Goal: Task Accomplishment & Management: Complete application form

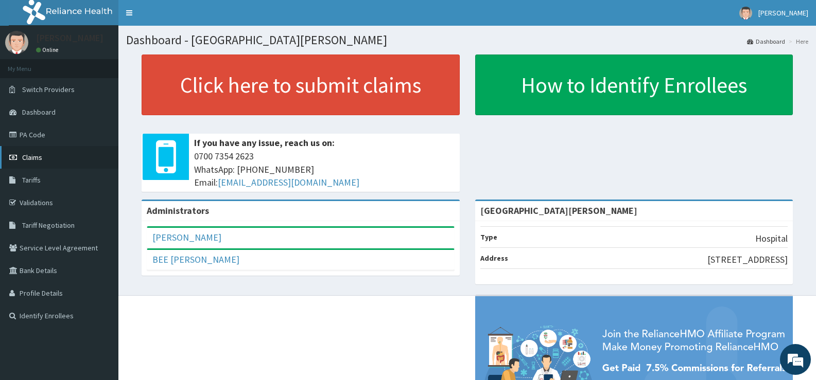
click at [34, 156] on span "Claims" at bounding box center [32, 157] width 20 height 9
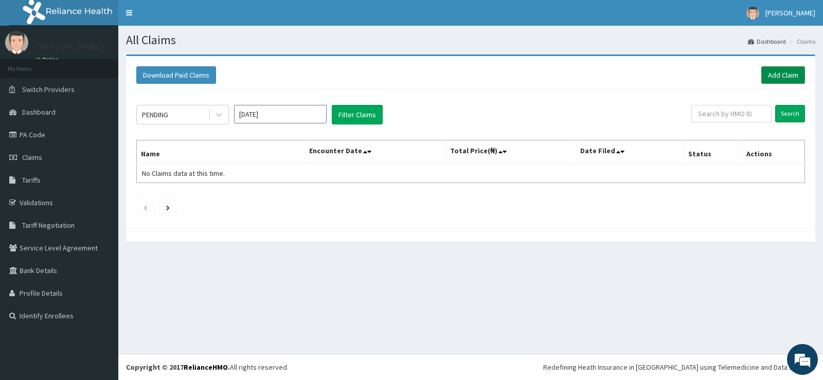
click at [779, 75] on link "Add Claim" at bounding box center [784, 74] width 44 height 17
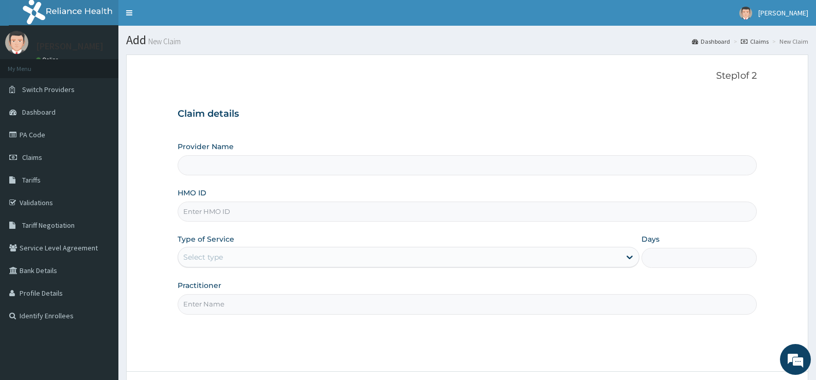
type input "[GEOGRAPHIC_DATA][PERSON_NAME]"
click at [267, 216] on input "HMO ID" at bounding box center [467, 212] width 579 height 20
type input "SBL/10069/D"
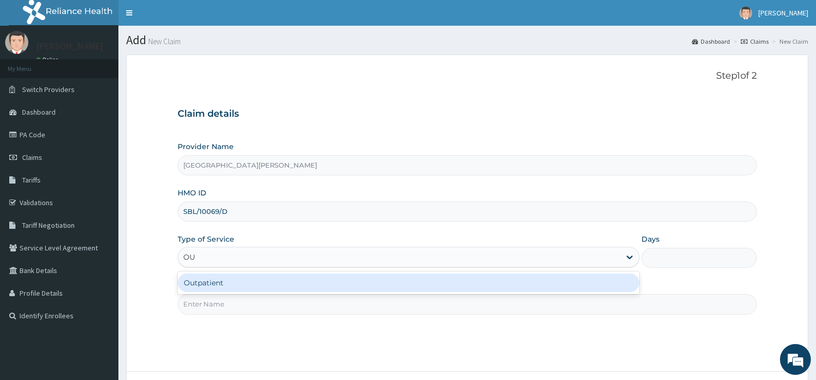
type input "OUT"
type input "1"
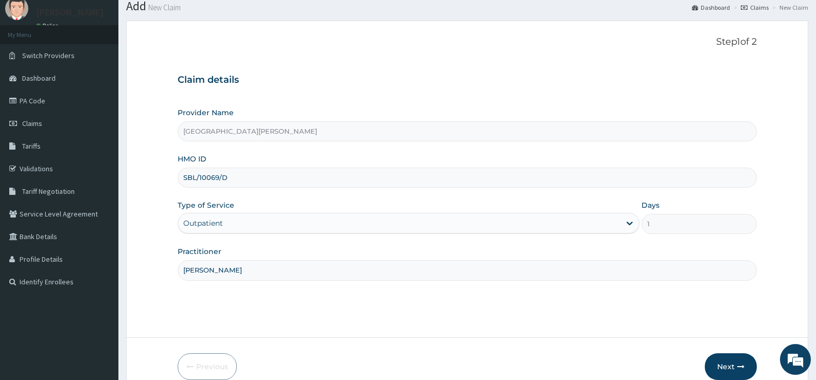
scroll to position [84, 0]
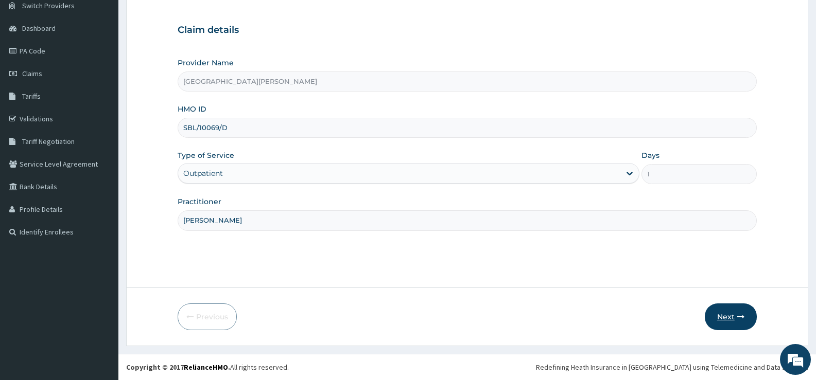
type input "DR ANAYO"
click at [735, 314] on button "Next" at bounding box center [730, 317] width 52 height 27
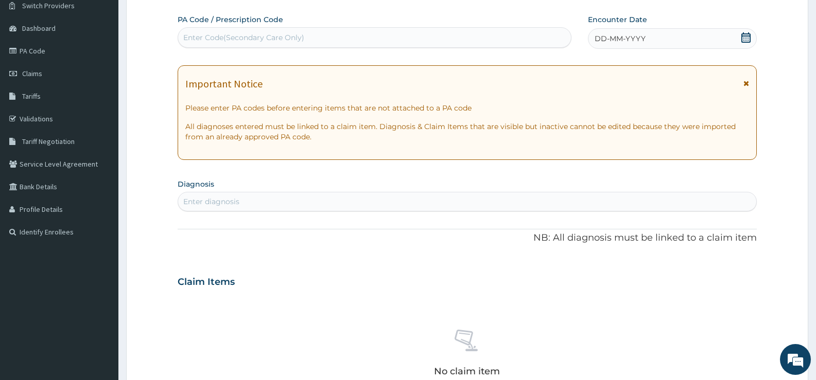
click at [485, 40] on div "Enter Code(Secondary Care Only)" at bounding box center [374, 37] width 393 height 16
type input "PA/600388"
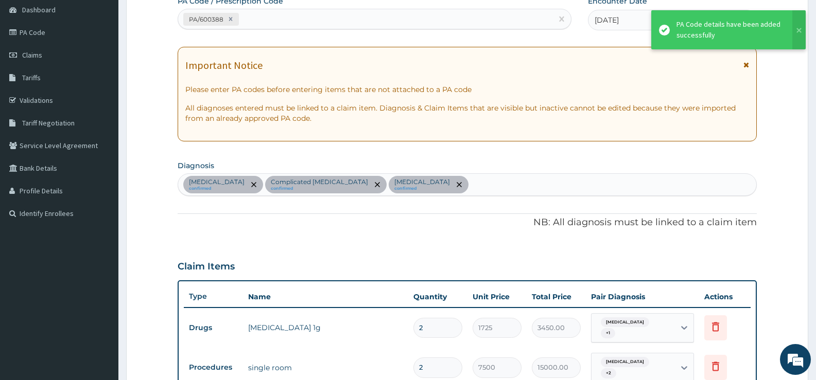
scroll to position [94, 0]
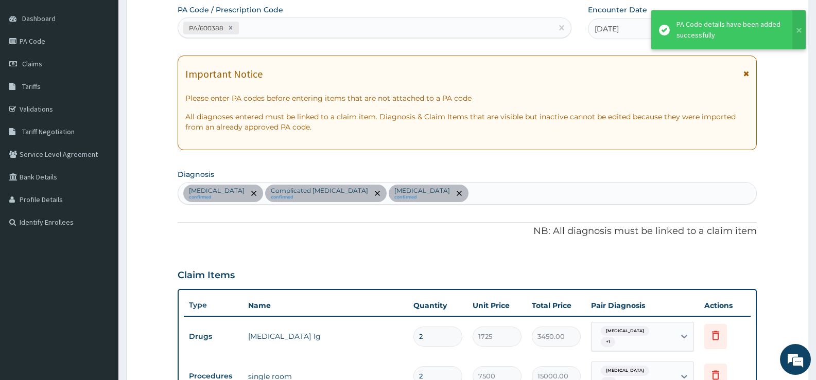
click at [427, 30] on div "PA/600388" at bounding box center [365, 28] width 374 height 17
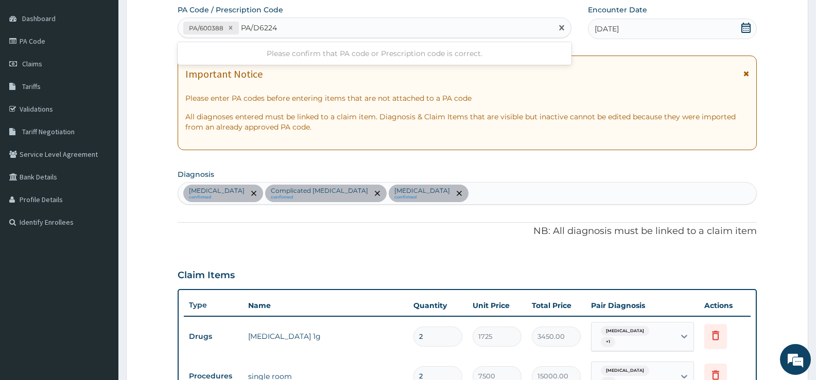
type input "PA/D6224A"
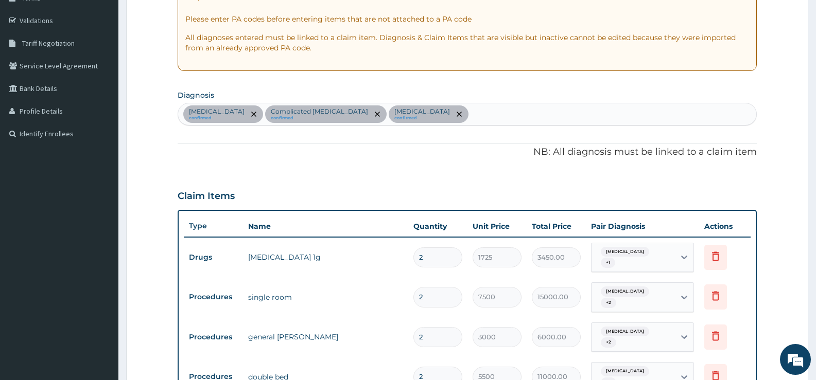
scroll to position [51, 0]
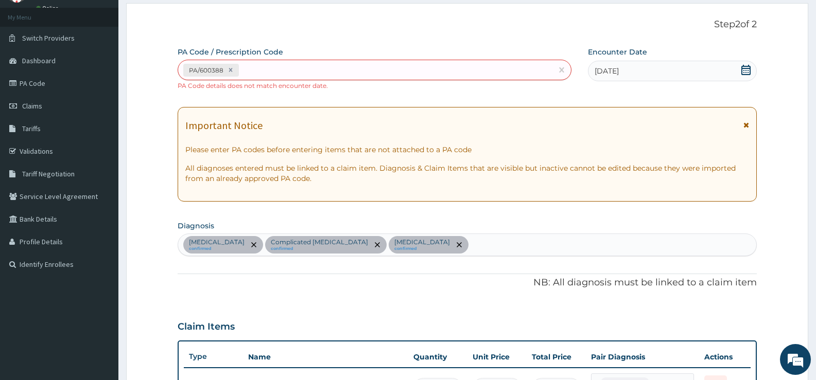
click at [748, 68] on icon at bounding box center [745, 70] width 9 height 10
click at [618, 74] on span "21-08-2025" at bounding box center [606, 71] width 24 height 10
click at [747, 68] on icon at bounding box center [745, 70] width 9 height 10
click at [749, 70] on icon at bounding box center [745, 70] width 10 height 10
click at [747, 70] on icon at bounding box center [745, 70] width 9 height 10
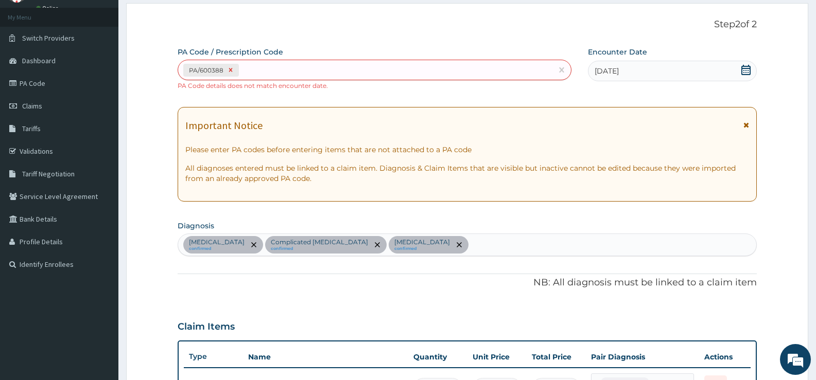
click at [230, 70] on icon at bounding box center [231, 70] width 4 height 4
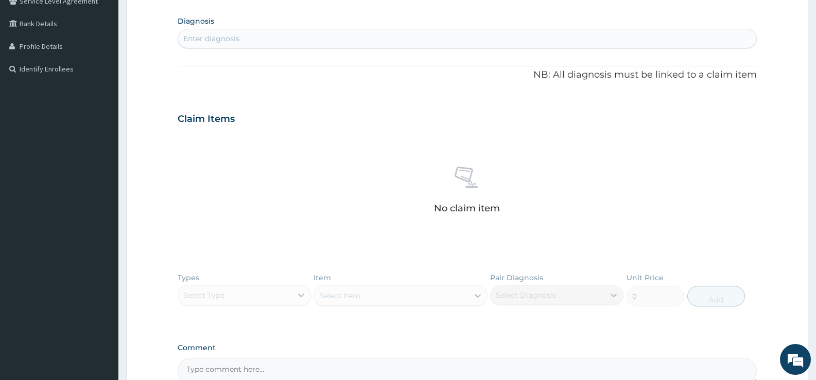
scroll to position [50, 0]
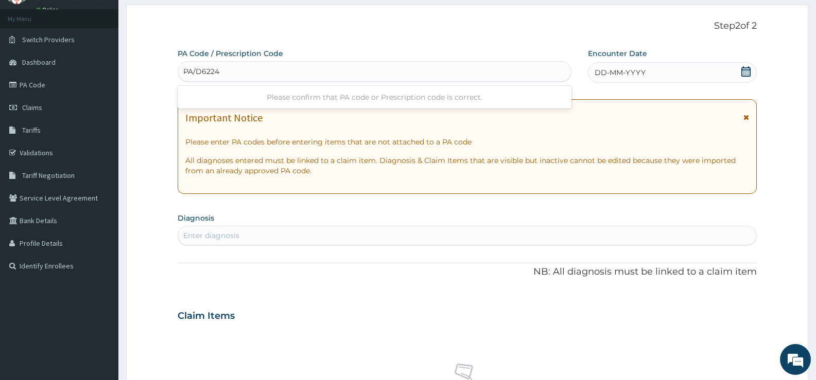
type input "PA/D6224A"
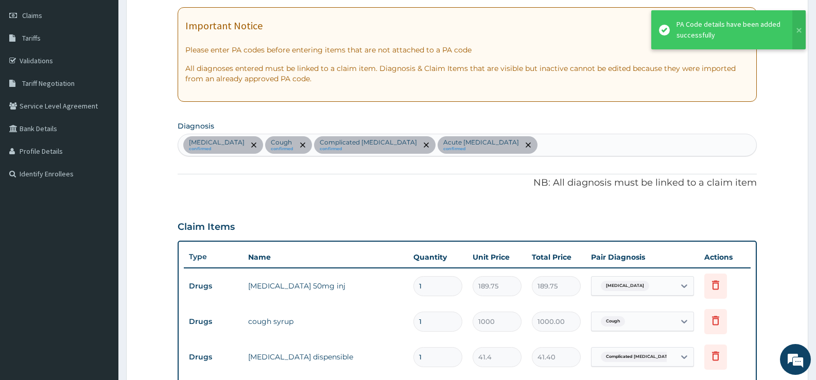
scroll to position [0, 0]
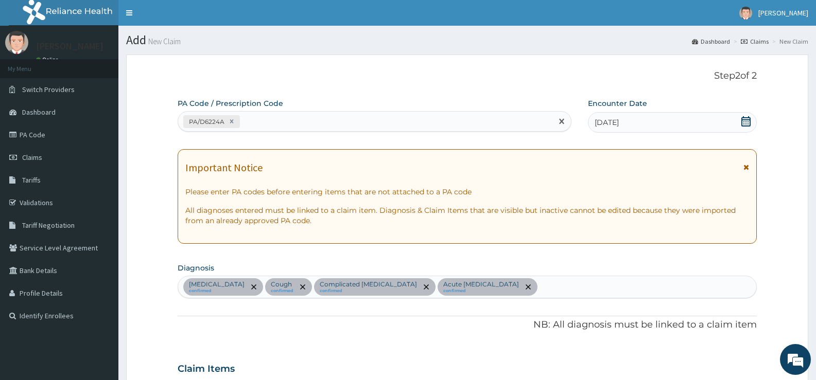
click at [396, 118] on div "PA/D6224A" at bounding box center [365, 121] width 374 height 17
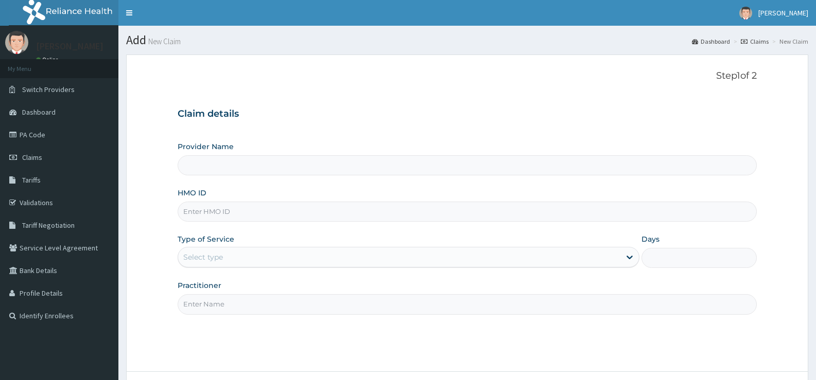
scroll to position [84, 0]
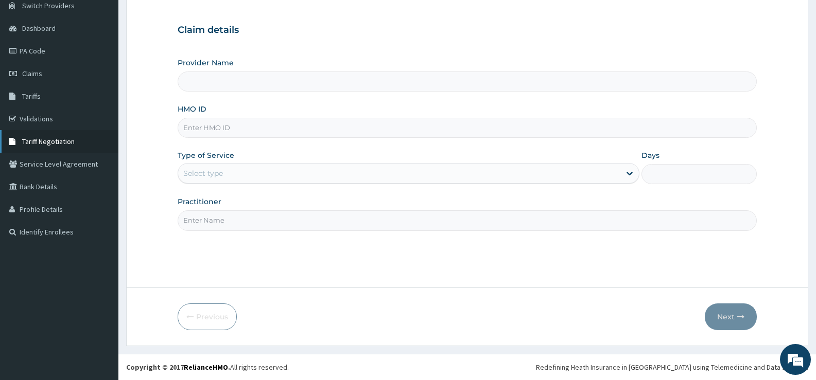
type input "[GEOGRAPHIC_DATA][PERSON_NAME]"
click at [260, 135] on input "HMO ID" at bounding box center [467, 128] width 579 height 20
type input "SBL/10069/D"
click at [311, 168] on div "Select type" at bounding box center [398, 173] width 441 height 16
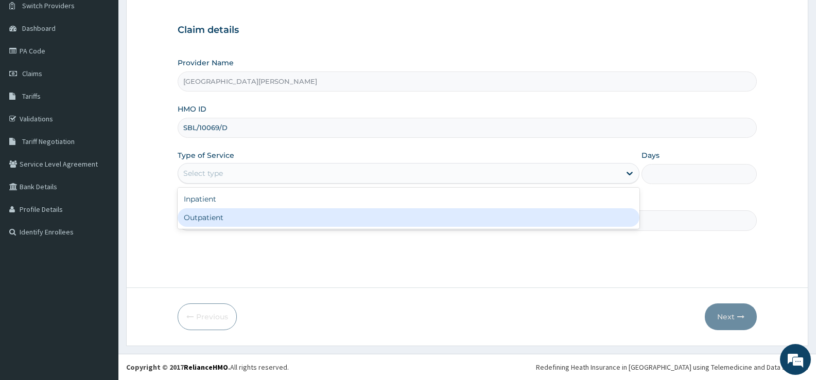
click at [234, 217] on div "Outpatient" at bounding box center [408, 217] width 461 height 19
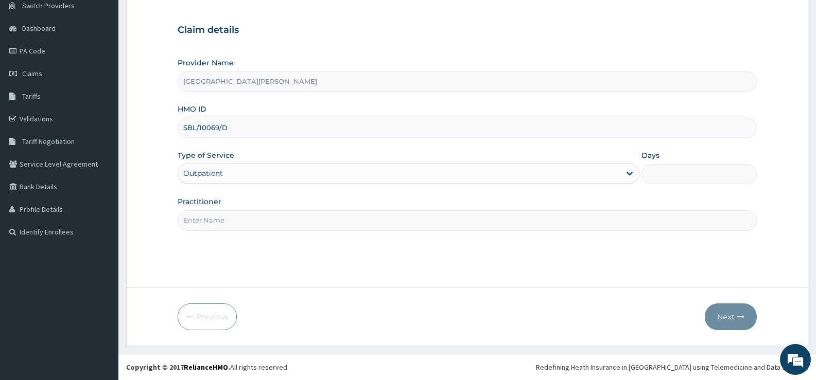
type input "1"
click at [237, 221] on input "Practitioner" at bounding box center [467, 220] width 579 height 20
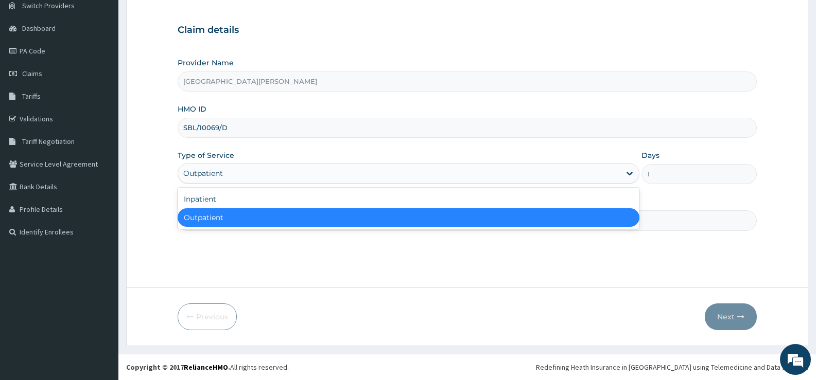
click at [247, 172] on div "Outpatient" at bounding box center [398, 173] width 441 height 16
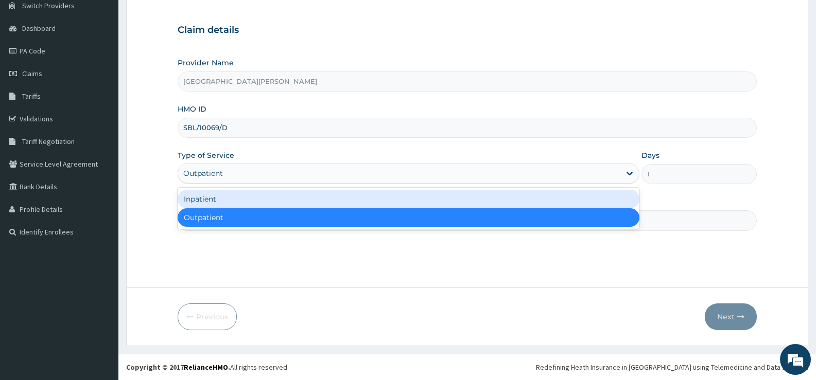
click at [236, 200] on div "Inpatient" at bounding box center [408, 199] width 461 height 19
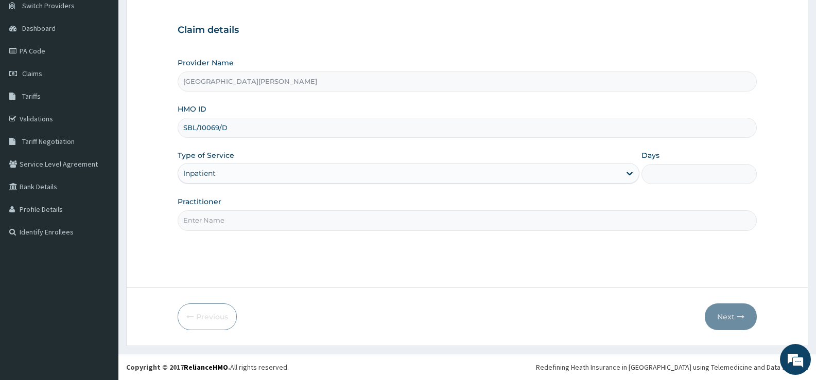
click at [255, 220] on input "Practitioner" at bounding box center [467, 220] width 579 height 20
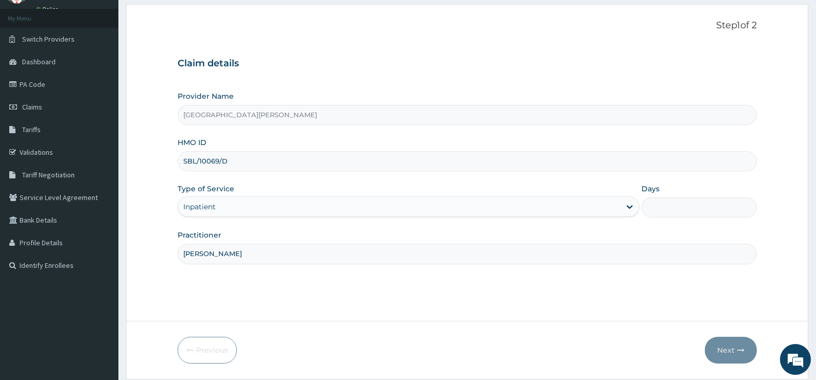
scroll to position [32, 0]
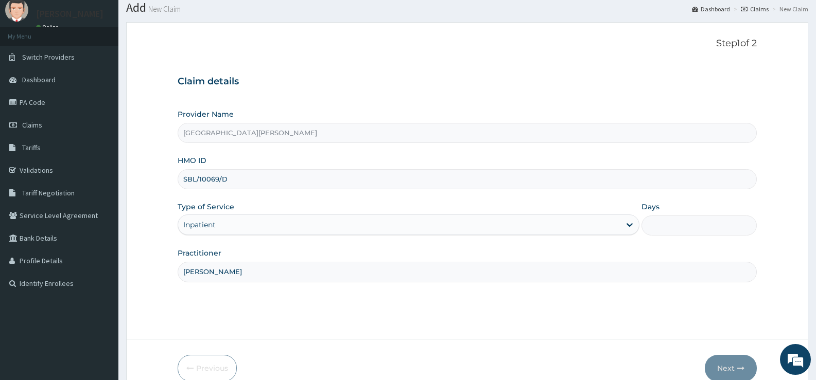
type input "DR ANAYO"
click at [715, 222] on input "Days" at bounding box center [698, 226] width 115 height 20
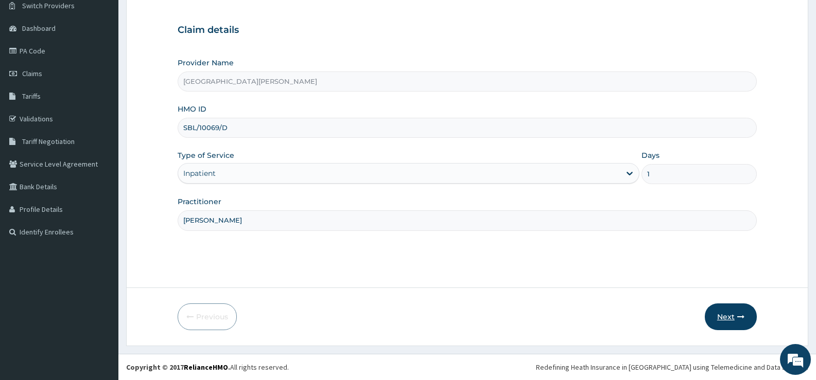
type input "1"
click at [738, 314] on icon "button" at bounding box center [740, 316] width 7 height 7
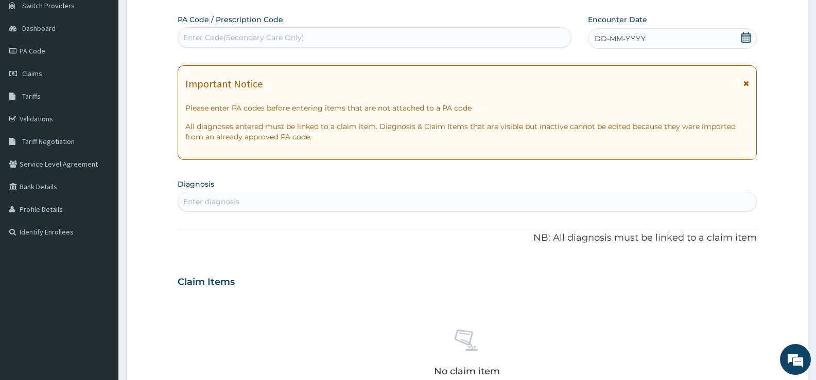
click at [469, 31] on div "Enter Code(Secondary Care Only)" at bounding box center [374, 37] width 393 height 16
type input "PA/600388"
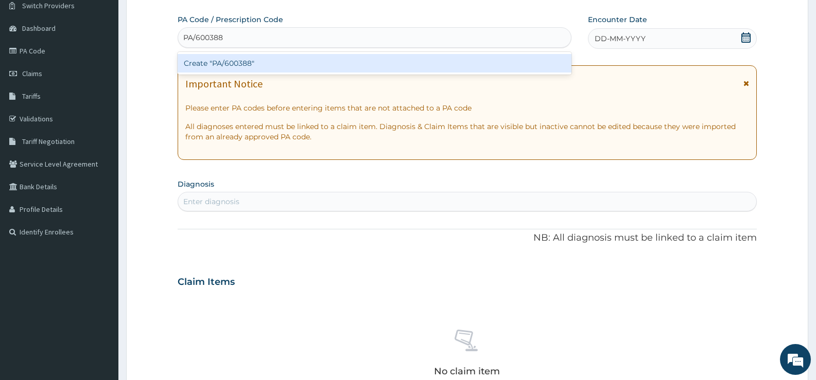
click at [517, 59] on div "Create "PA/600388"" at bounding box center [375, 63] width 394 height 19
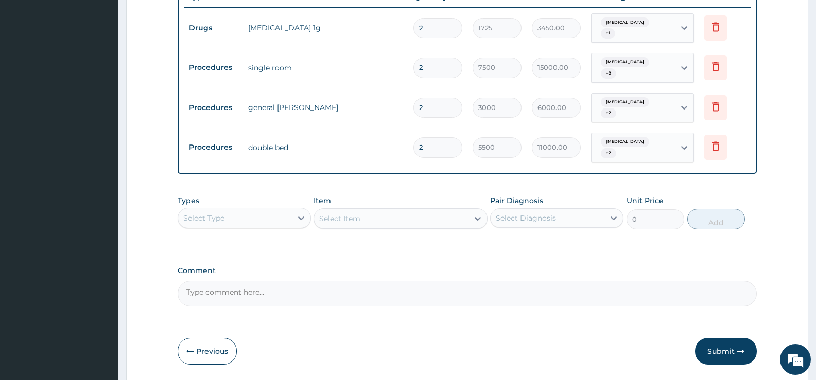
scroll to position [428, 0]
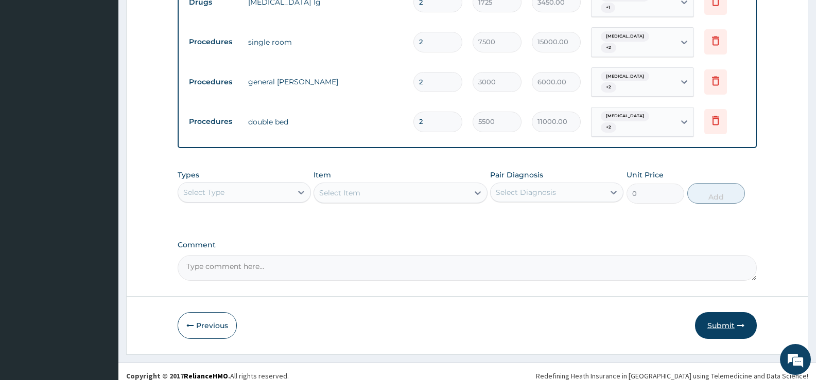
click at [729, 316] on button "Submit" at bounding box center [726, 325] width 62 height 27
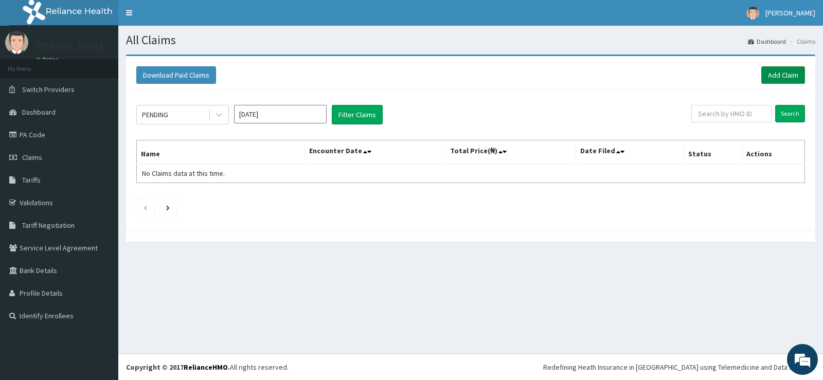
click at [779, 73] on link "Add Claim" at bounding box center [784, 74] width 44 height 17
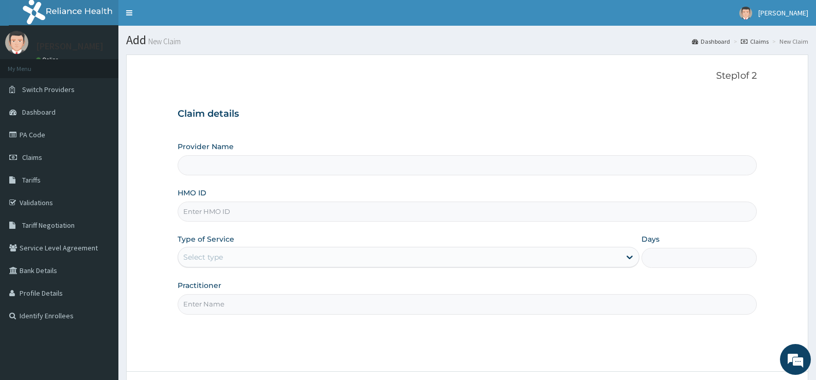
type input "[GEOGRAPHIC_DATA][PERSON_NAME]"
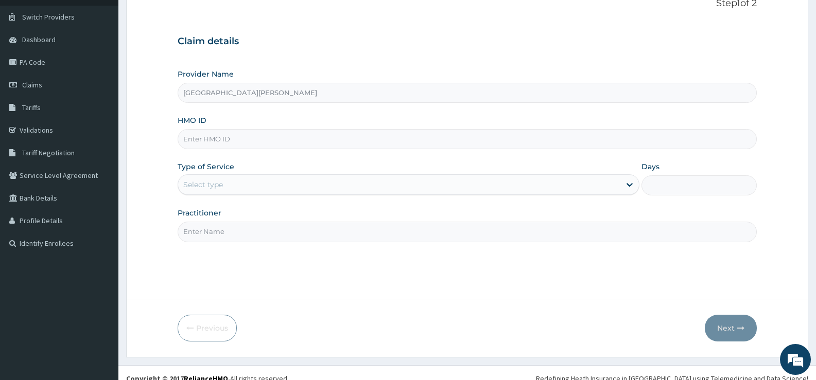
scroll to position [84, 0]
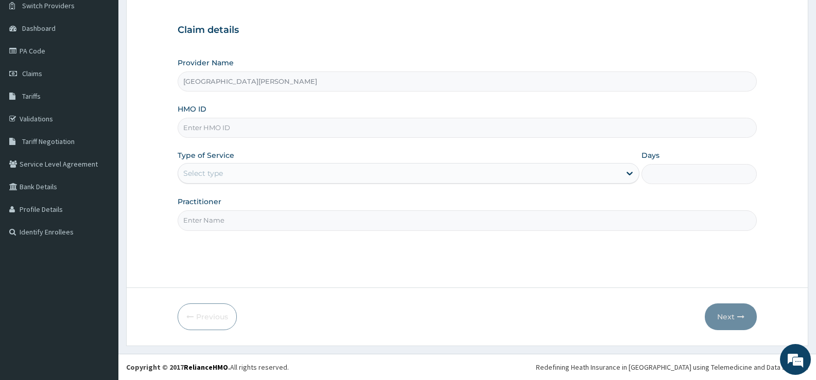
click at [262, 130] on input "HMO ID" at bounding box center [467, 128] width 579 height 20
type input "RBM/10003/A"
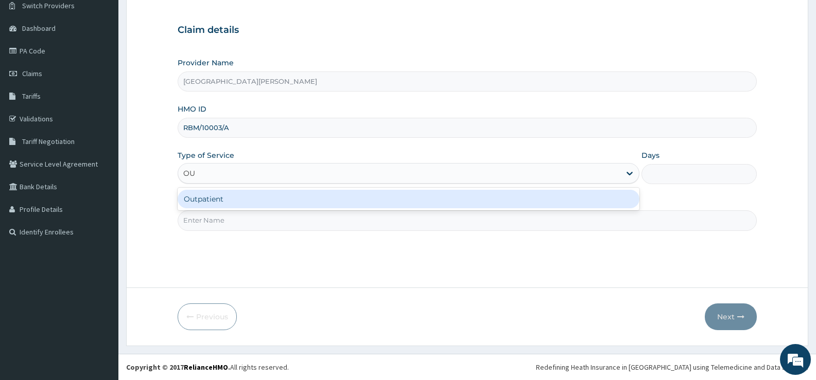
type input "OUT"
type input "1"
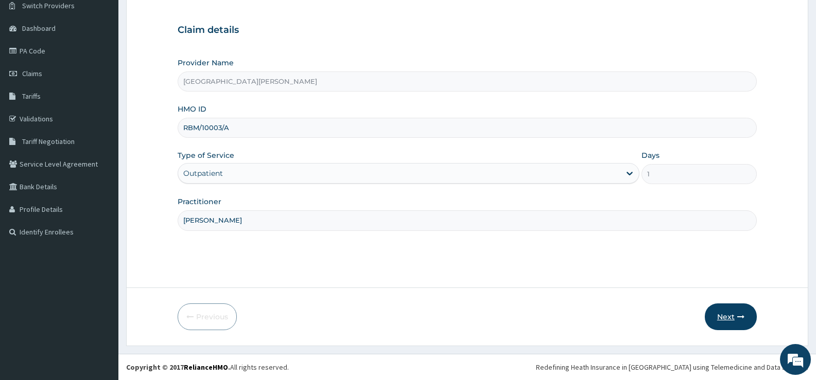
type input "[PERSON_NAME]"
click at [728, 317] on button "Next" at bounding box center [730, 317] width 52 height 27
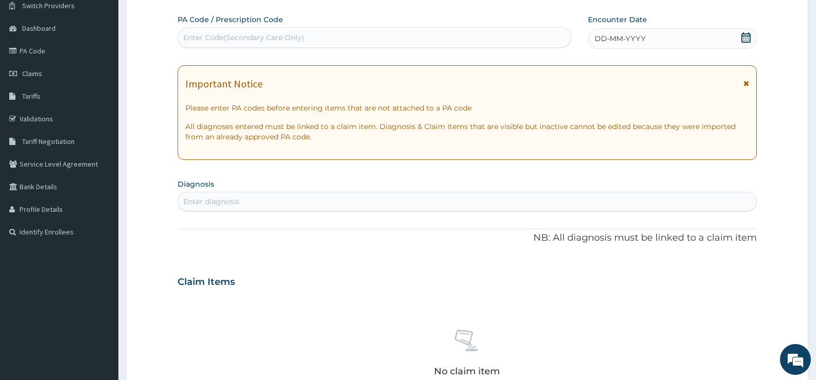
click at [514, 32] on div "Enter Code(Secondary Care Only)" at bounding box center [374, 37] width 393 height 16
type input "PA/41F2B1"
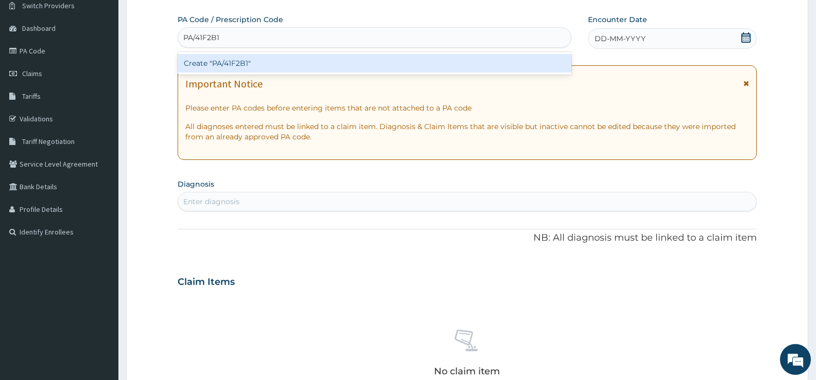
click at [484, 65] on div "Create "PA/41F2B1"" at bounding box center [375, 63] width 394 height 19
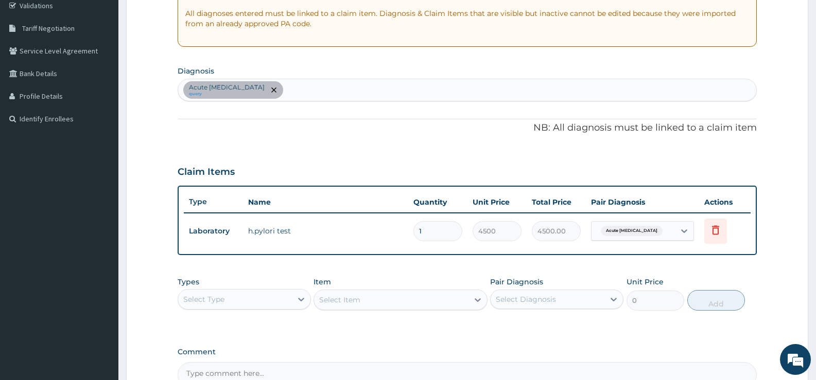
scroll to position [187, 0]
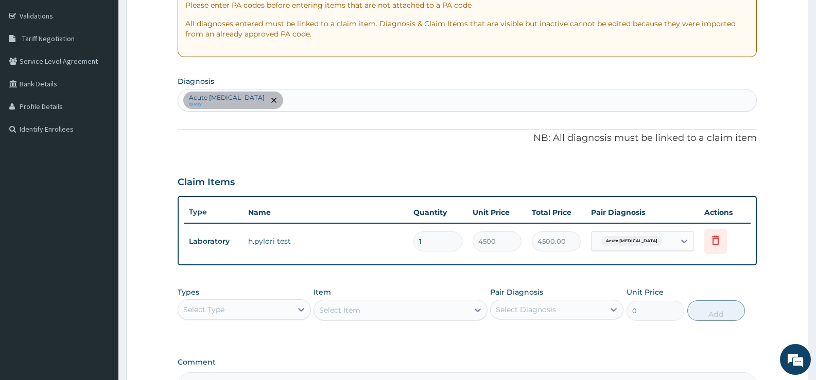
click at [342, 102] on div "Acute peptic ulcer query" at bounding box center [467, 101] width 578 height 22
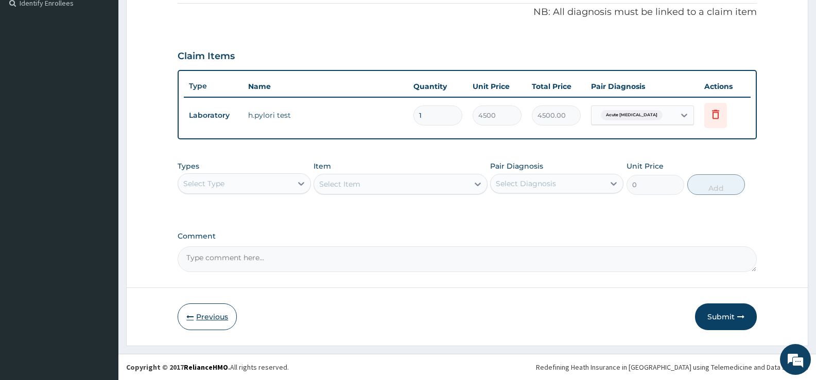
click at [218, 319] on button "Previous" at bounding box center [207, 317] width 59 height 27
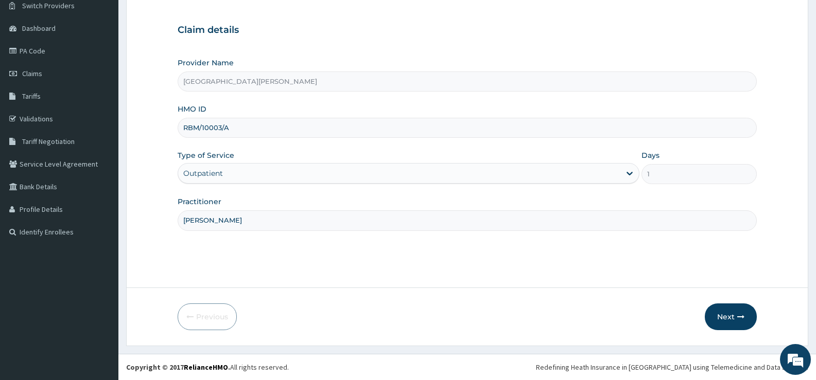
scroll to position [84, 0]
drag, startPoint x: 231, startPoint y: 127, endPoint x: 180, endPoint y: 127, distance: 51.5
click at [180, 127] on input "RBM/10003/A" at bounding box center [467, 128] width 579 height 20
click at [731, 317] on button "Next" at bounding box center [730, 317] width 52 height 27
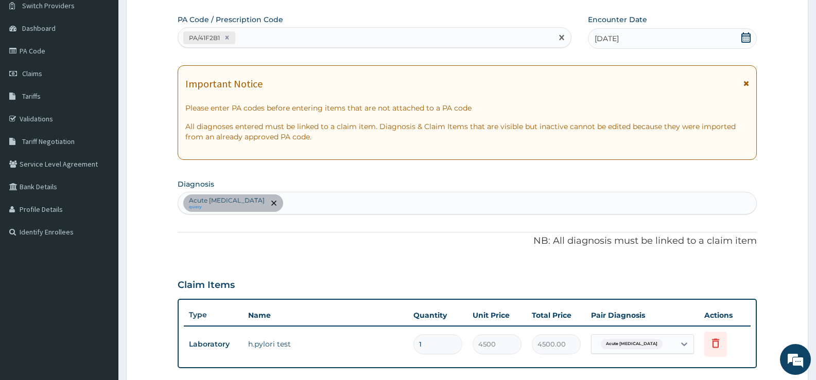
click at [349, 38] on div "PA/41F2B1" at bounding box center [365, 37] width 374 height 17
paste input "PA/A88EFE"
type input "PA/A88EFE"
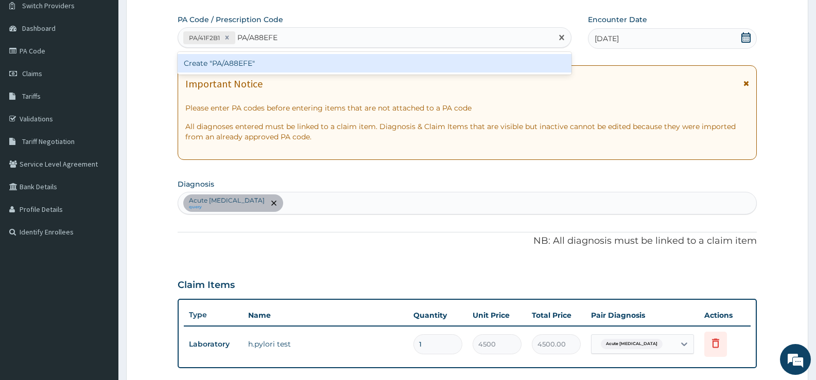
click at [330, 61] on div "Create "PA/A88EFE"" at bounding box center [375, 63] width 394 height 19
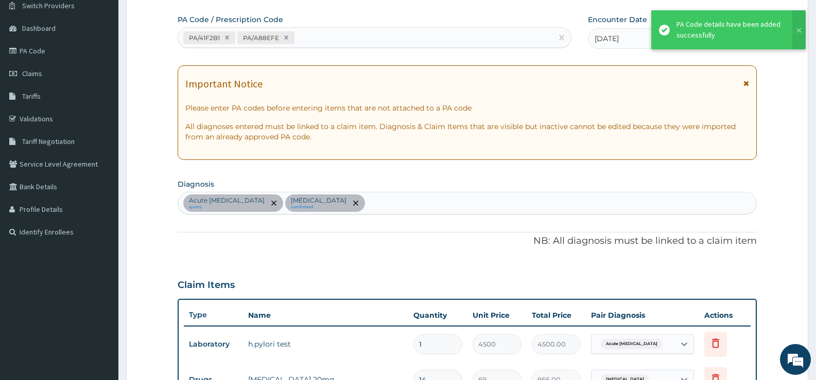
scroll to position [309, 0]
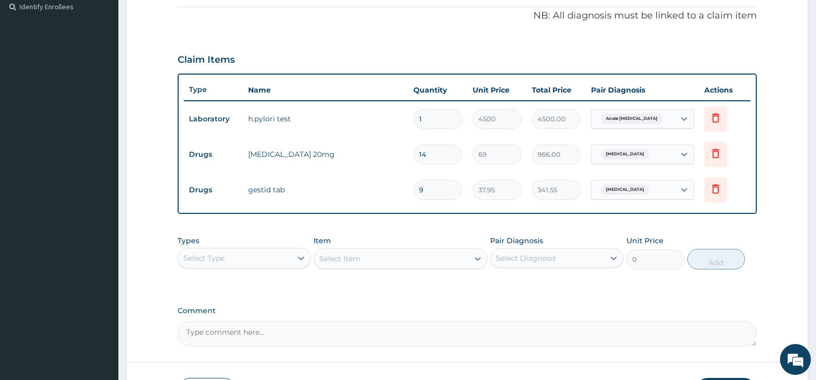
click at [765, 232] on form "Step 2 of 2 PA Code / Prescription Code PA/41F2B1 PA/A88EFE Encounter Date 23-0…" at bounding box center [467, 82] width 682 height 675
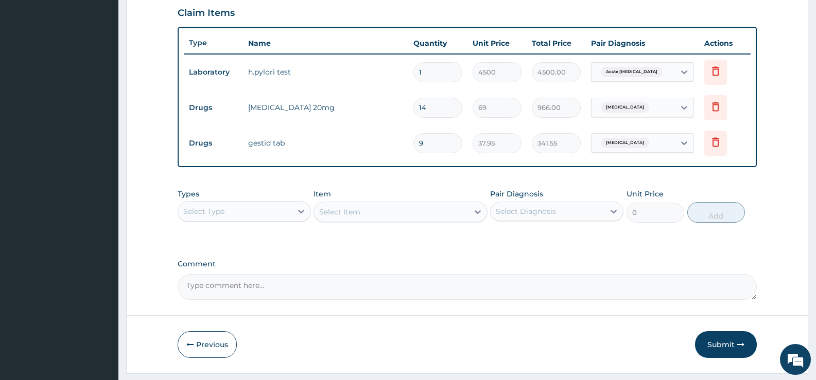
scroll to position [361, 0]
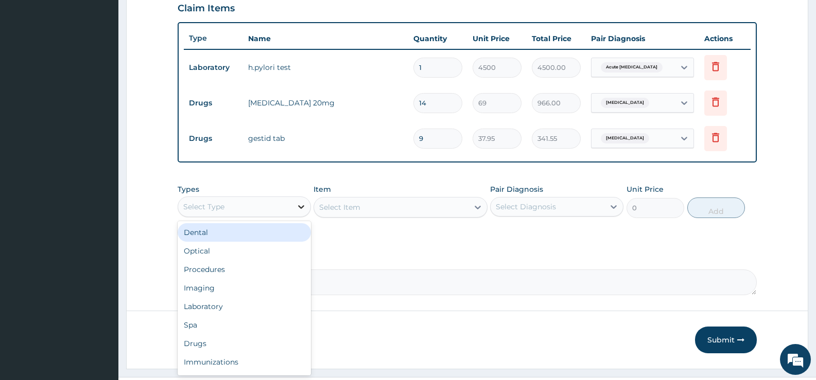
click at [302, 205] on icon at bounding box center [301, 207] width 10 height 10
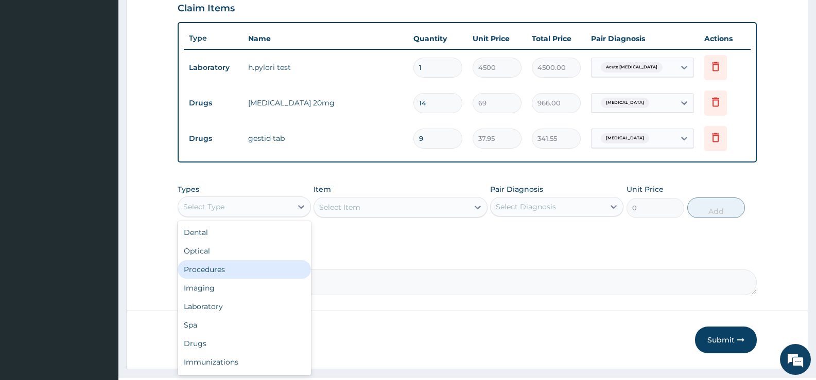
click at [233, 269] on div "Procedures" at bounding box center [244, 269] width 133 height 19
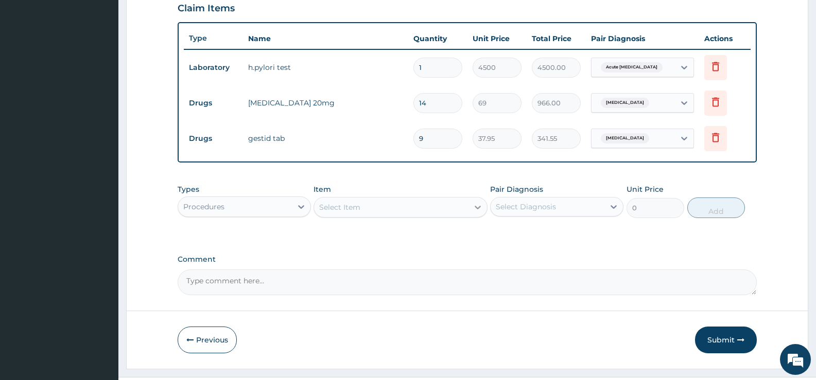
click at [473, 208] on icon at bounding box center [477, 207] width 10 height 10
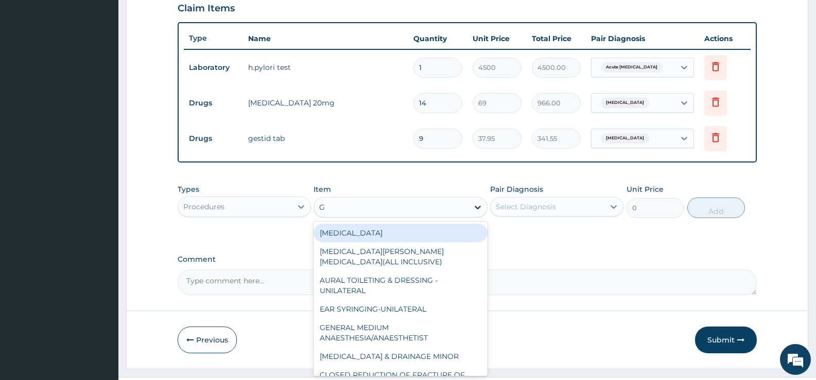
type input "GP"
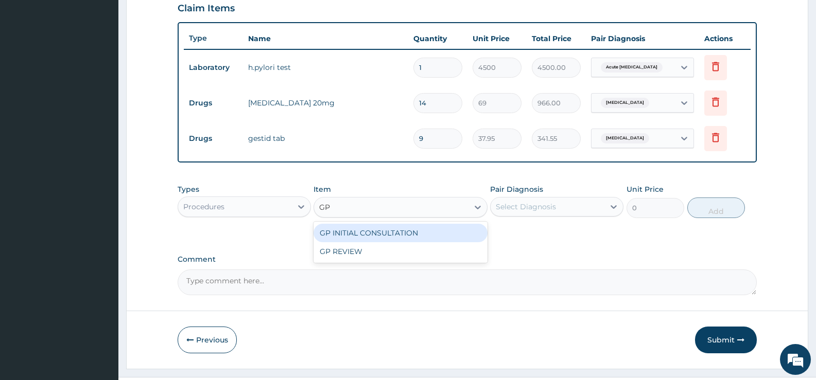
click at [416, 235] on div "GP INITIAL CONSULTATION" at bounding box center [399, 233] width 173 height 19
type input "2000"
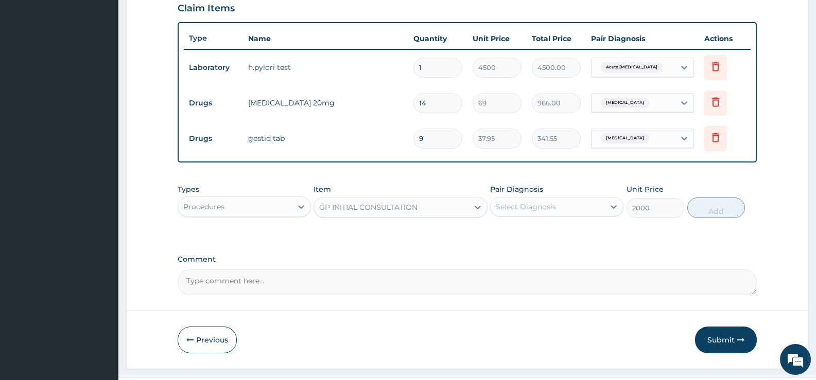
click at [601, 208] on div "Select Diagnosis" at bounding box center [547, 207] width 114 height 16
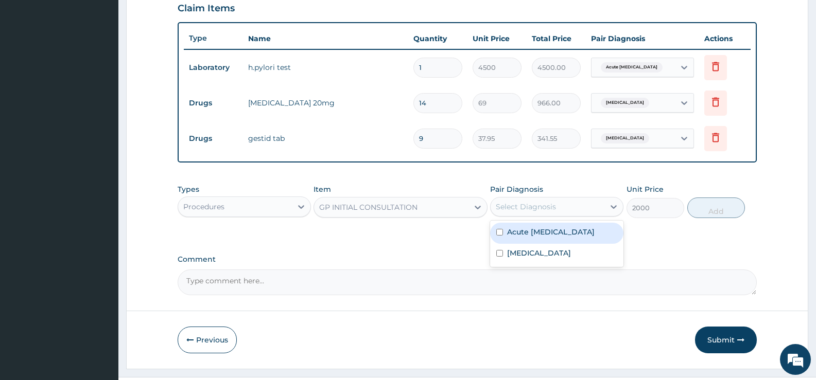
click at [552, 232] on label "Acute peptic ulcer" at bounding box center [550, 232] width 87 height 10
checkbox input "true"
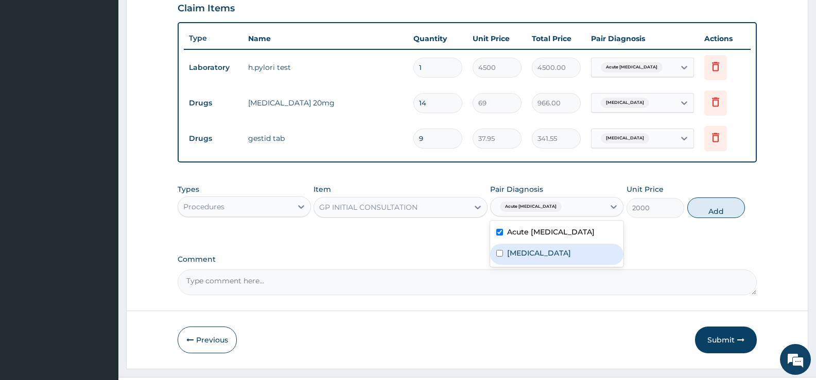
click at [542, 256] on label "Peptic ulcer" at bounding box center [539, 253] width 64 height 10
checkbox input "true"
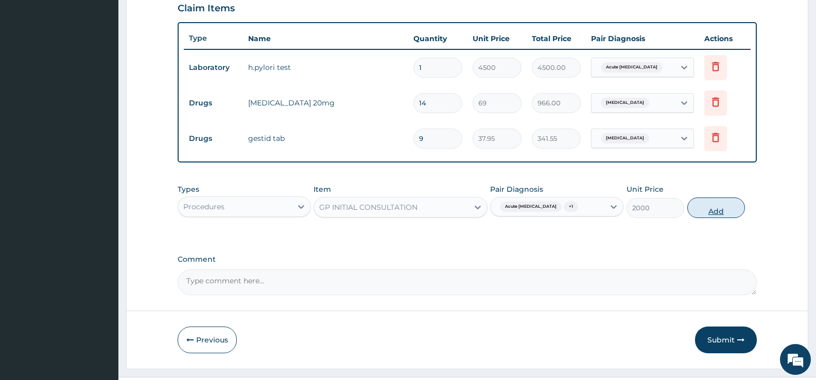
click at [736, 205] on button "Add" at bounding box center [716, 208] width 58 height 21
type input "0"
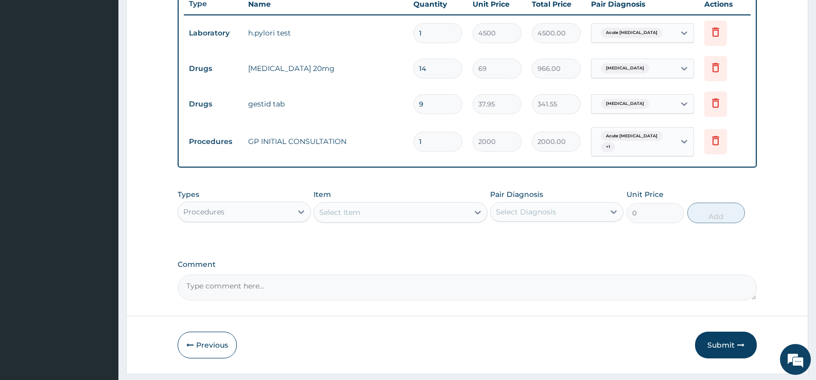
scroll to position [423, 0]
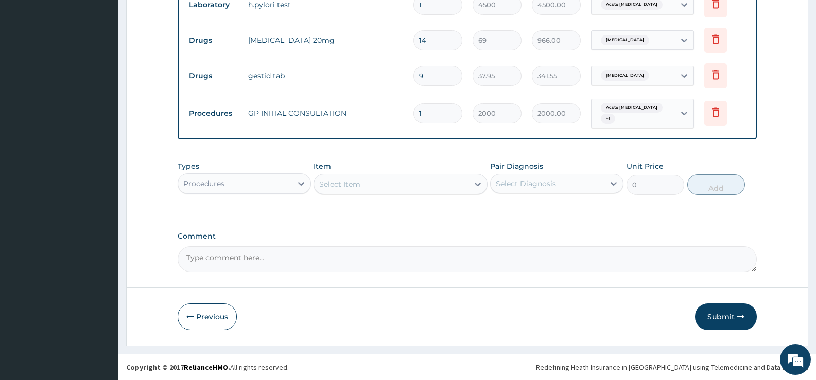
click at [715, 314] on button "Submit" at bounding box center [726, 317] width 62 height 27
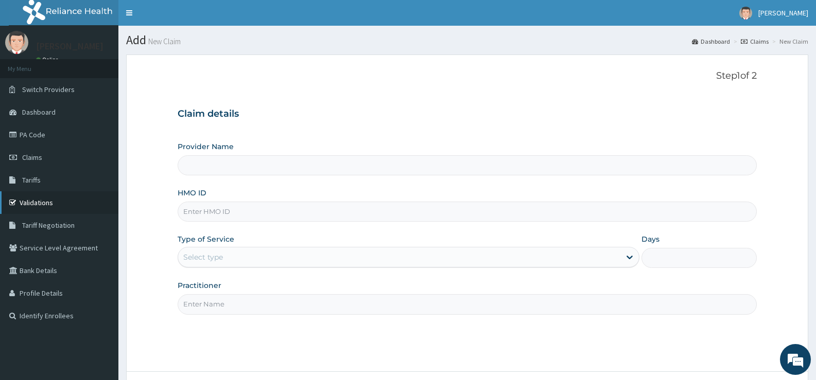
type input "Bee Hess Hospital"
click at [29, 134] on link "PA Code" at bounding box center [59, 134] width 118 height 23
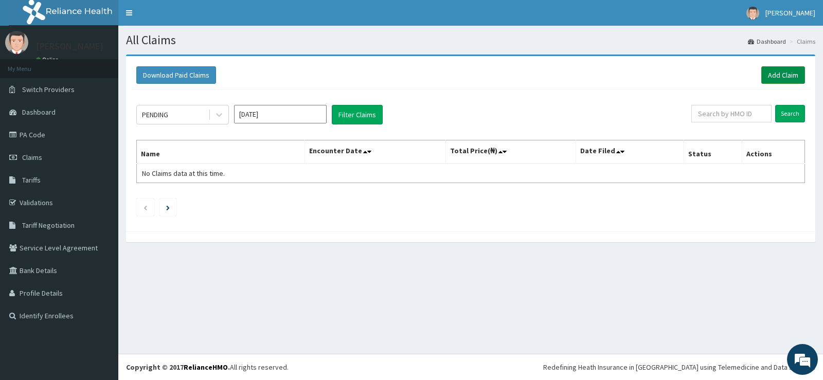
click at [784, 76] on link "Add Claim" at bounding box center [784, 74] width 44 height 17
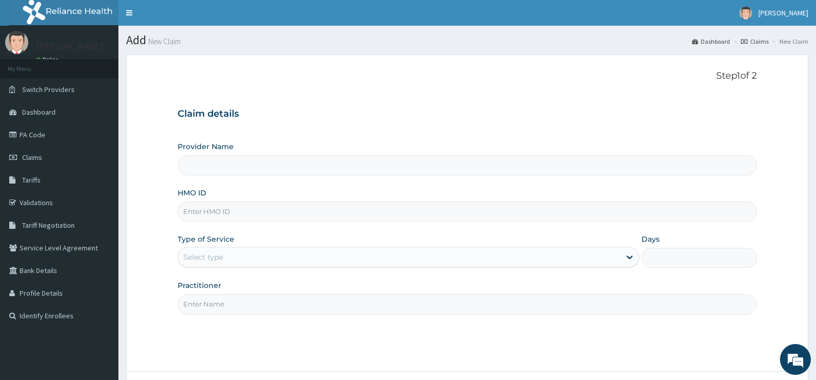
type input "[GEOGRAPHIC_DATA][PERSON_NAME]"
click at [311, 213] on input "HMO ID" at bounding box center [467, 212] width 579 height 20
type input "TML/10041/A"
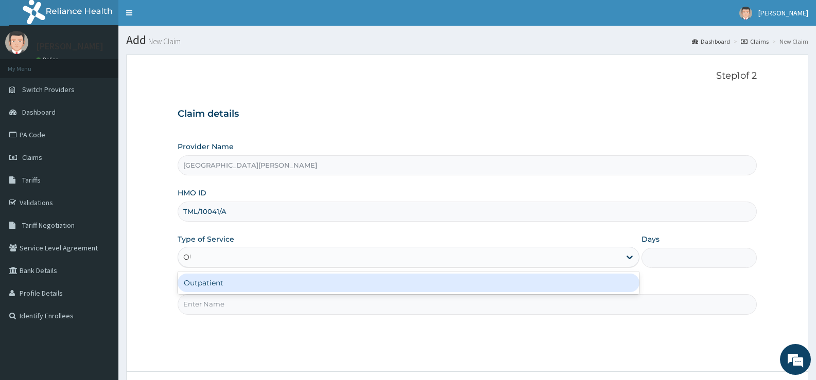
type input "OUT"
type input "1"
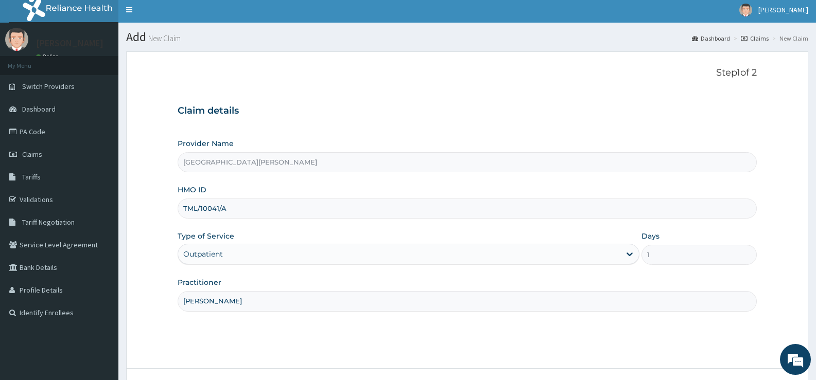
scroll to position [84, 0]
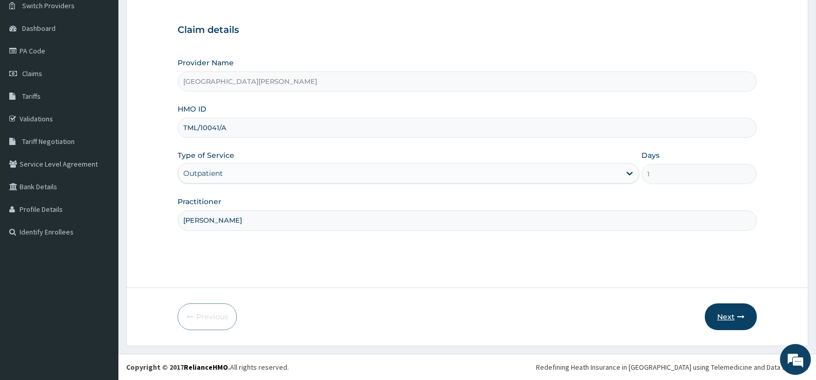
type input "DR ANAYO"
click at [731, 313] on button "Next" at bounding box center [730, 317] width 52 height 27
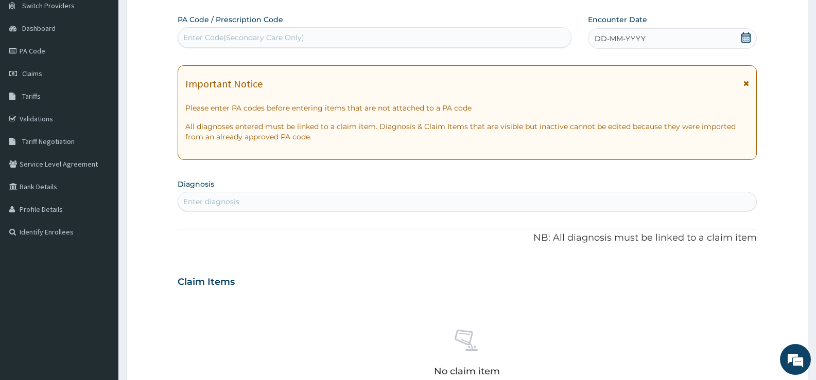
click at [746, 34] on icon at bounding box center [745, 37] width 9 height 10
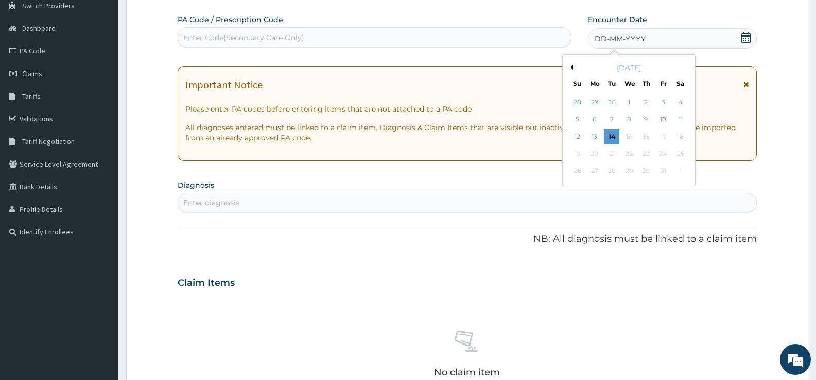
click at [571, 65] on button "Previous Month" at bounding box center [570, 67] width 5 height 5
click at [682, 151] on div "23" at bounding box center [680, 153] width 15 height 15
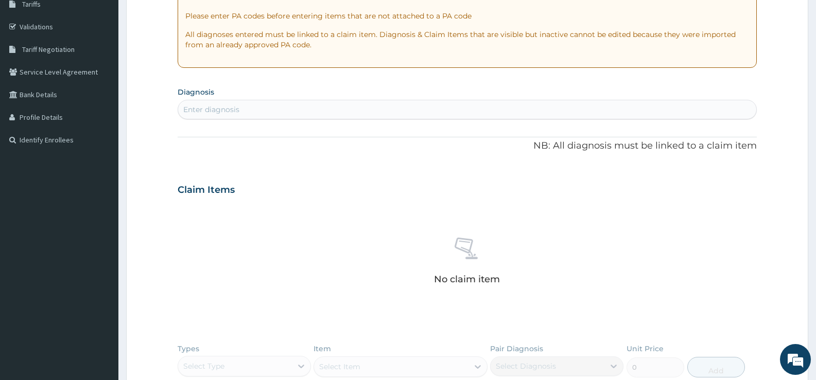
scroll to position [187, 0]
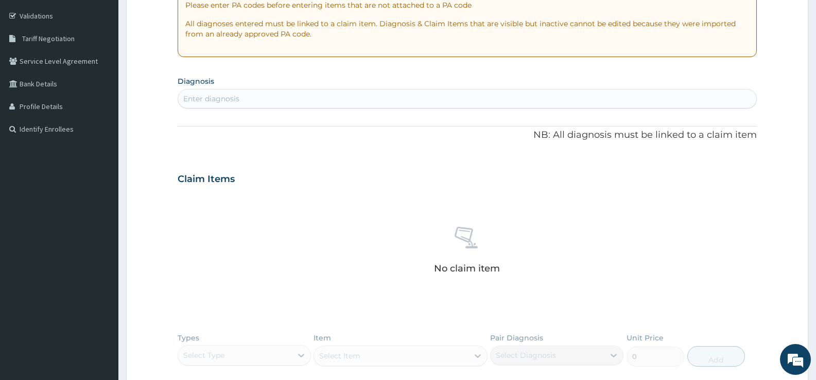
click at [358, 99] on div "Enter diagnosis" at bounding box center [467, 99] width 578 height 16
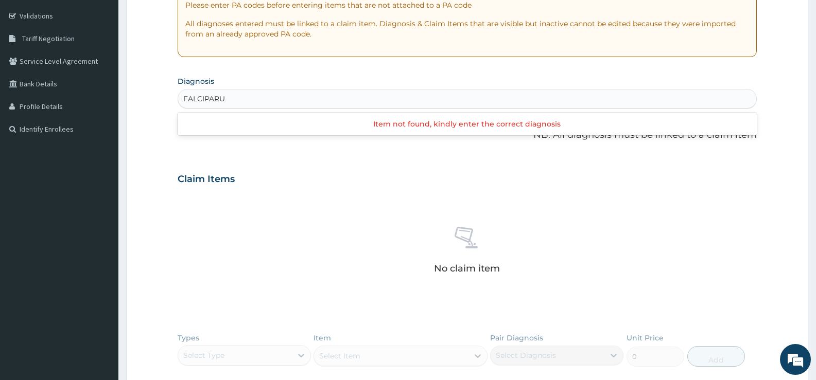
type input "FALCIPARUM"
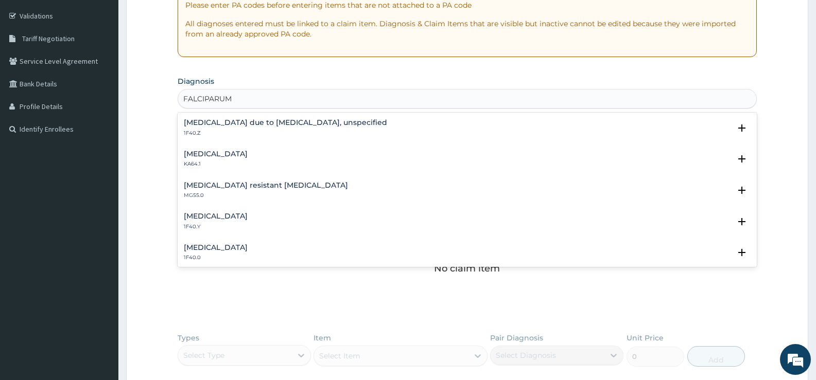
click at [252, 124] on h4 "Malaria due to Plasmodium falciparum, unspecified" at bounding box center [285, 123] width 203 height 8
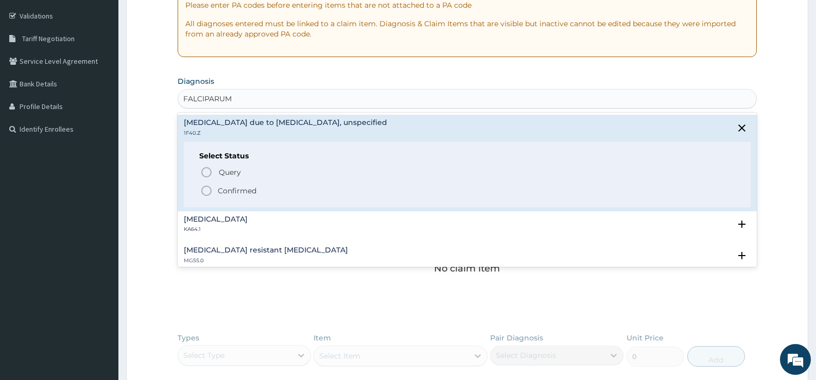
click at [222, 187] on p "Confirmed" at bounding box center [237, 191] width 39 height 10
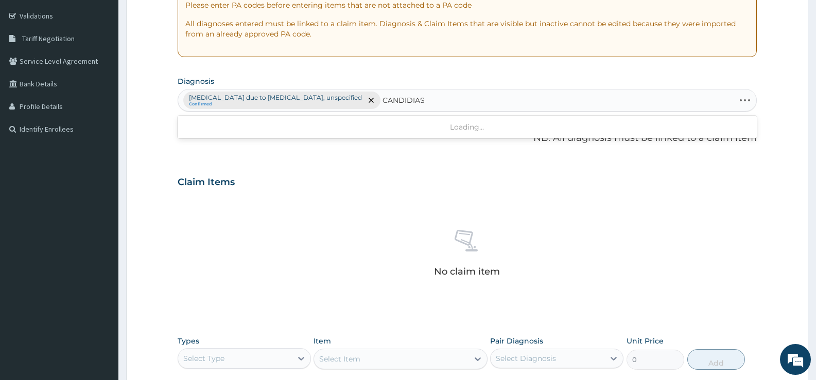
type input "CANDIDIASIS"
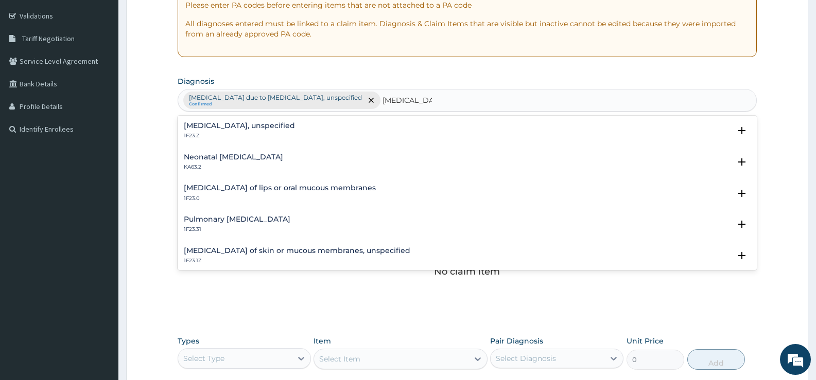
click at [258, 125] on h4 "Candidosis, unspecified" at bounding box center [239, 126] width 111 height 8
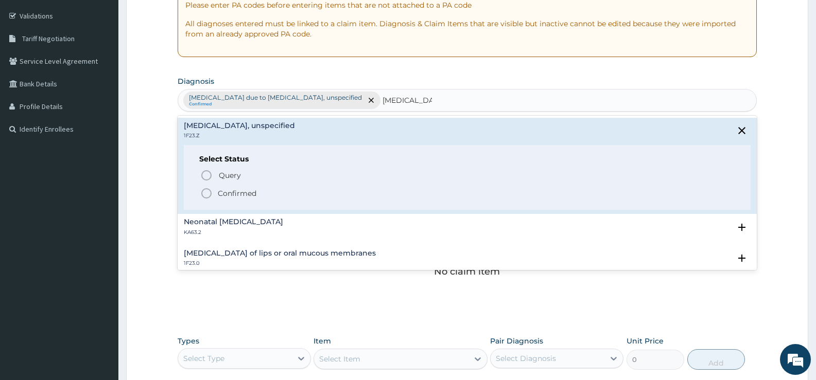
click at [234, 191] on p "Confirmed" at bounding box center [237, 193] width 39 height 10
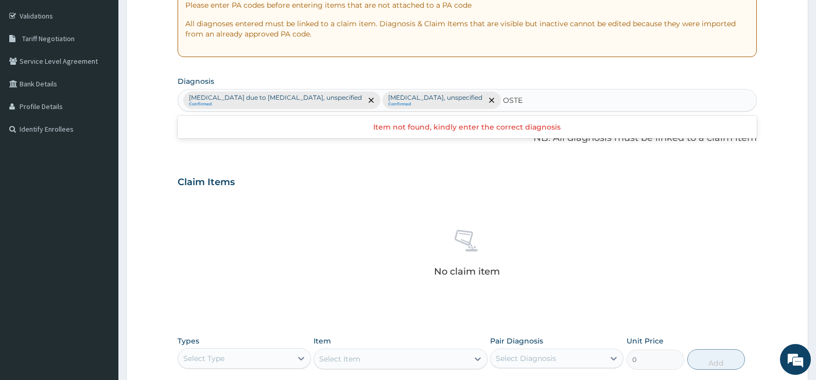
type input "OSTEO"
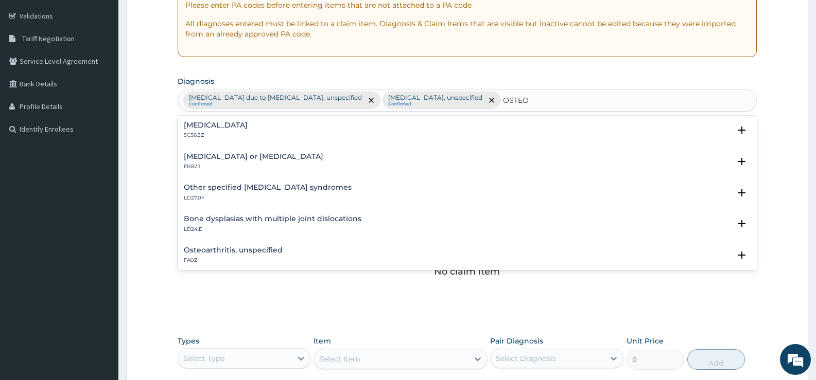
scroll to position [103, 0]
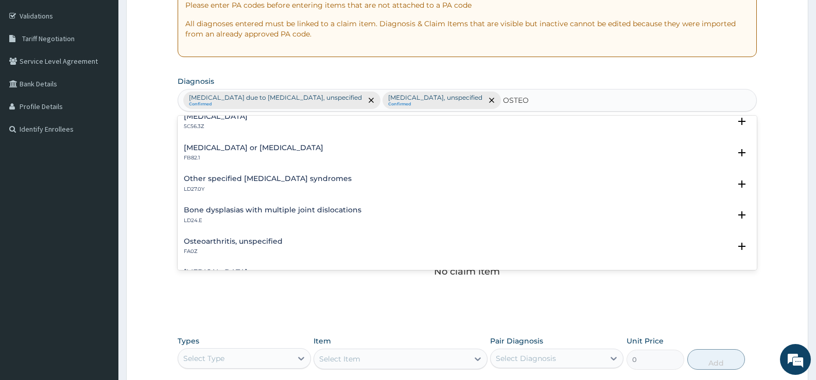
click at [227, 240] on h4 "Osteoarthritis, unspecified" at bounding box center [233, 242] width 99 height 8
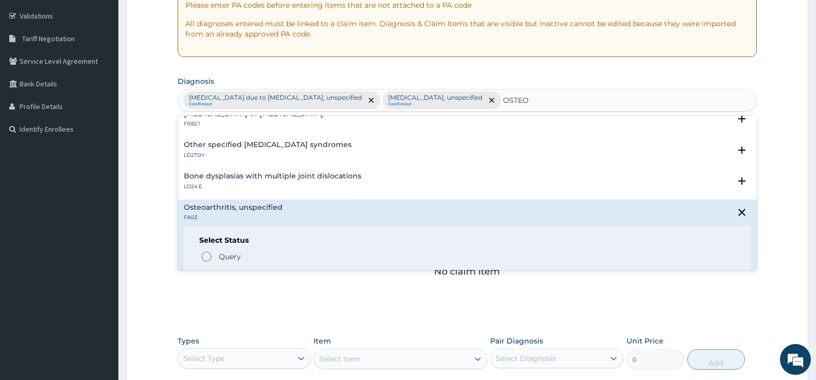
scroll to position [154, 0]
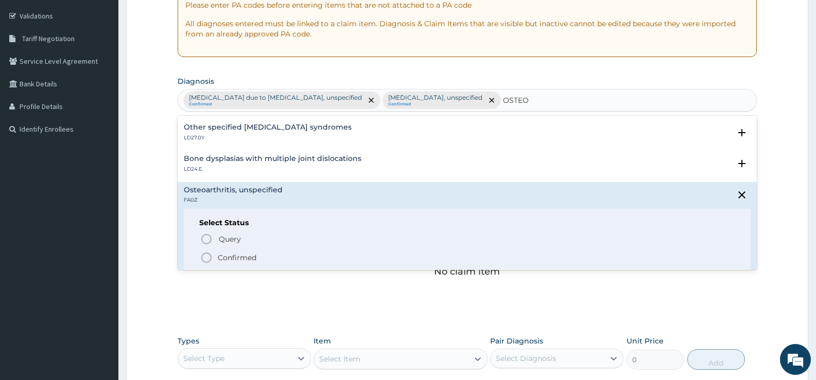
click at [244, 256] on p "Confirmed" at bounding box center [237, 258] width 39 height 10
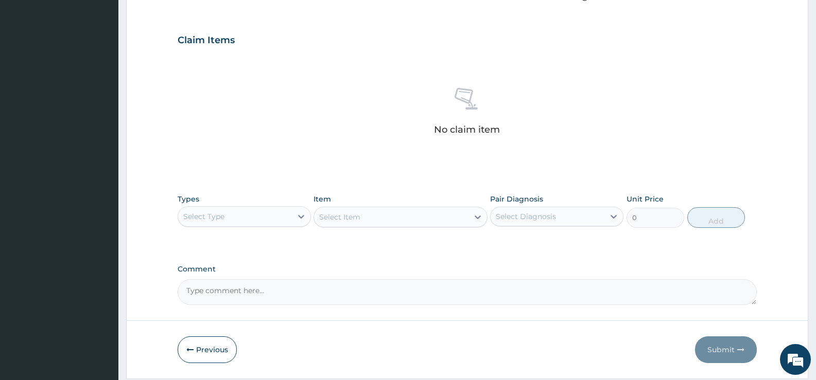
scroll to position [362, 0]
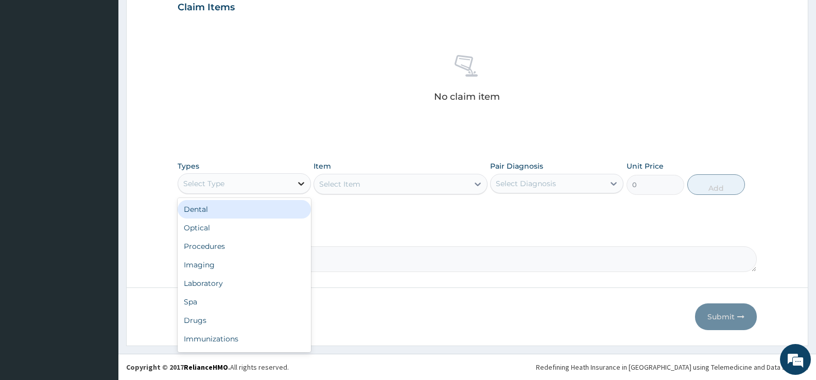
click at [303, 182] on icon at bounding box center [301, 184] width 10 height 10
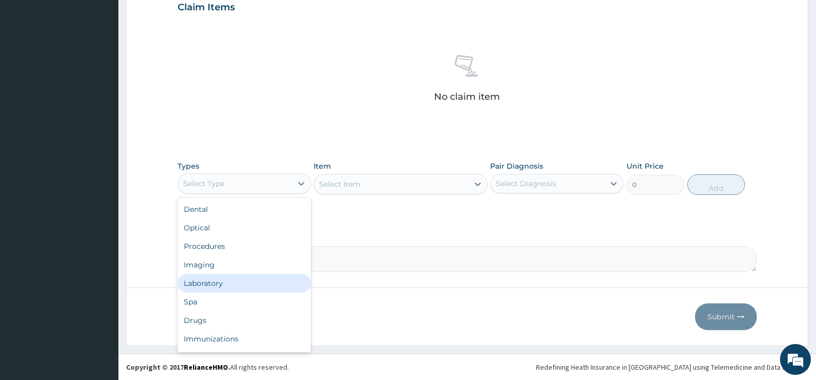
click at [217, 282] on div "Laboratory" at bounding box center [244, 283] width 133 height 19
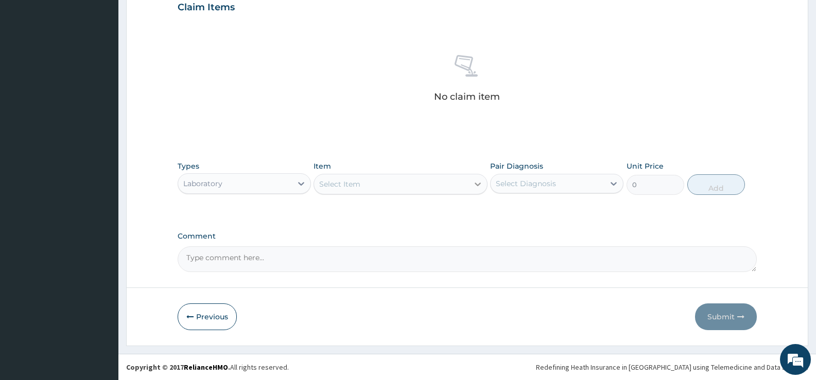
click at [474, 186] on icon at bounding box center [477, 184] width 10 height 10
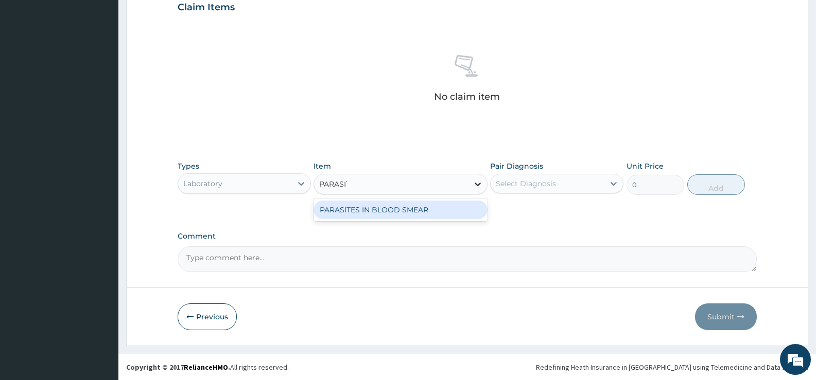
type input "PARASITE"
click at [461, 209] on div "PARASITES IN BLOOD SMEAR" at bounding box center [399, 210] width 173 height 19
type input "1100"
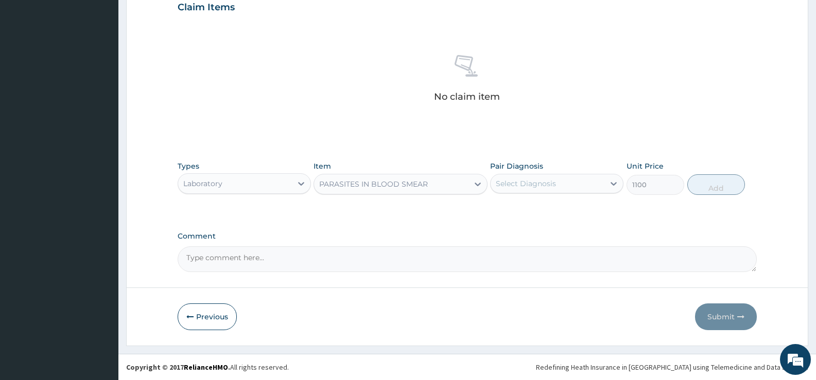
click at [575, 174] on div "Select Diagnosis" at bounding box center [556, 184] width 133 height 20
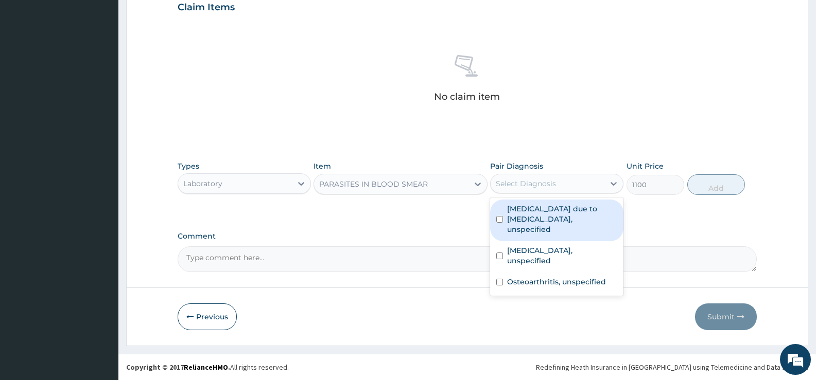
click at [578, 214] on label "Malaria due to Plasmodium falciparum, unspecified" at bounding box center [562, 219] width 110 height 31
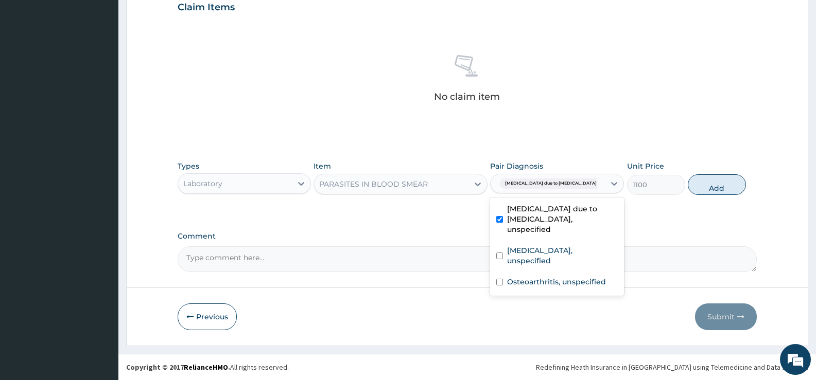
checkbox input "true"
click at [721, 186] on button "Add" at bounding box center [716, 184] width 58 height 21
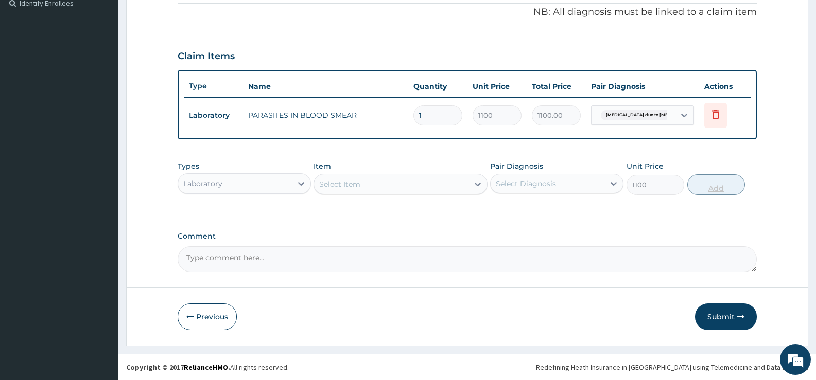
type input "0"
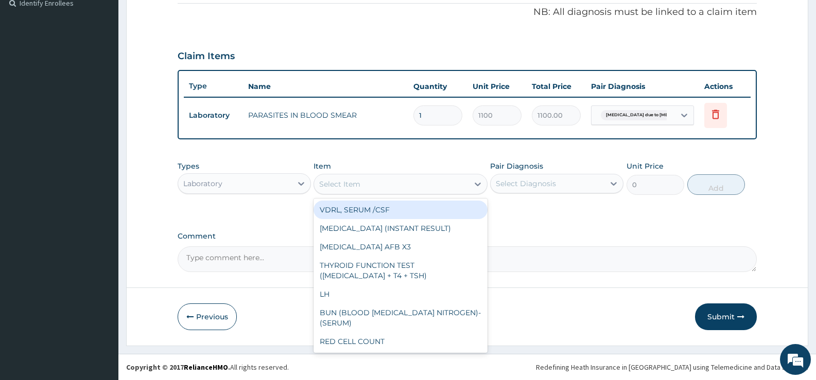
click at [439, 180] on div "Select Item" at bounding box center [391, 184] width 154 height 16
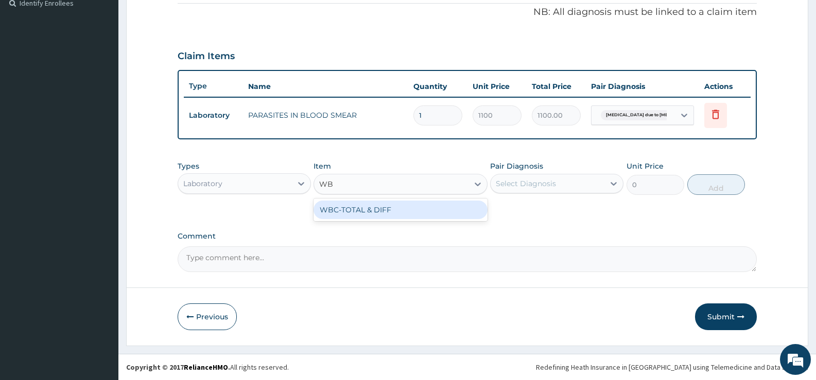
type input "WBC"
click at [433, 207] on div "WBC-TOTAL & DIFF" at bounding box center [399, 210] width 173 height 19
type input "1500"
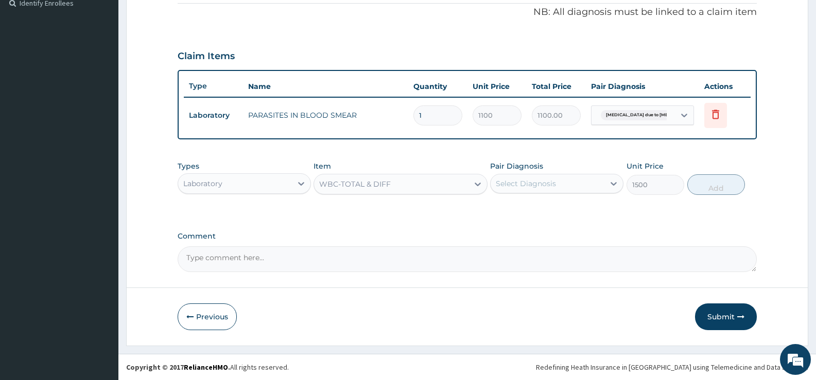
click at [602, 181] on div "Select Diagnosis" at bounding box center [547, 183] width 114 height 16
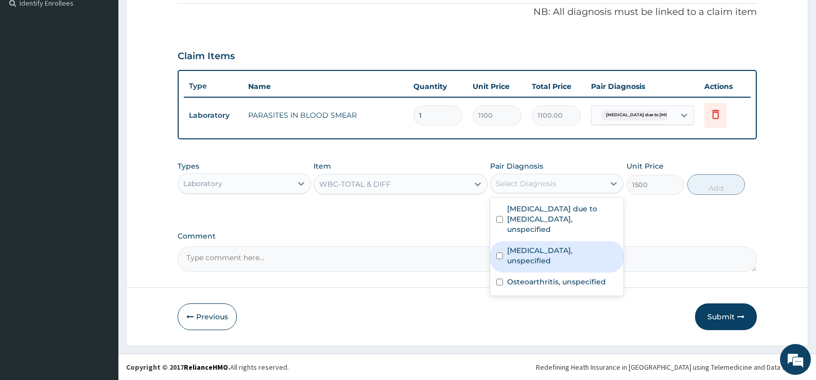
drag, startPoint x: 580, startPoint y: 239, endPoint x: 629, endPoint y: 232, distance: 48.8
click at [580, 245] on label "Candidosis, unspecified" at bounding box center [562, 255] width 110 height 21
checkbox input "true"
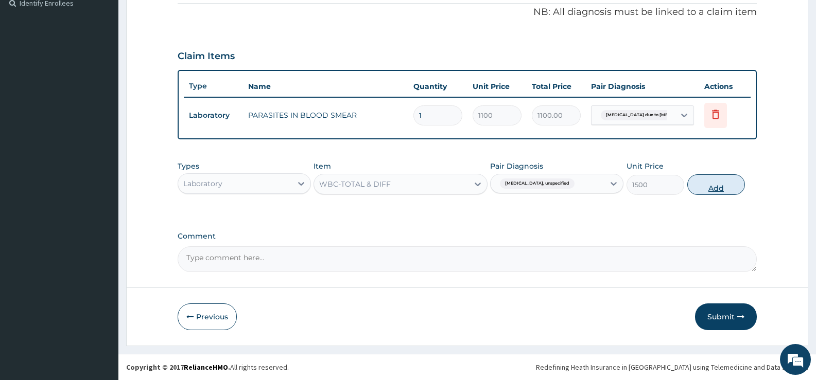
click at [723, 190] on button "Add" at bounding box center [716, 184] width 58 height 21
type input "0"
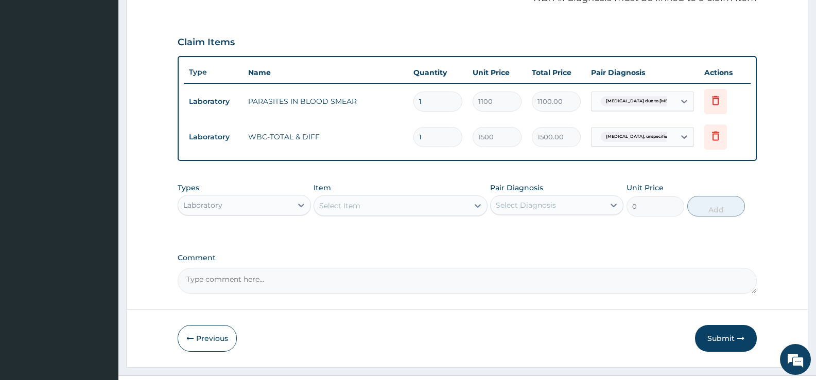
scroll to position [348, 0]
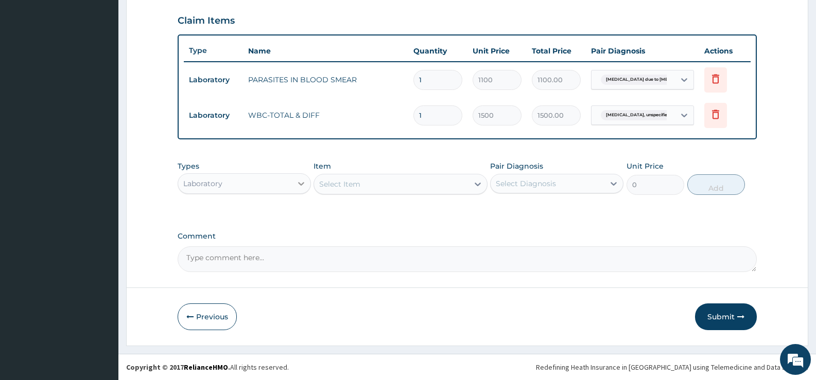
click at [294, 187] on div at bounding box center [301, 183] width 19 height 19
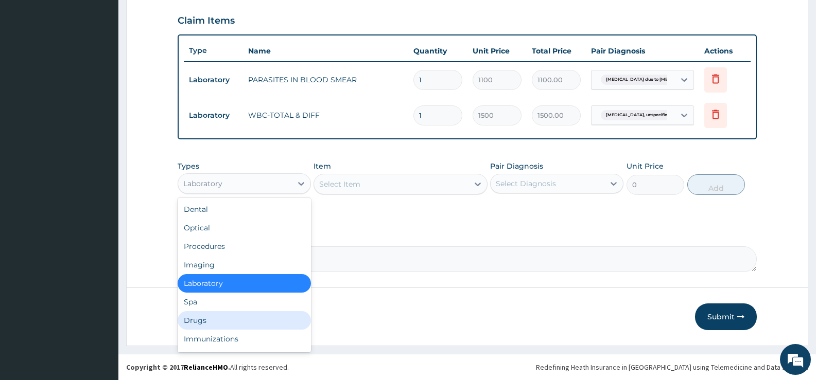
click at [208, 321] on div "Drugs" at bounding box center [244, 320] width 133 height 19
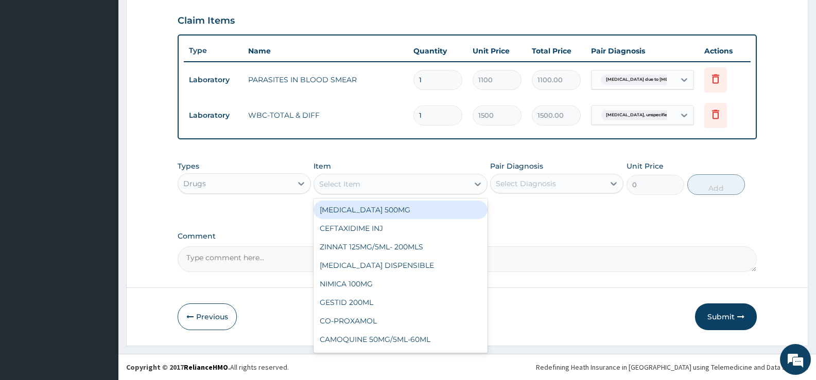
click at [470, 188] on div at bounding box center [477, 184] width 19 height 19
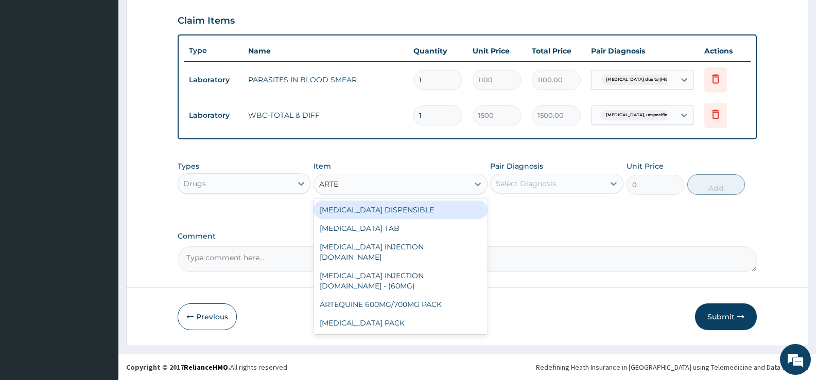
type input "ARTEM"
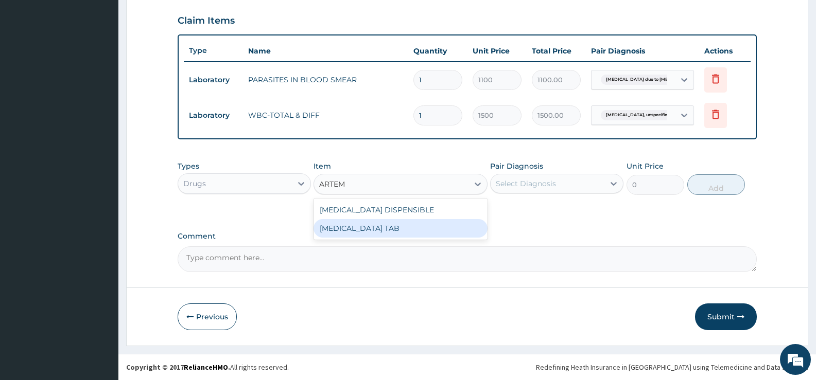
click at [357, 227] on div "COARTEM TAB" at bounding box center [399, 228] width 173 height 19
type input "1035"
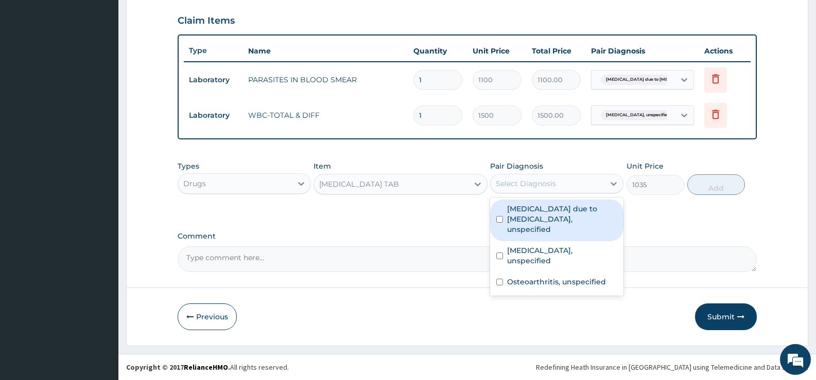
click at [573, 184] on div "Select Diagnosis" at bounding box center [547, 183] width 114 height 16
click at [571, 217] on label "Malaria due to Plasmodium falciparum, unspecified" at bounding box center [562, 219] width 110 height 31
checkbox input "true"
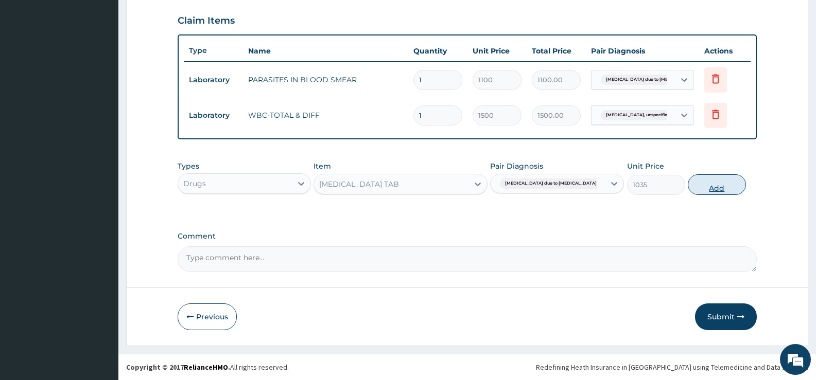
click at [709, 188] on button "Add" at bounding box center [716, 184] width 58 height 21
type input "0"
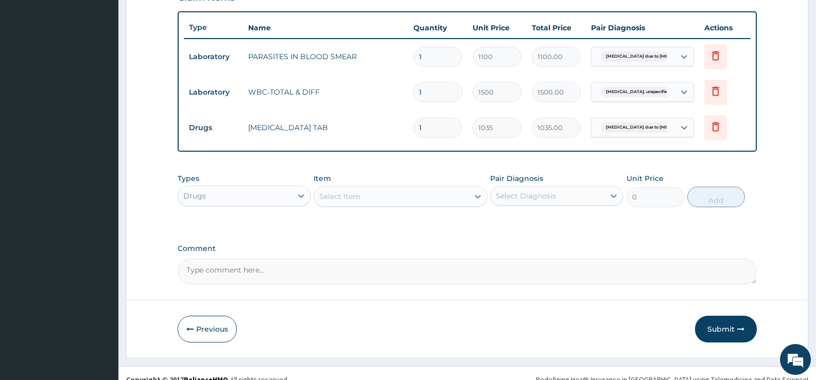
scroll to position [384, 0]
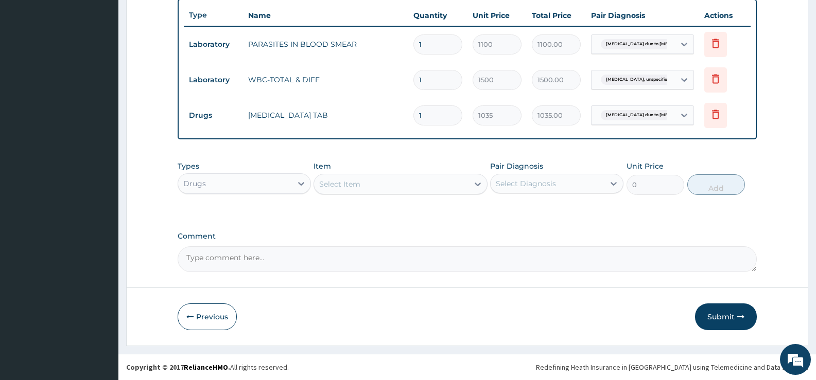
click at [464, 187] on div "Select Item" at bounding box center [391, 184] width 154 height 16
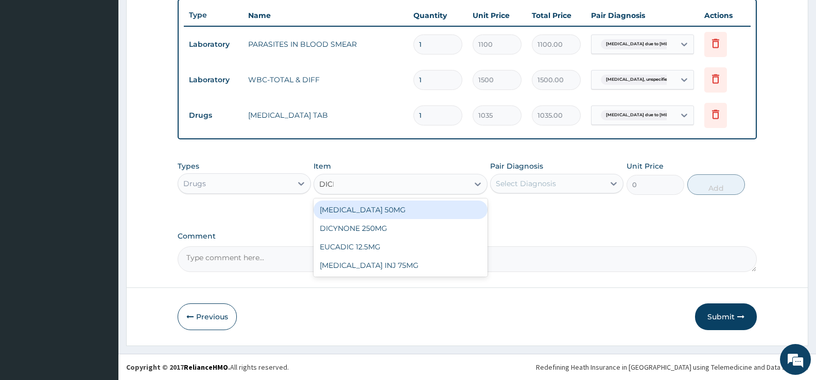
type input "DICLO"
click at [414, 213] on div "DICLOFENAC 50MG" at bounding box center [399, 210] width 173 height 19
type input "51.75"
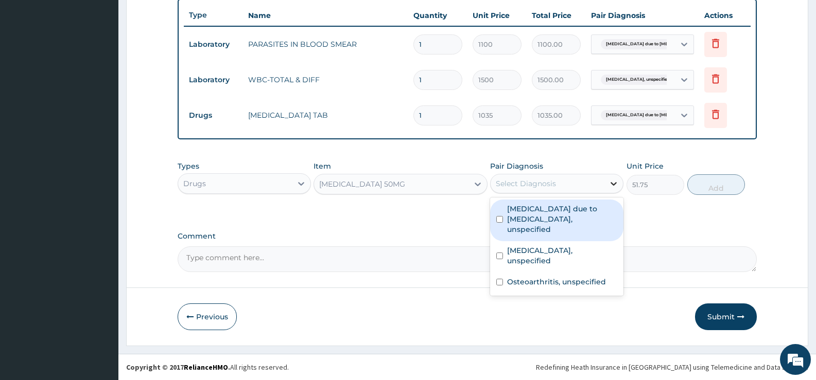
click at [611, 184] on icon at bounding box center [613, 184] width 6 height 4
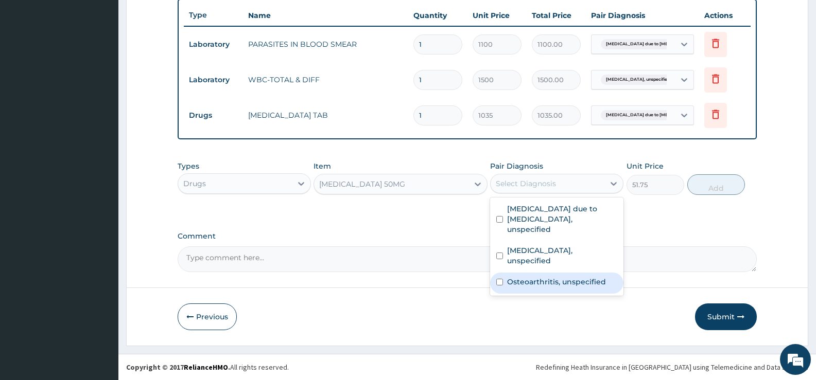
click at [585, 277] on label "Osteoarthritis, unspecified" at bounding box center [556, 282] width 99 height 10
checkbox input "true"
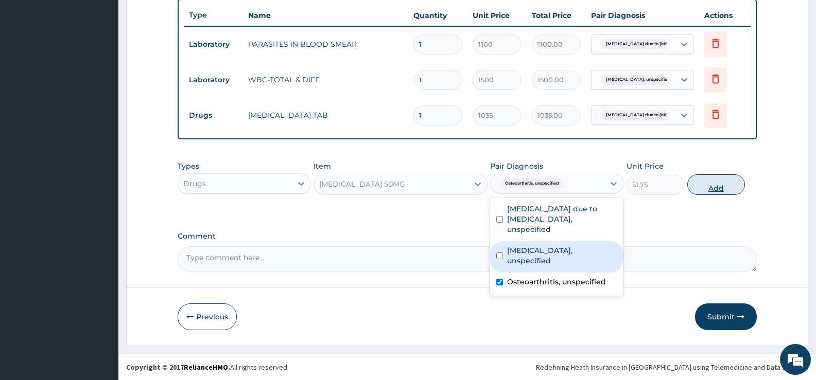
click at [702, 185] on button "Add" at bounding box center [716, 184] width 58 height 21
type input "0"
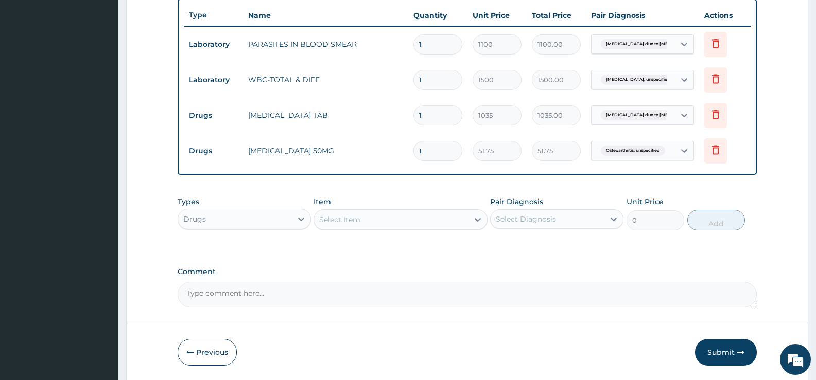
type input "10"
type input "517.50"
type input "10"
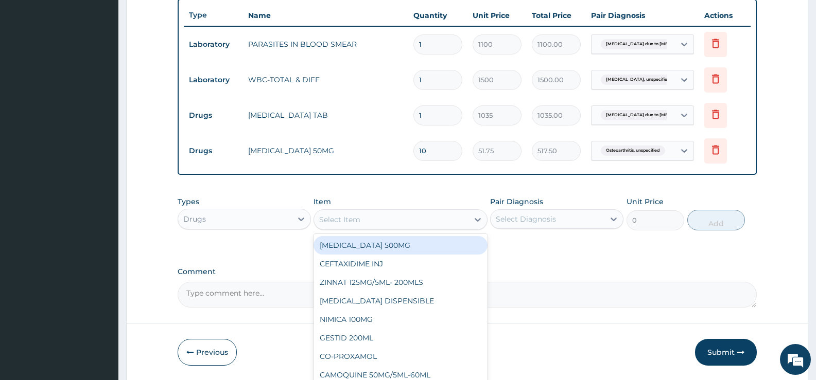
click at [465, 224] on div "Select Item" at bounding box center [391, 219] width 154 height 16
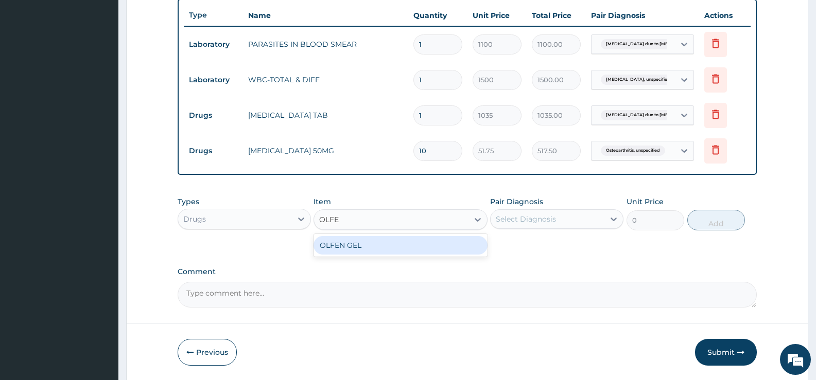
type input "OLFEN"
click at [464, 244] on div "OLFEN GEL" at bounding box center [399, 245] width 173 height 19
type input "759"
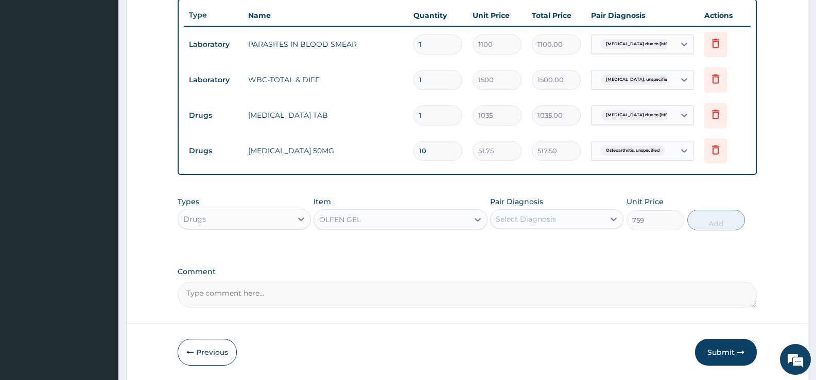
click at [539, 222] on div "Select Diagnosis" at bounding box center [526, 219] width 60 height 10
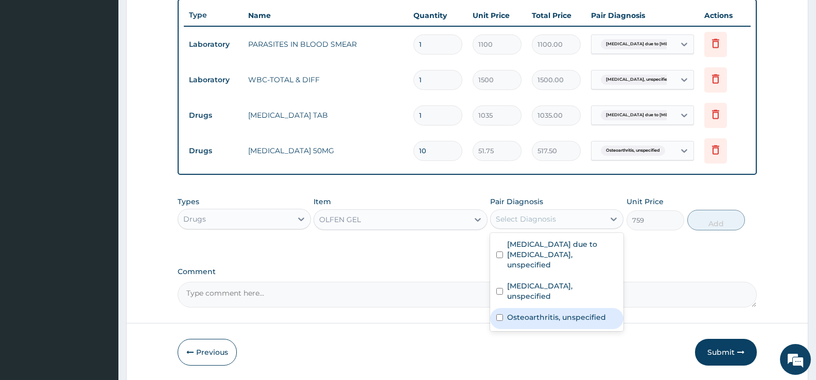
click at [551, 312] on label "Osteoarthritis, unspecified" at bounding box center [556, 317] width 99 height 10
checkbox input "true"
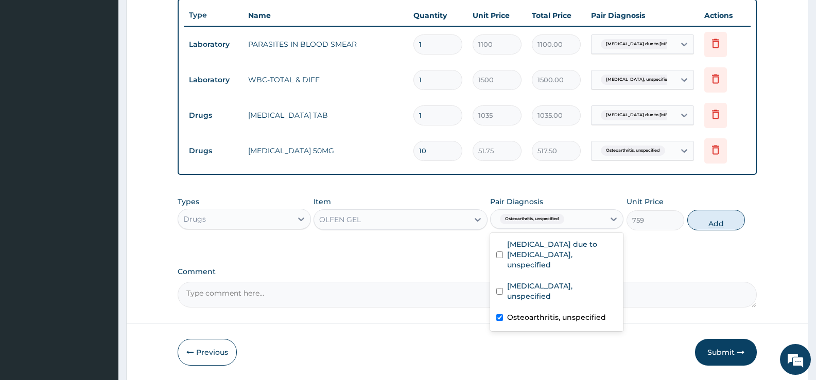
click at [719, 215] on button "Add" at bounding box center [716, 220] width 58 height 21
type input "0"
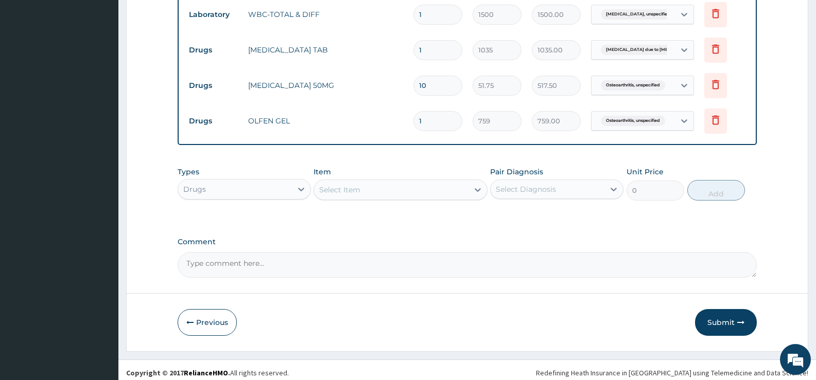
scroll to position [455, 0]
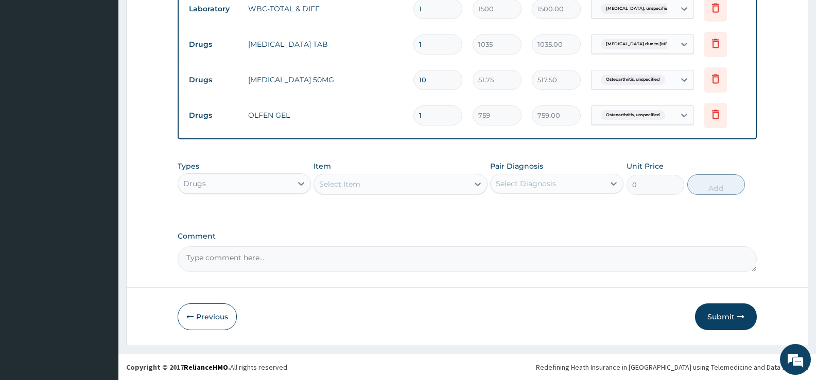
click at [465, 180] on div "Select Item" at bounding box center [391, 184] width 154 height 16
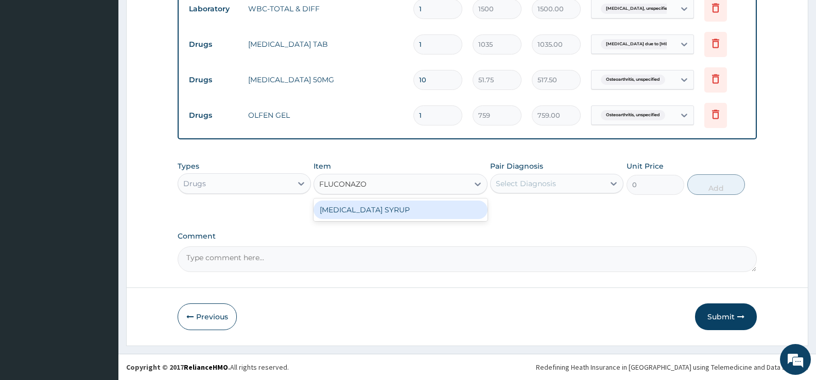
type input "FLUCONAZOLE"
click at [474, 207] on div "FLUCONAZOLE SYRUP" at bounding box center [399, 210] width 173 height 19
type input "1500"
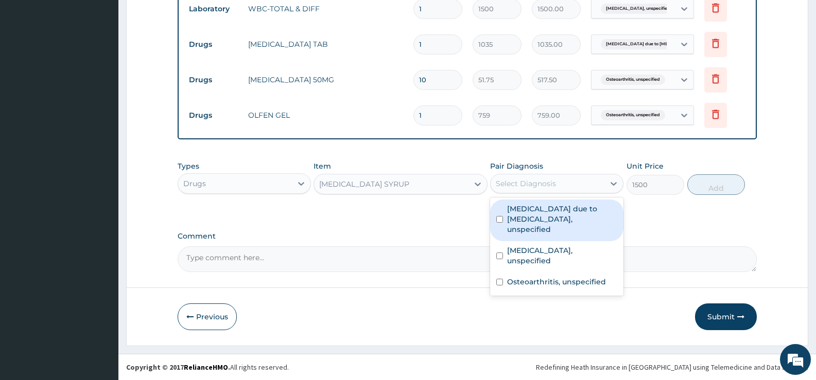
click at [589, 188] on div "Select Diagnosis" at bounding box center [547, 183] width 114 height 16
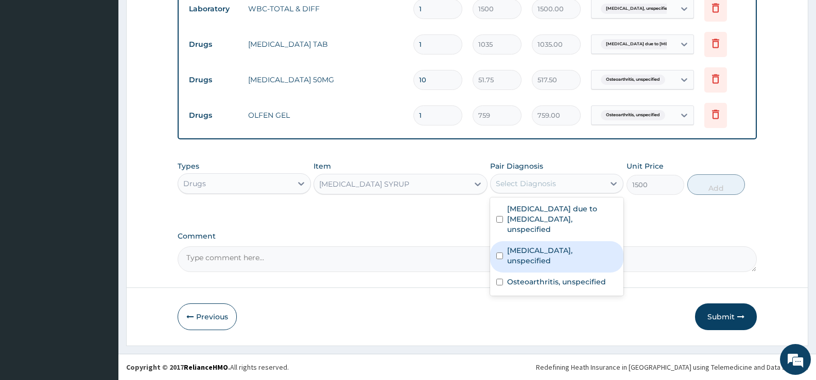
click at [576, 245] on label "Candidosis, unspecified" at bounding box center [562, 255] width 110 height 21
checkbox input "true"
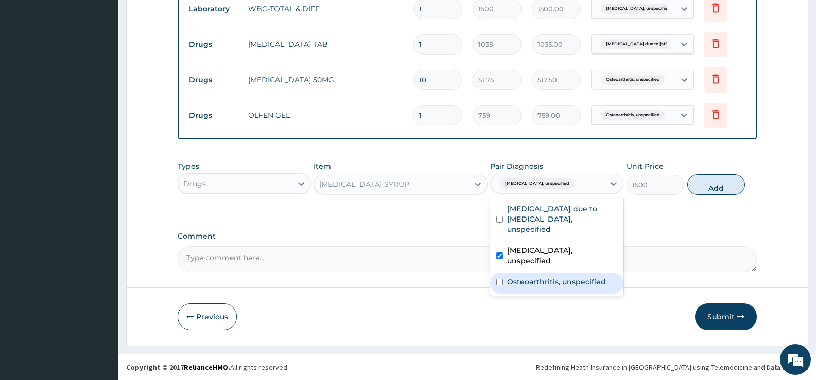
click at [572, 277] on label "Osteoarthritis, unspecified" at bounding box center [556, 282] width 99 height 10
checkbox input "true"
click at [704, 188] on button "Add" at bounding box center [716, 184] width 58 height 21
type input "0"
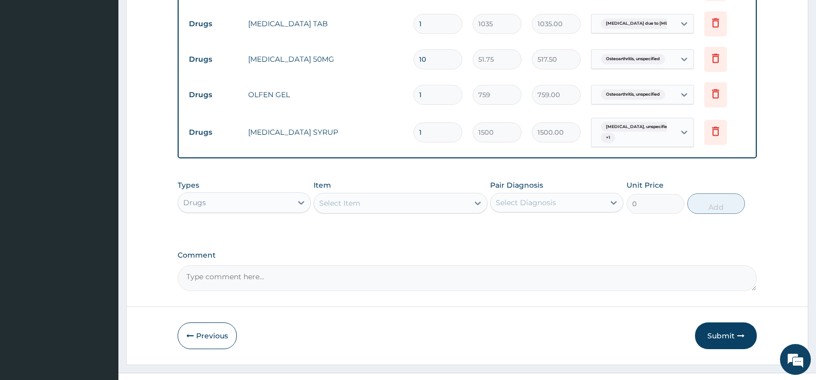
scroll to position [494, 0]
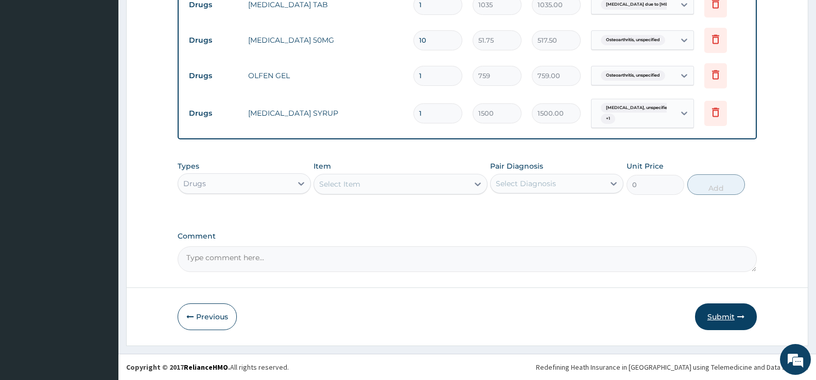
click at [720, 319] on button "Submit" at bounding box center [726, 317] width 62 height 27
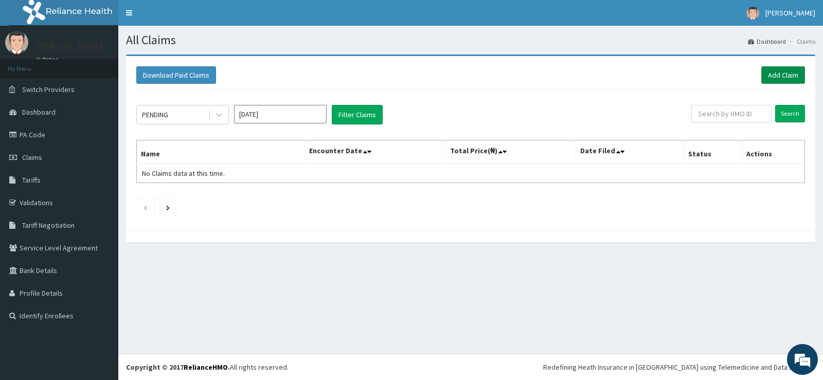
click at [788, 75] on link "Add Claim" at bounding box center [784, 74] width 44 height 17
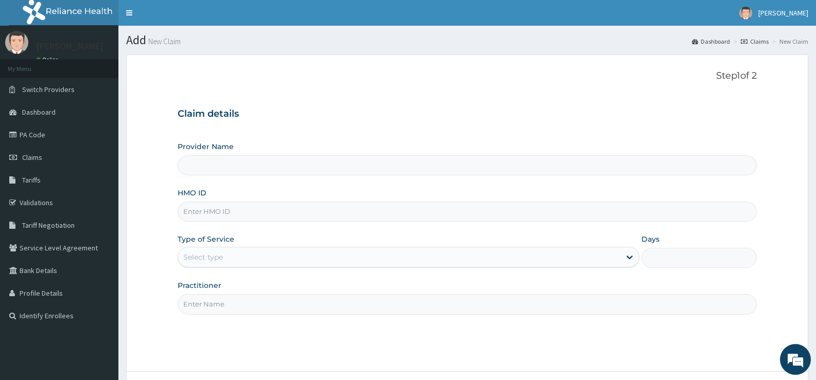
click at [284, 213] on input "HMO ID" at bounding box center [467, 212] width 579 height 20
type input "[GEOGRAPHIC_DATA][PERSON_NAME]"
type input "WPL/10029/D"
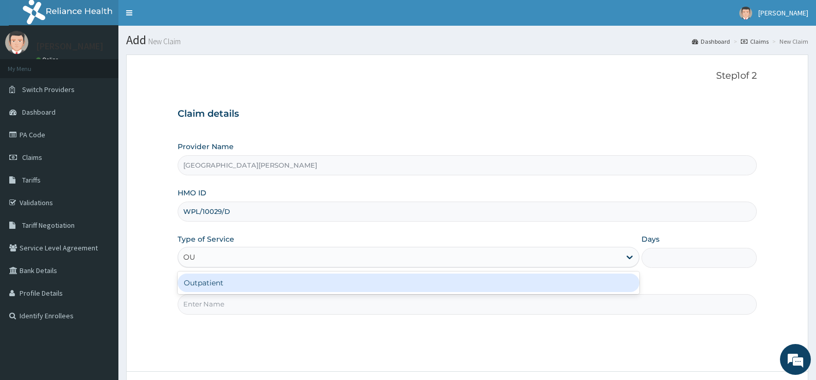
type input "OUT"
click at [334, 288] on div "Outpatient" at bounding box center [408, 283] width 461 height 19
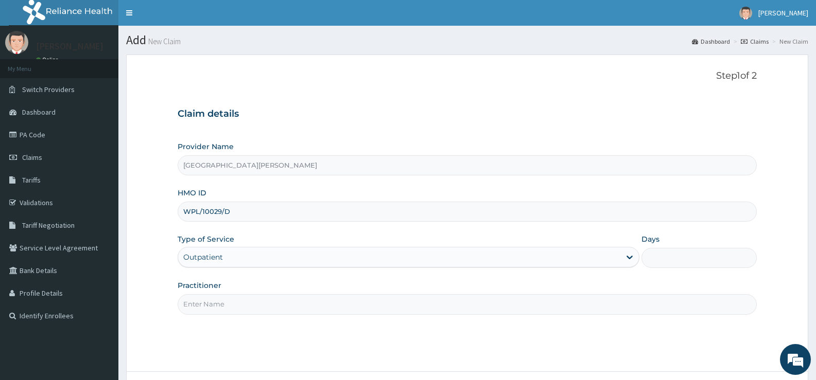
type input "1"
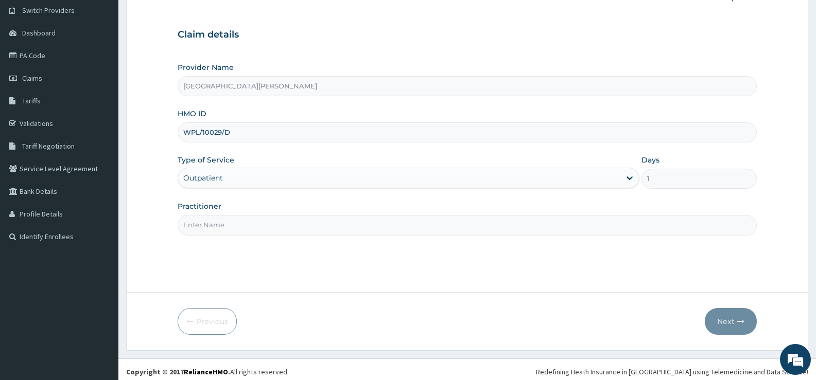
scroll to position [84, 0]
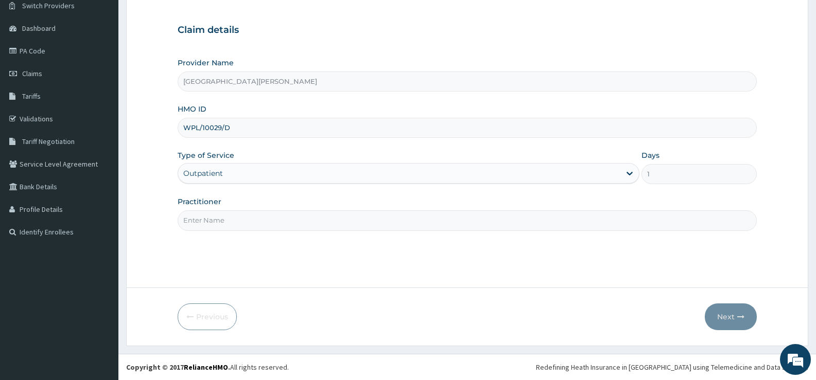
click at [304, 221] on input "Practitioner" at bounding box center [467, 220] width 579 height 20
type input "DR LAMINA"
click at [728, 315] on button "Next" at bounding box center [730, 317] width 52 height 27
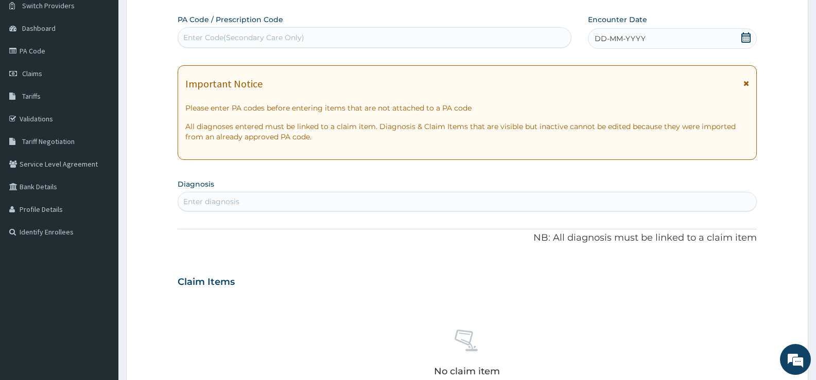
click at [392, 41] on div "Enter Code(Secondary Care Only)" at bounding box center [374, 37] width 393 height 16
type input "PA/A1EEE2"
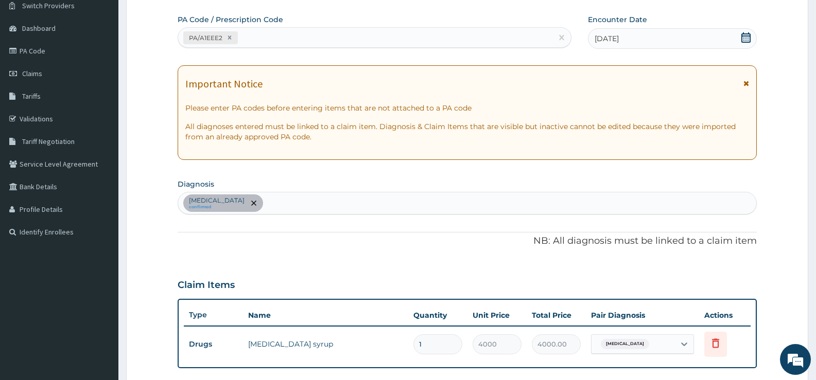
click at [367, 202] on div "Sepsis confirmed" at bounding box center [467, 203] width 578 height 22
type input "FALCIPARUM"
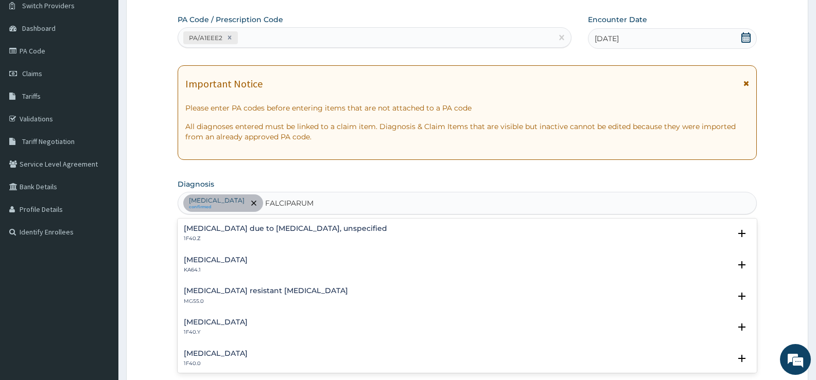
click at [269, 228] on h4 "Malaria due to Plasmodium falciparum, unspecified" at bounding box center [285, 229] width 203 height 8
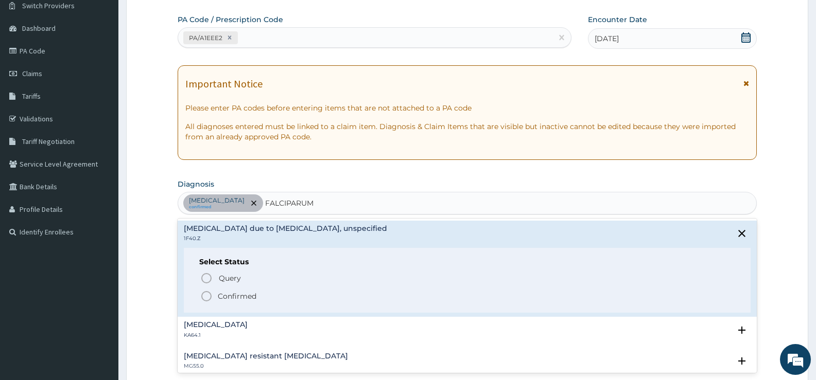
click at [253, 296] on p "Confirmed" at bounding box center [237, 296] width 39 height 10
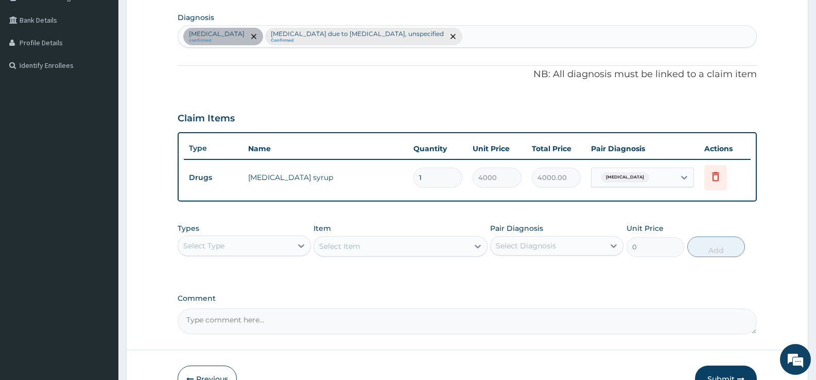
scroll to position [313, 0]
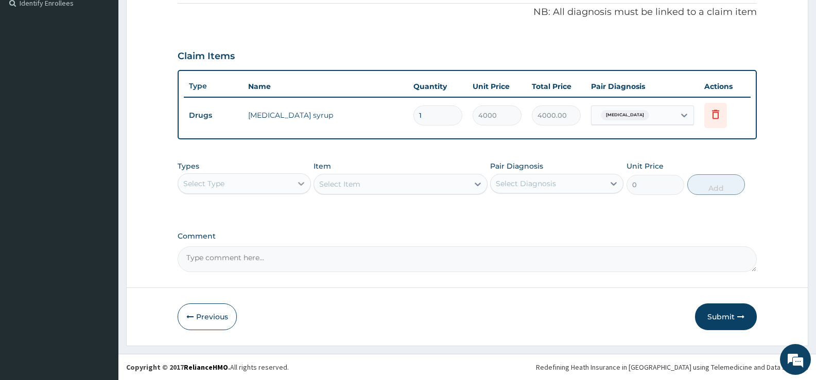
click at [295, 184] on div at bounding box center [301, 183] width 19 height 19
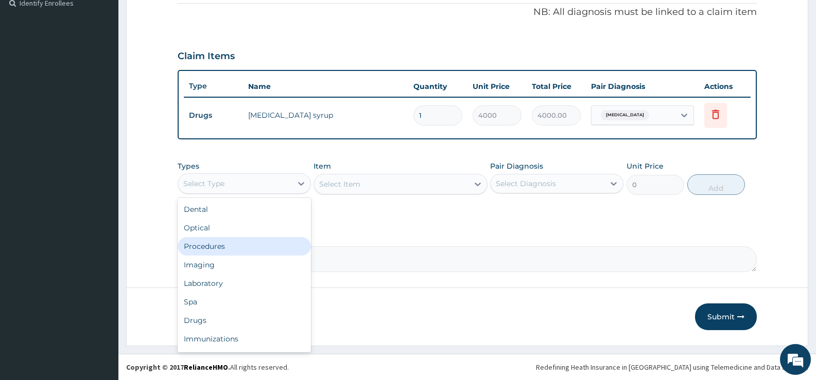
click at [220, 245] on div "Procedures" at bounding box center [244, 246] width 133 height 19
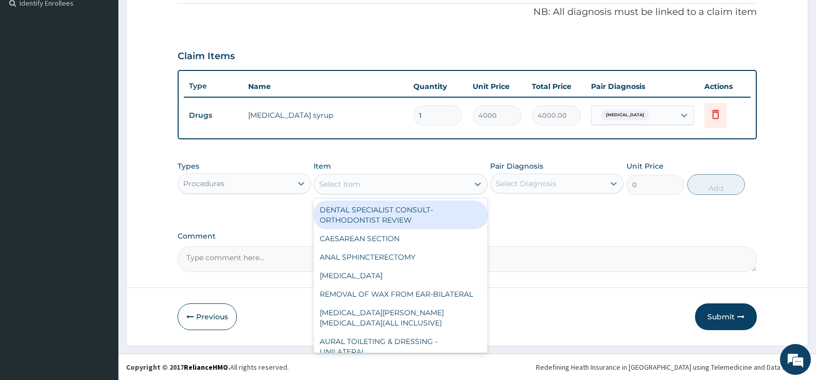
click at [467, 184] on div "Select Item" at bounding box center [391, 184] width 154 height 16
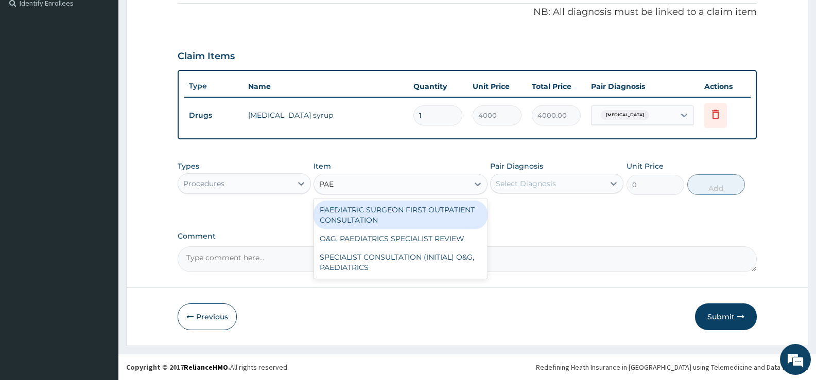
type input "PAED"
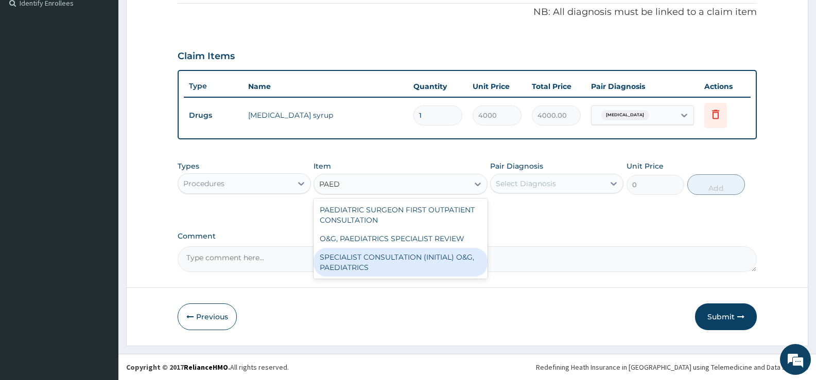
click at [363, 263] on div "SPECIALIST CONSULTATION (INITIAL) O&G, PAEDIATRICS" at bounding box center [399, 262] width 173 height 29
type input "10000"
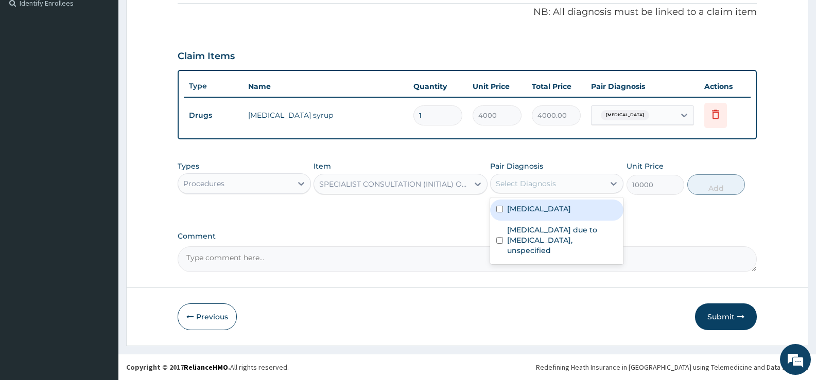
click at [578, 185] on div "Select Diagnosis" at bounding box center [547, 183] width 114 height 16
click at [541, 209] on div "Sepsis" at bounding box center [556, 210] width 133 height 21
checkbox input "true"
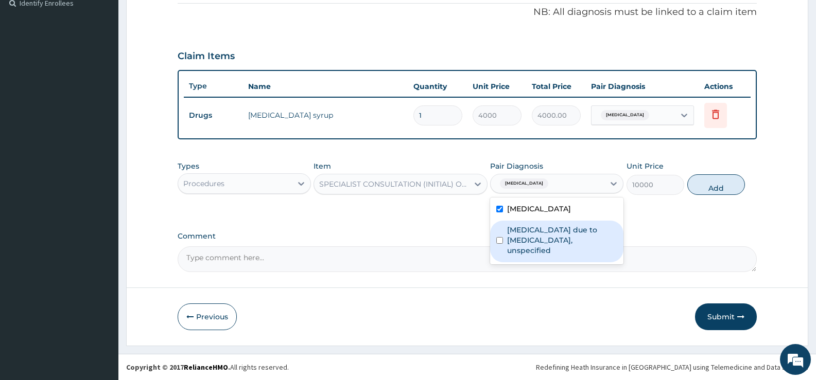
click at [540, 233] on label "Malaria due to Plasmodium falciparum, unspecified" at bounding box center [562, 240] width 110 height 31
checkbox input "true"
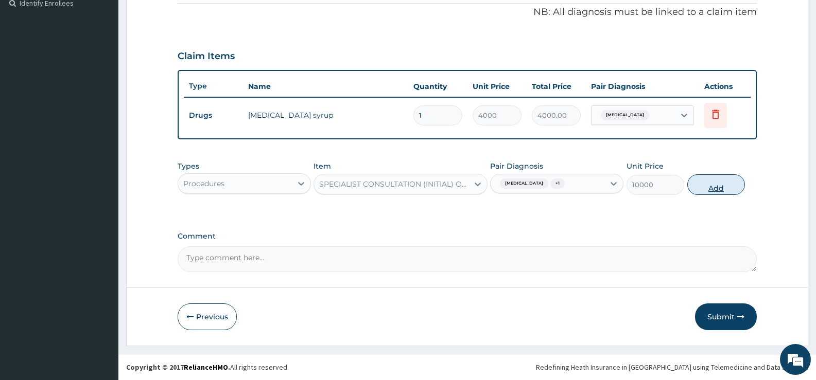
click at [721, 179] on button "Add" at bounding box center [716, 184] width 58 height 21
type input "0"
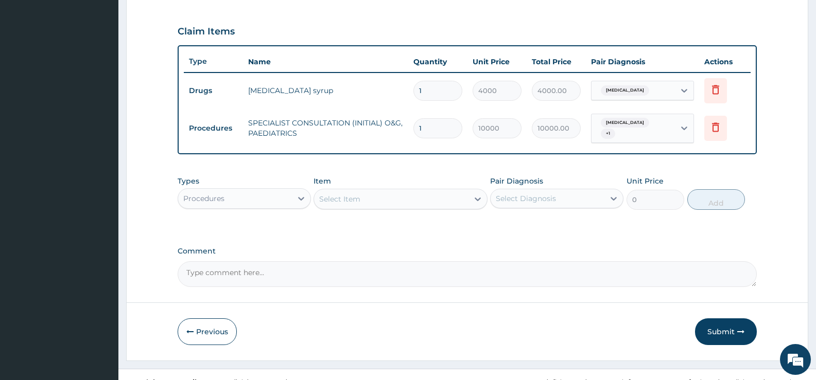
scroll to position [348, 0]
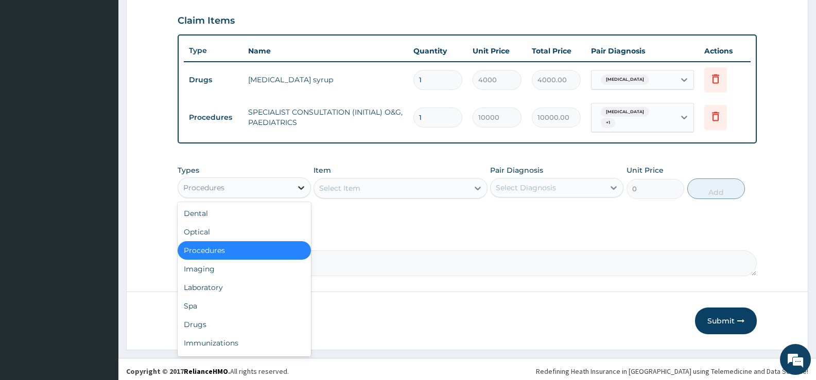
click at [293, 180] on div at bounding box center [301, 188] width 19 height 19
click at [209, 285] on div "Laboratory" at bounding box center [244, 287] width 133 height 19
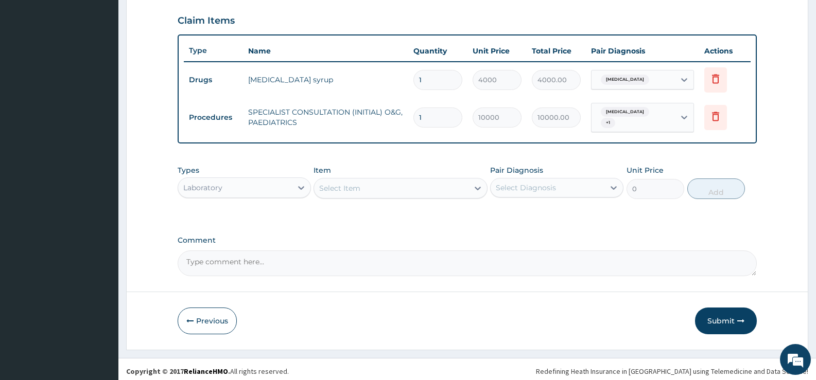
click at [468, 186] on div "Select Item" at bounding box center [391, 188] width 154 height 16
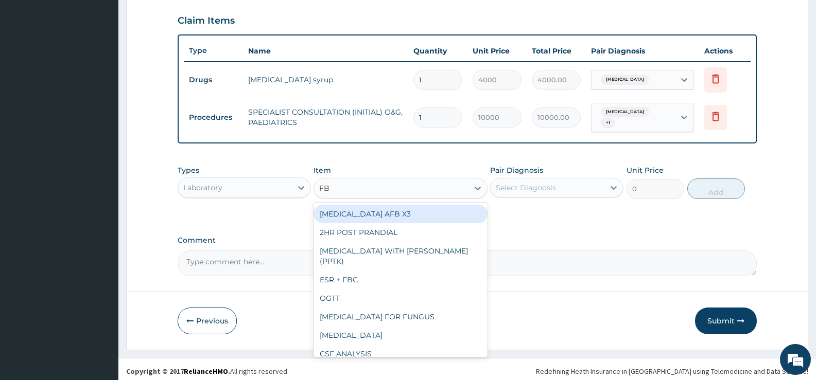
type input "FBC"
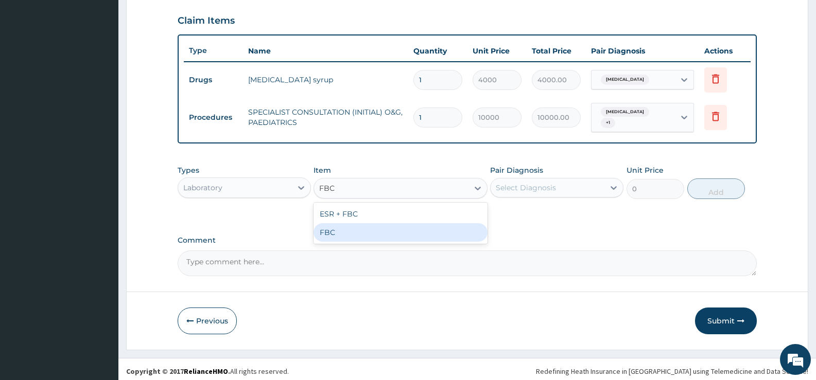
click at [459, 234] on div "FBC" at bounding box center [399, 232] width 173 height 19
type input "2000"
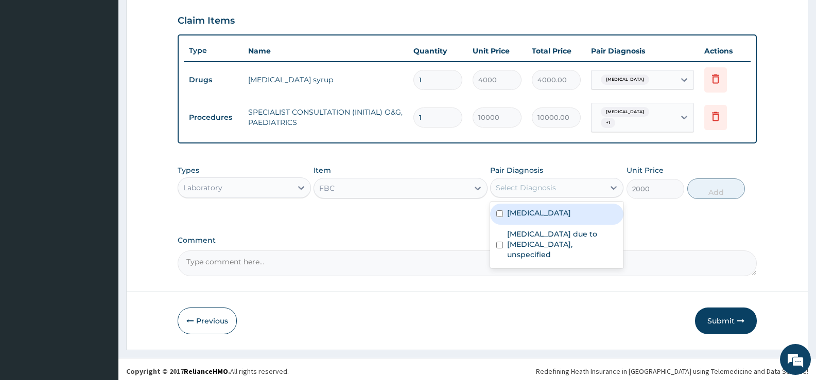
click at [583, 190] on div "Select Diagnosis" at bounding box center [547, 188] width 114 height 16
click at [578, 206] on div "Sepsis" at bounding box center [556, 214] width 133 height 21
checkbox input "true"
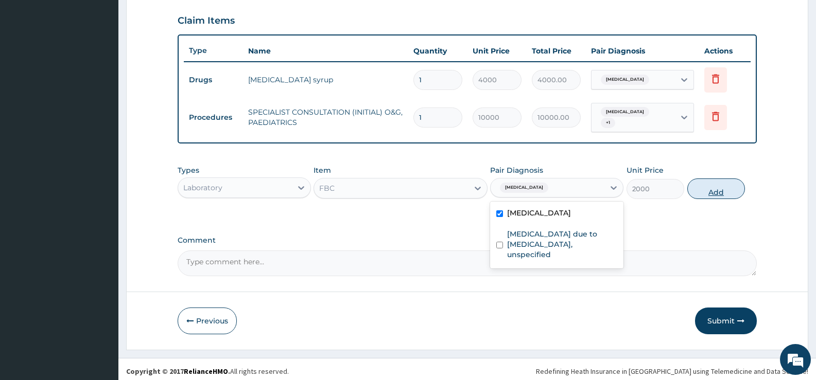
click at [700, 186] on button "Add" at bounding box center [716, 189] width 58 height 21
type input "0"
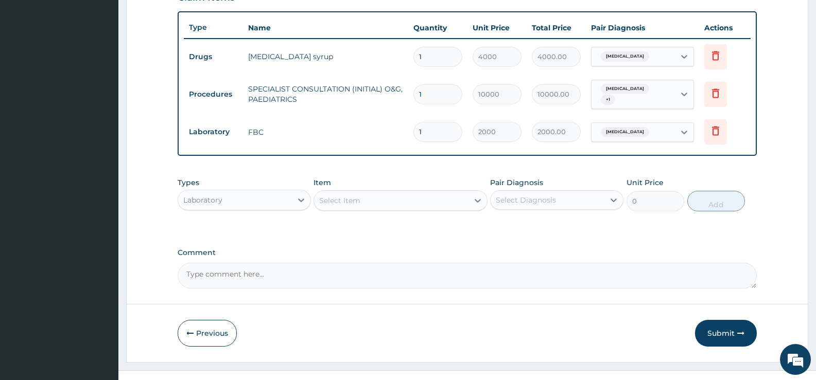
scroll to position [384, 0]
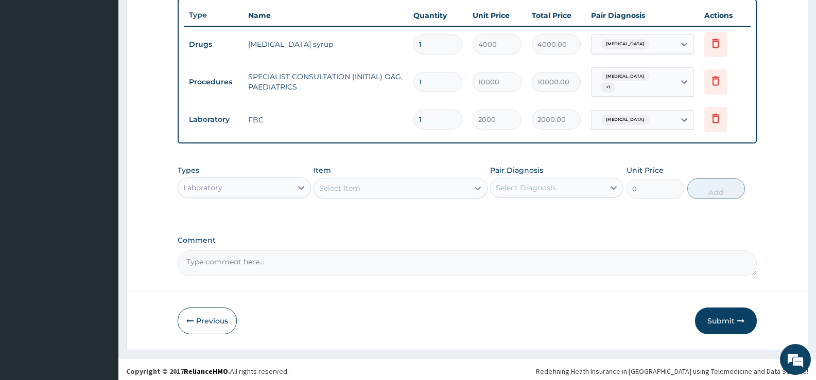
click at [469, 184] on div at bounding box center [477, 188] width 19 height 19
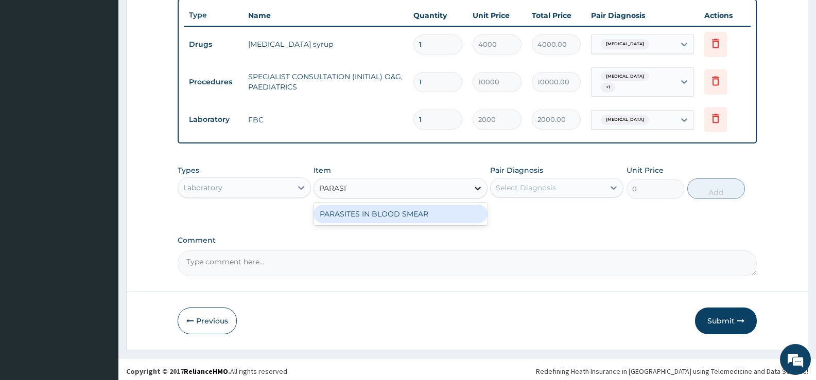
type input "PARASITE"
drag, startPoint x: 411, startPoint y: 213, endPoint x: 605, endPoint y: 192, distance: 195.1
click at [411, 212] on div "PARASITES IN BLOOD SMEAR" at bounding box center [399, 214] width 173 height 19
type input "1100"
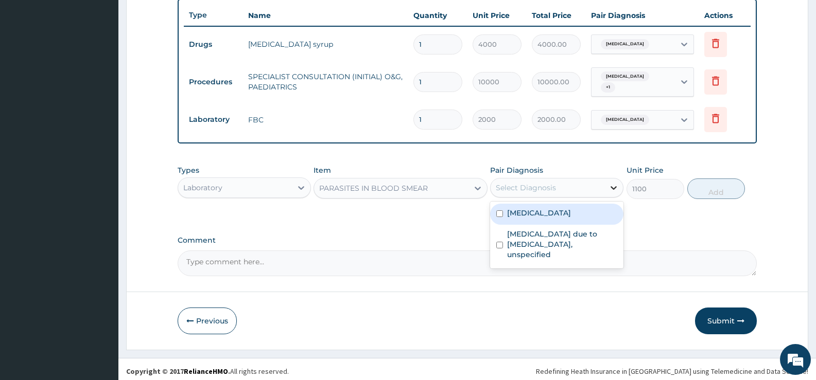
click at [607, 188] on div at bounding box center [613, 188] width 19 height 19
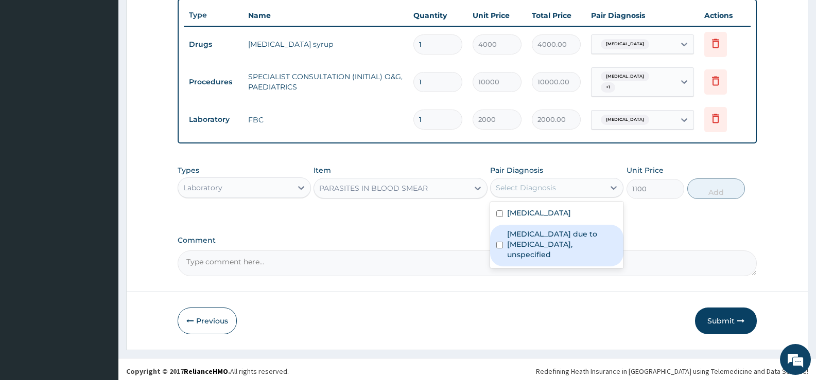
click at [589, 235] on label "Malaria due to Plasmodium falciparum, unspecified" at bounding box center [562, 244] width 110 height 31
checkbox input "true"
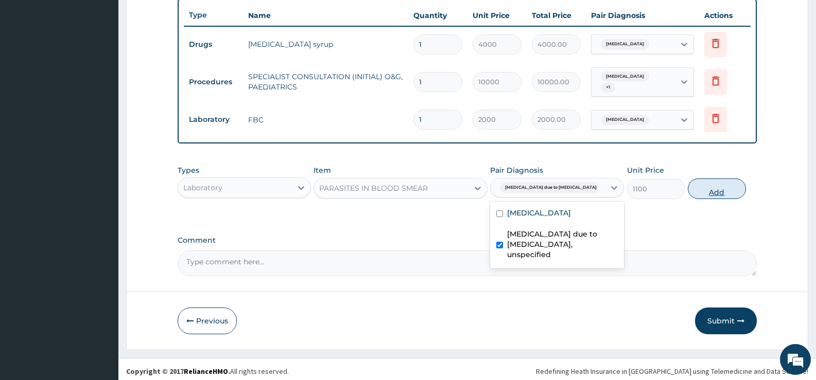
click at [722, 179] on button "Add" at bounding box center [716, 189] width 58 height 21
type input "0"
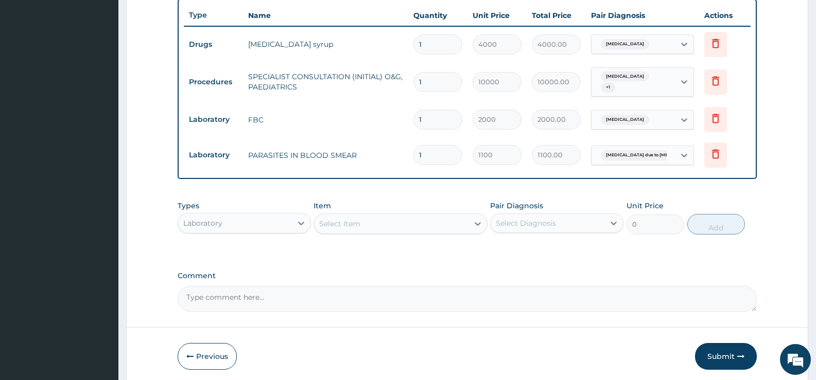
click at [278, 221] on div "Laboratory" at bounding box center [235, 223] width 114 height 16
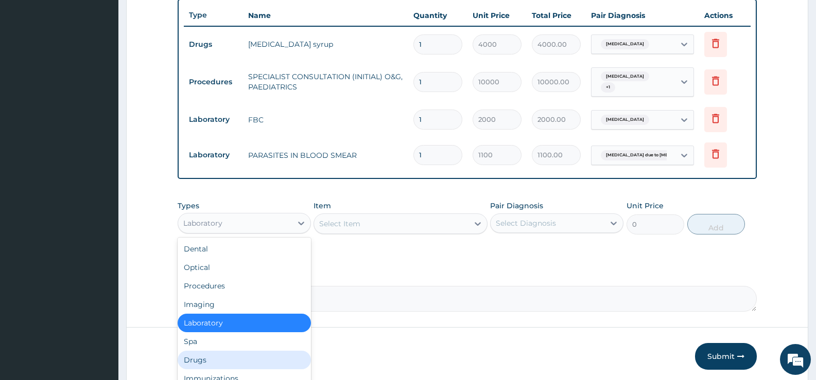
click at [218, 356] on div "Drugs" at bounding box center [244, 360] width 133 height 19
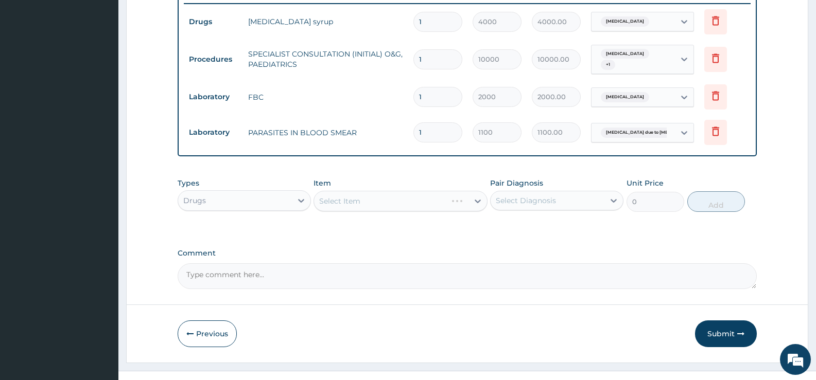
scroll to position [419, 0]
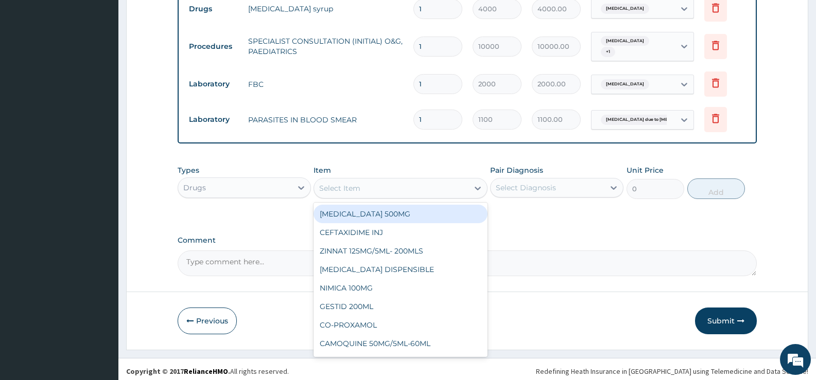
click at [475, 185] on icon at bounding box center [477, 188] width 10 height 10
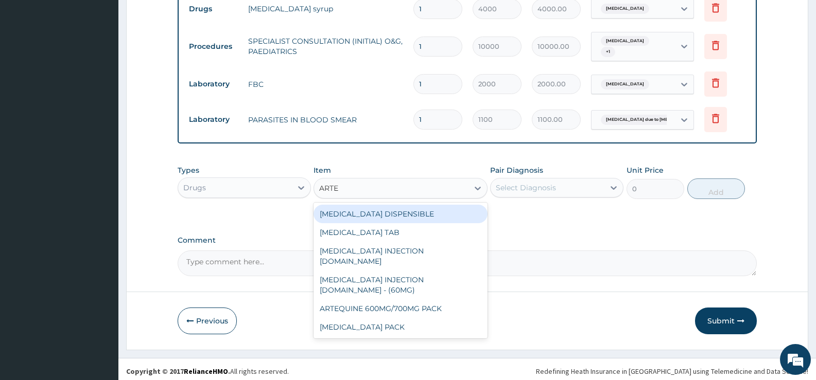
type input "ARTEM"
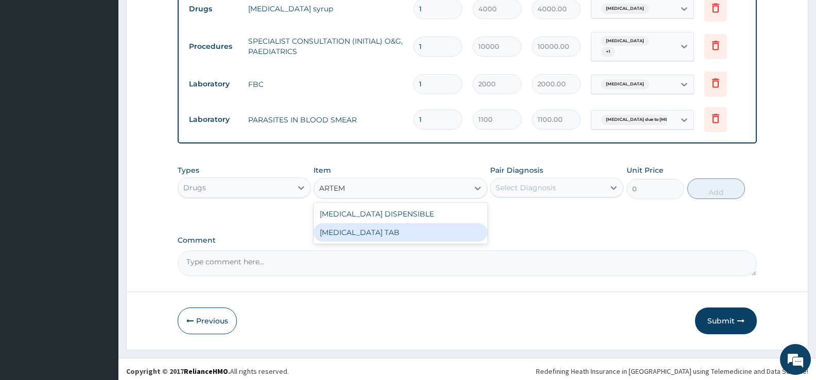
click at [411, 231] on div "COARTEM TAB" at bounding box center [399, 232] width 173 height 19
type input "1035"
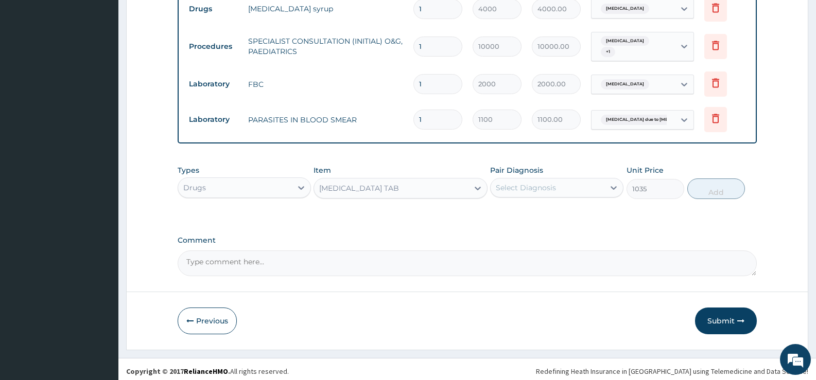
click at [577, 182] on div "Select Diagnosis" at bounding box center [547, 188] width 114 height 16
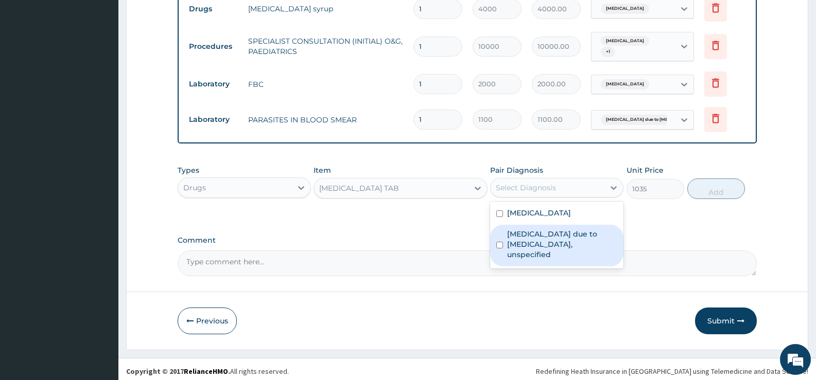
click at [550, 231] on label "Malaria due to Plasmodium falciparum, unspecified" at bounding box center [562, 244] width 110 height 31
checkbox input "true"
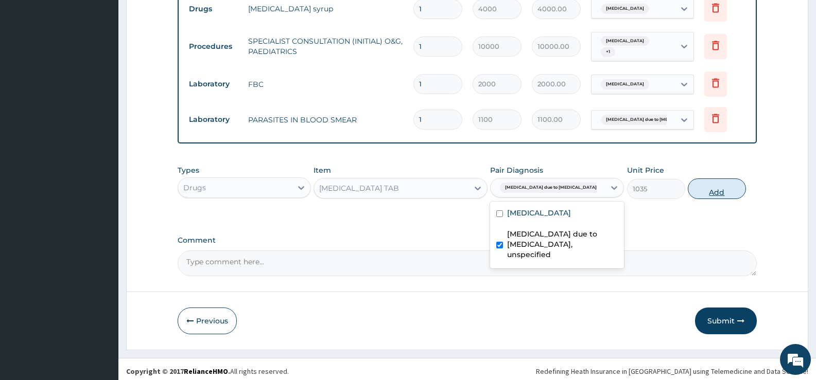
click at [727, 184] on button "Add" at bounding box center [716, 189] width 58 height 21
type input "0"
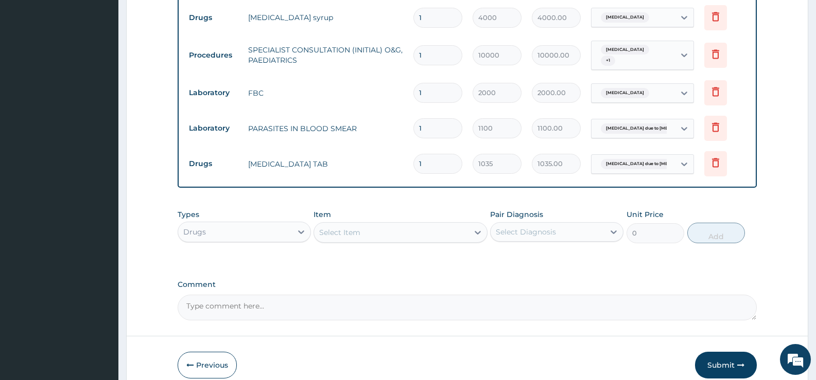
scroll to position [455, 0]
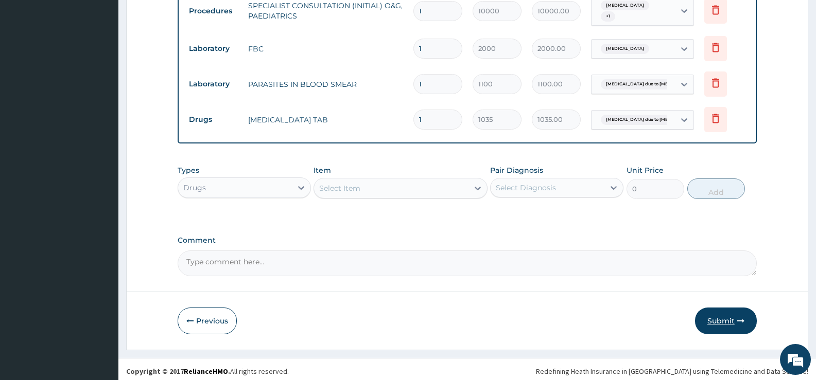
click at [715, 314] on button "Submit" at bounding box center [726, 321] width 62 height 27
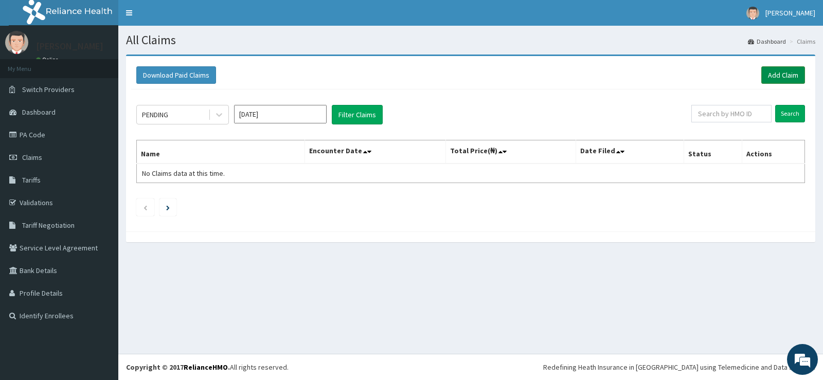
click at [780, 77] on link "Add Claim" at bounding box center [784, 74] width 44 height 17
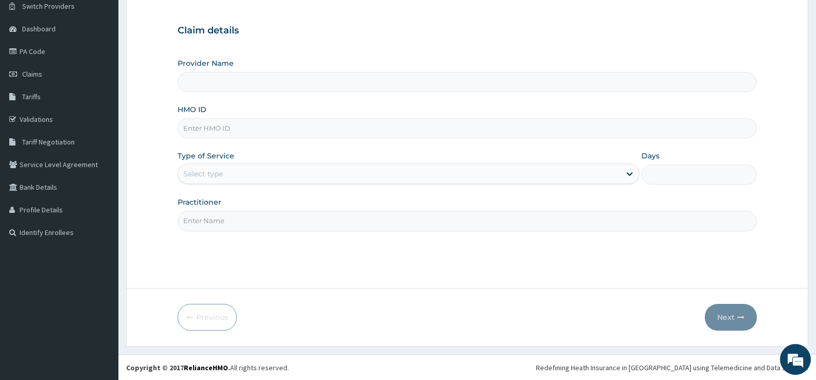
scroll to position [84, 0]
type input "[GEOGRAPHIC_DATA][PERSON_NAME]"
click at [394, 132] on input "HMO ID" at bounding box center [467, 128] width 579 height 20
type input "CDN/10034/A"
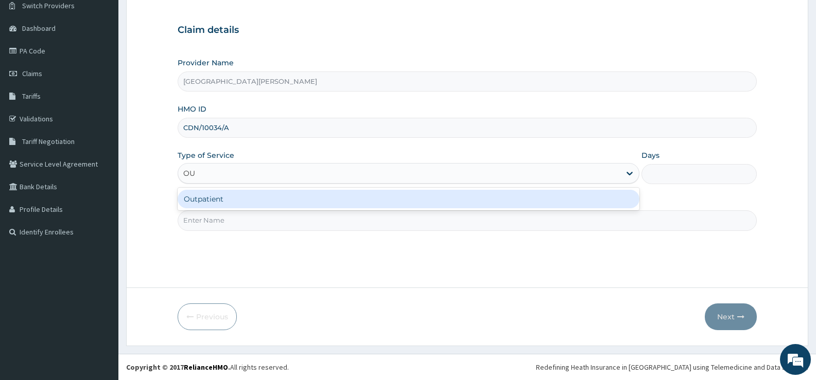
type input "OUT"
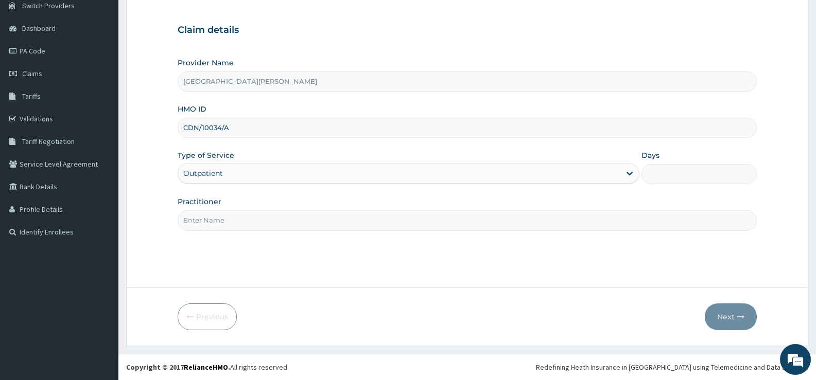
type input "1"
type input "DR SULEIMAN"
click at [727, 320] on button "Next" at bounding box center [730, 317] width 52 height 27
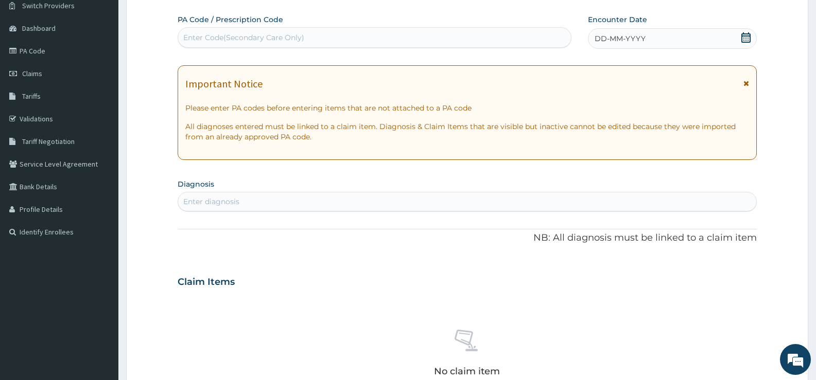
click at [745, 38] on icon at bounding box center [745, 37] width 9 height 10
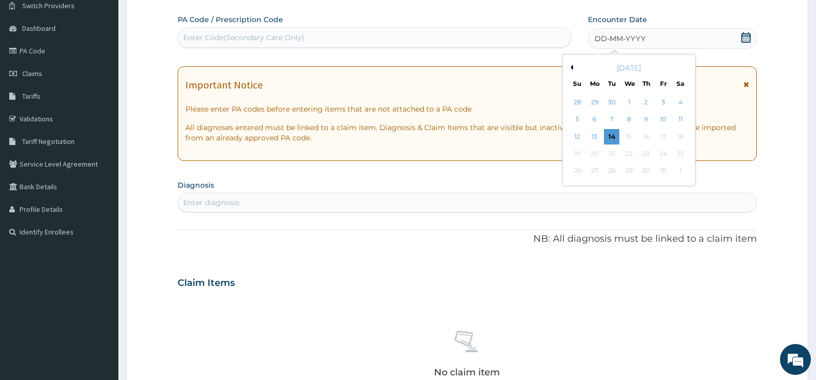
click at [571, 66] on button "Previous Month" at bounding box center [570, 67] width 5 height 5
click at [679, 153] on div "23" at bounding box center [680, 153] width 15 height 15
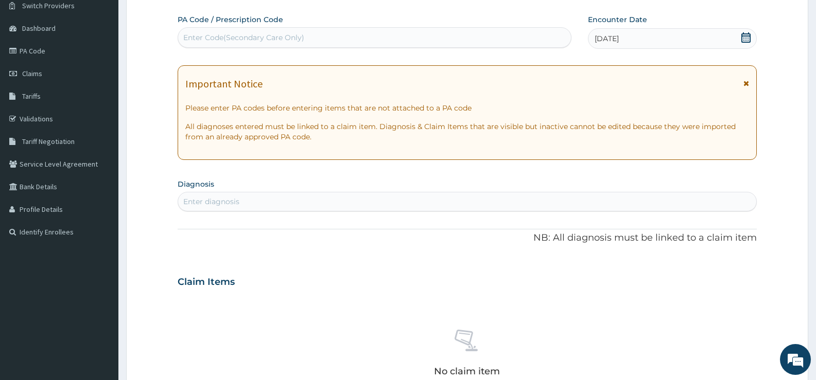
drag, startPoint x: 252, startPoint y: 201, endPoint x: 380, endPoint y: 215, distance: 129.3
click at [252, 201] on div "Enter diagnosis" at bounding box center [467, 201] width 578 height 16
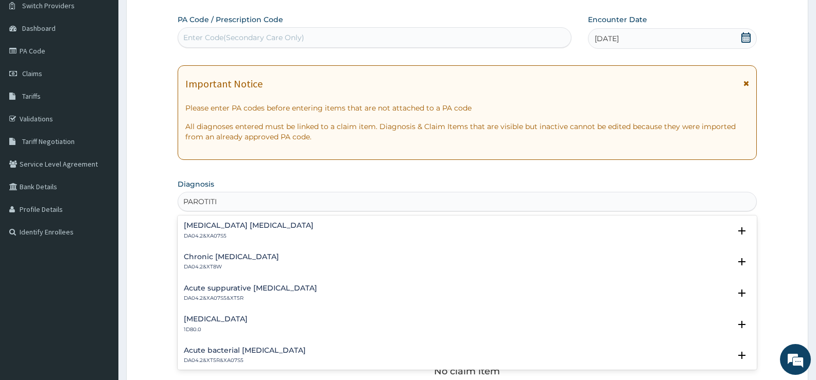
type input "PAROTITIS"
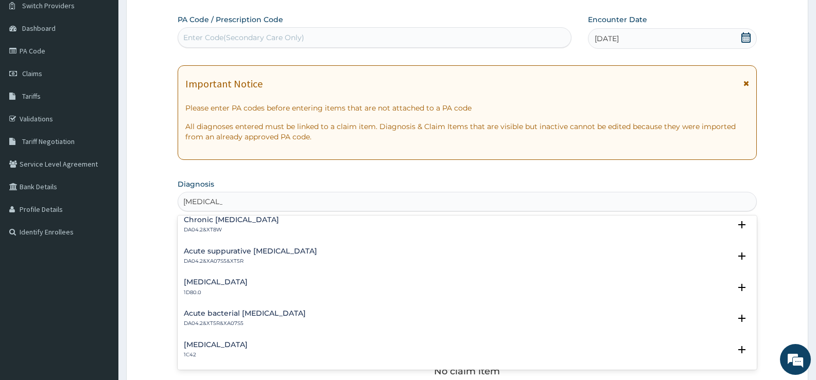
click at [219, 218] on h4 "Chronic parotiditis" at bounding box center [231, 220] width 95 height 8
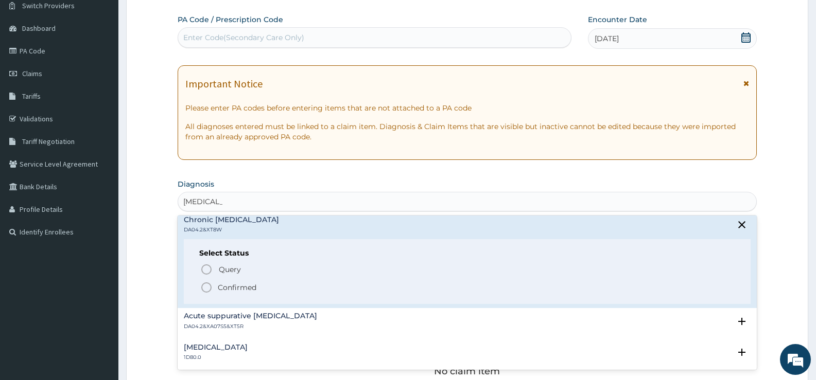
click at [235, 286] on p "Confirmed" at bounding box center [237, 287] width 39 height 10
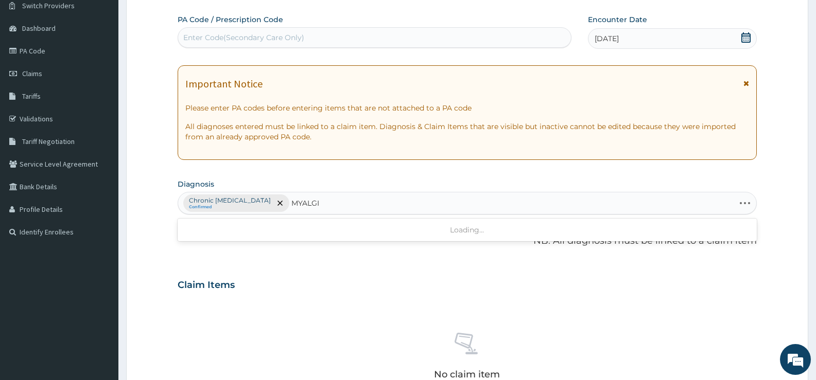
type input "MYALGIA"
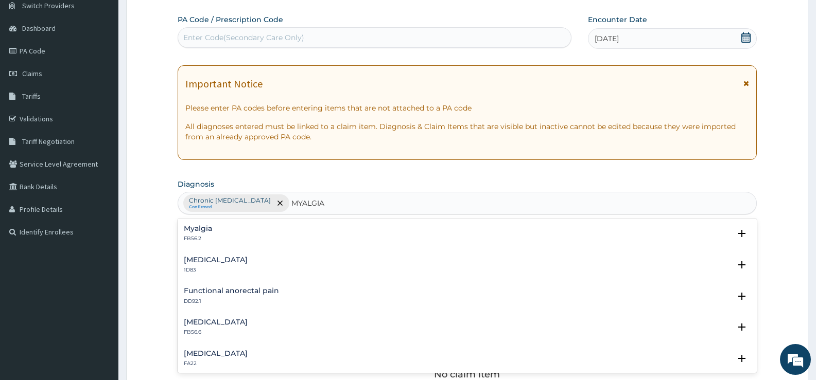
click at [191, 226] on h4 "Myalgia" at bounding box center [198, 229] width 28 height 8
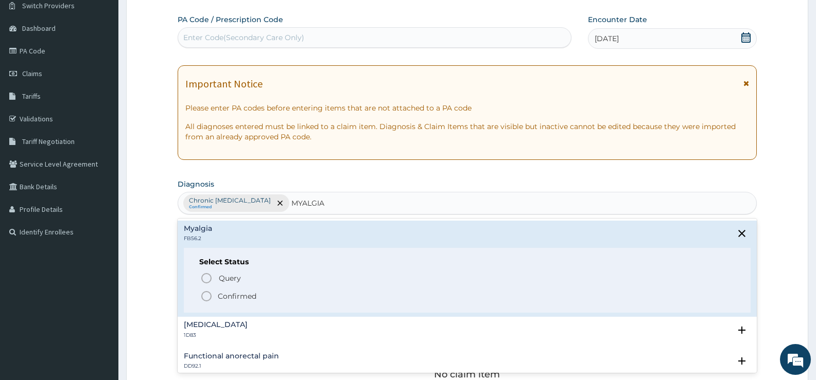
click at [250, 293] on p "Confirmed" at bounding box center [237, 296] width 39 height 10
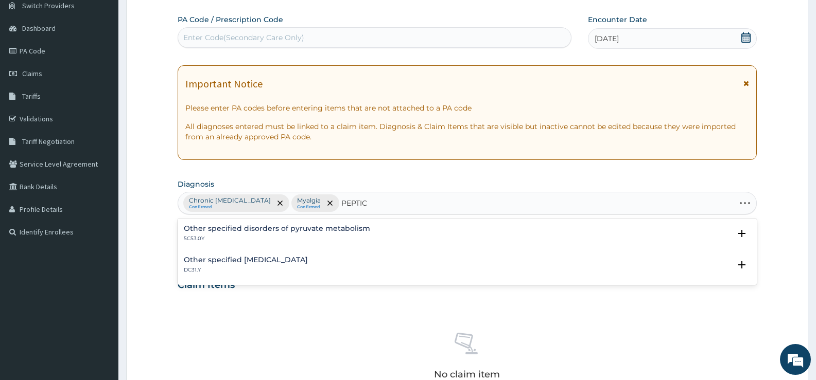
type input "PEPTIC"
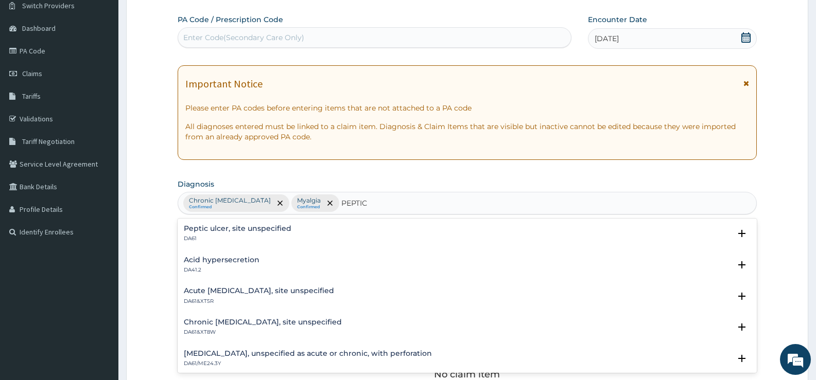
click at [210, 226] on h4 "Peptic ulcer, site unspecified" at bounding box center [238, 229] width 108 height 8
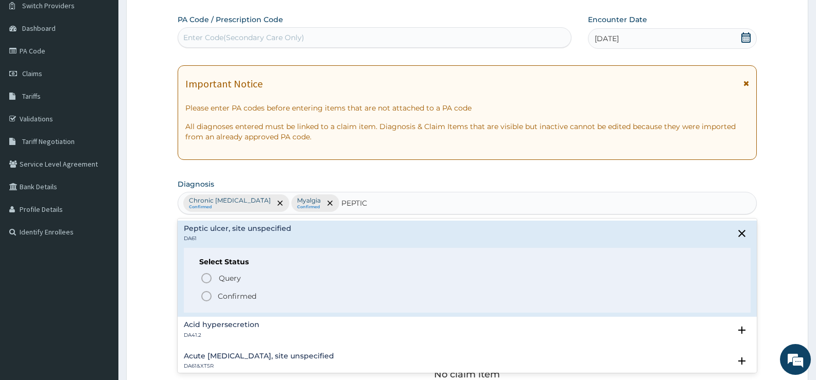
click at [247, 295] on p "Confirmed" at bounding box center [237, 296] width 39 height 10
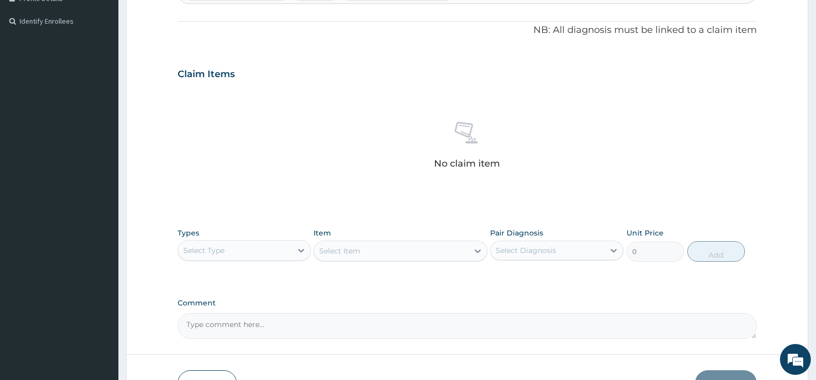
scroll to position [362, 0]
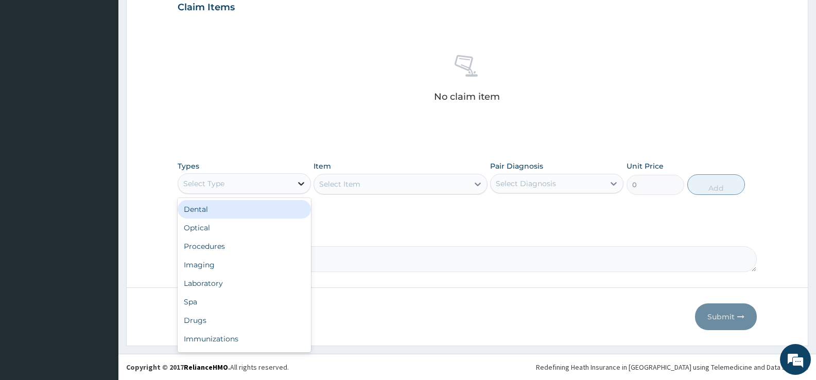
click at [300, 180] on icon at bounding box center [301, 184] width 10 height 10
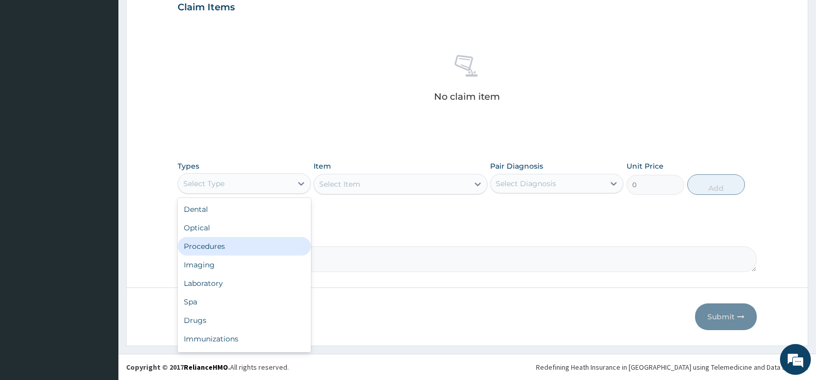
click at [221, 251] on div "Procedures" at bounding box center [244, 246] width 133 height 19
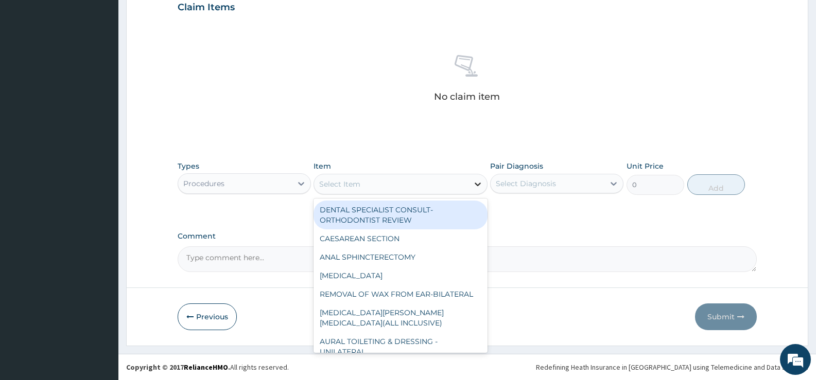
click at [471, 186] on div at bounding box center [477, 184] width 19 height 19
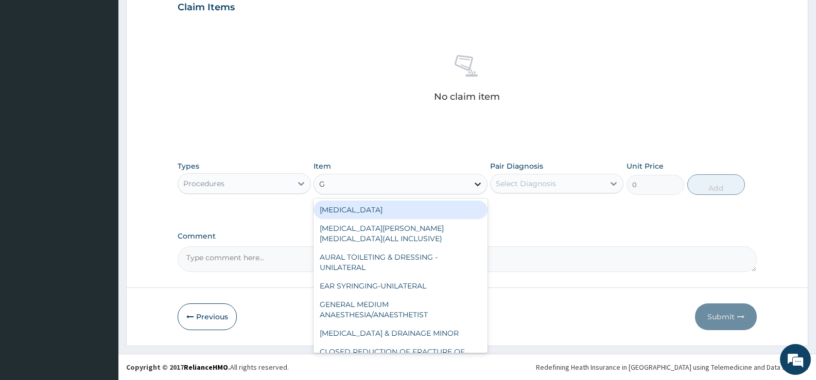
type input "GP"
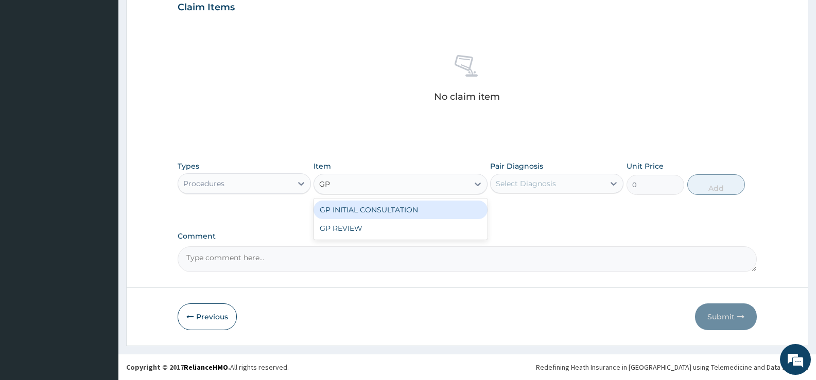
click at [463, 210] on div "GP INITIAL CONSULTATION" at bounding box center [399, 210] width 173 height 19
type input "2000"
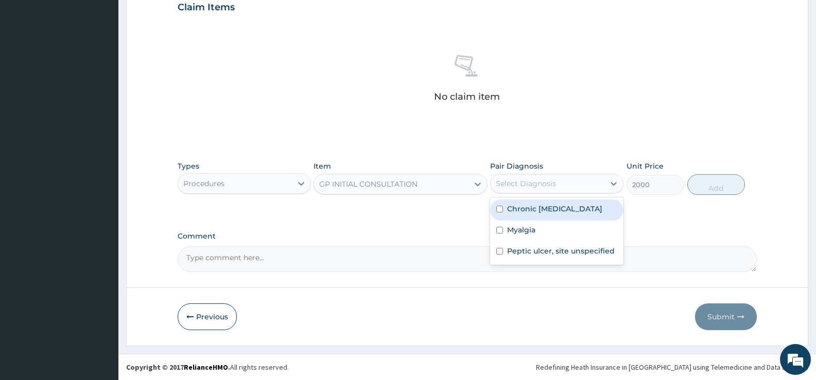
click at [597, 183] on div "Select Diagnosis" at bounding box center [547, 183] width 114 height 16
click at [574, 207] on label "Chronic parotiditis" at bounding box center [554, 209] width 95 height 10
checkbox input "true"
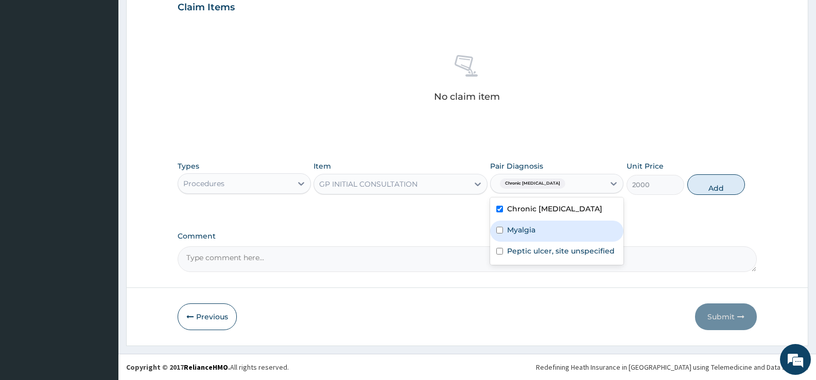
click at [525, 235] on label "Myalgia" at bounding box center [521, 230] width 28 height 10
checkbox input "true"
click at [535, 254] on label "Peptic ulcer, site unspecified" at bounding box center [561, 251] width 108 height 10
checkbox input "true"
click at [729, 186] on button "Add" at bounding box center [716, 184] width 58 height 21
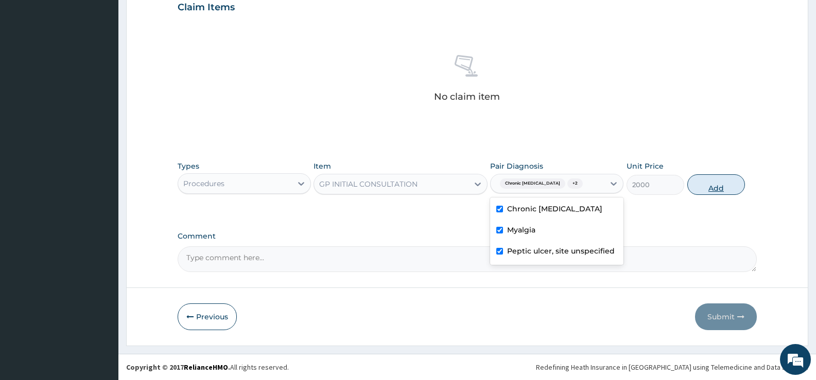
type input "0"
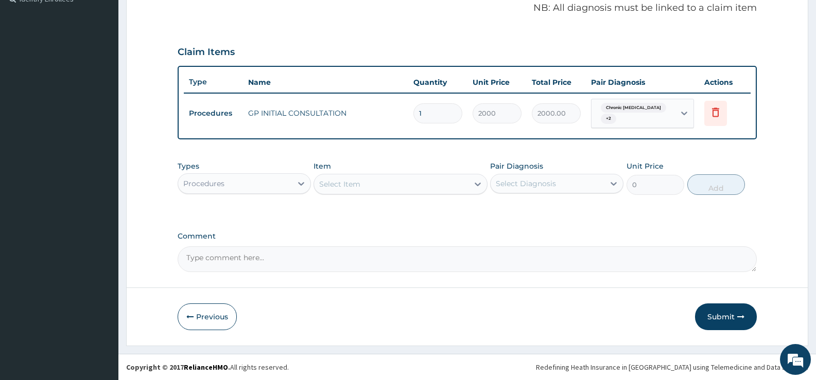
scroll to position [317, 0]
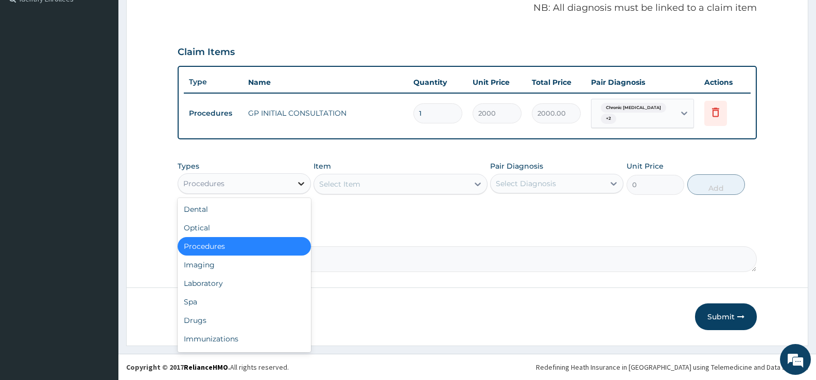
click at [293, 185] on div at bounding box center [301, 183] width 19 height 19
click at [202, 321] on div "Drugs" at bounding box center [244, 320] width 133 height 19
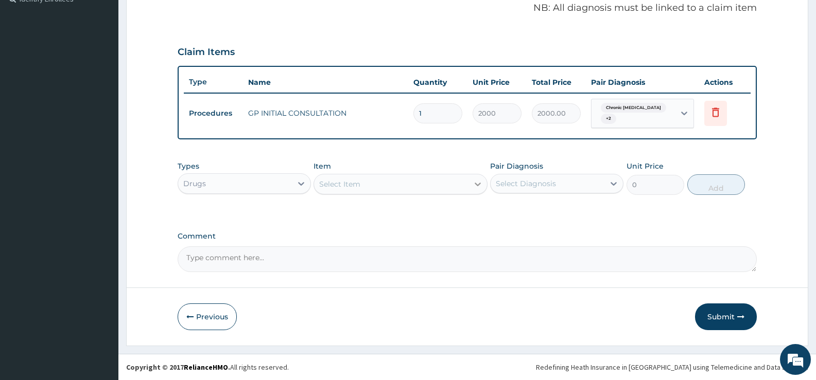
click at [472, 186] on icon at bounding box center [477, 184] width 10 height 10
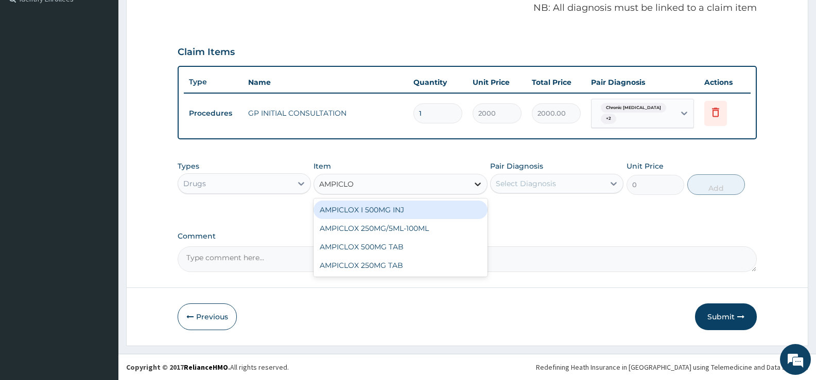
type input "AMPICLOX"
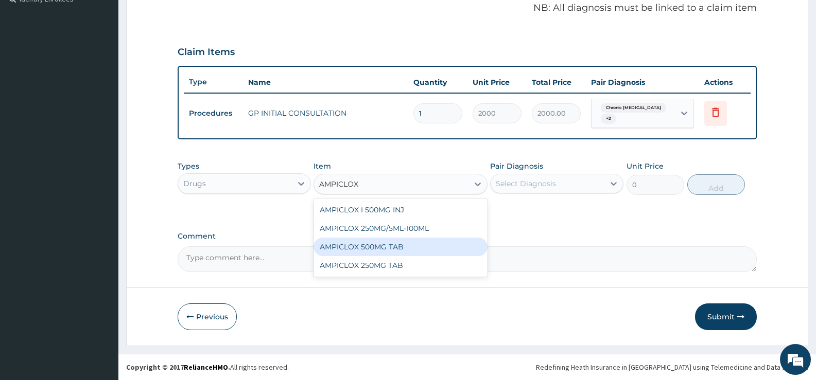
click at [368, 250] on div "AMPICLOX 500MG TAB" at bounding box center [399, 247] width 173 height 19
type input "50"
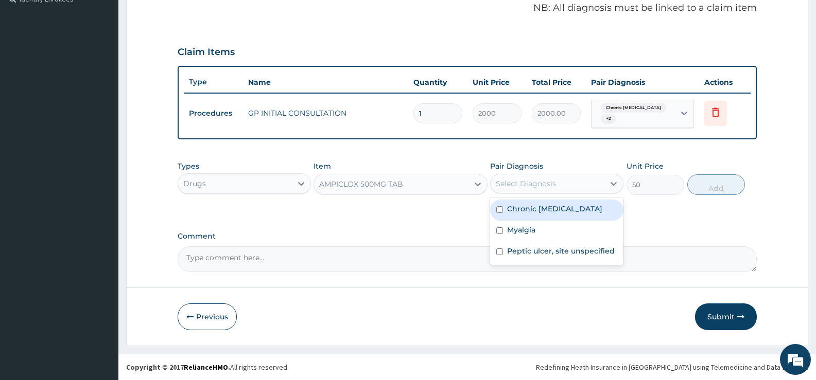
click at [599, 182] on div "Select Diagnosis" at bounding box center [547, 183] width 114 height 16
click at [560, 210] on label "Chronic parotiditis" at bounding box center [554, 209] width 95 height 10
checkbox input "true"
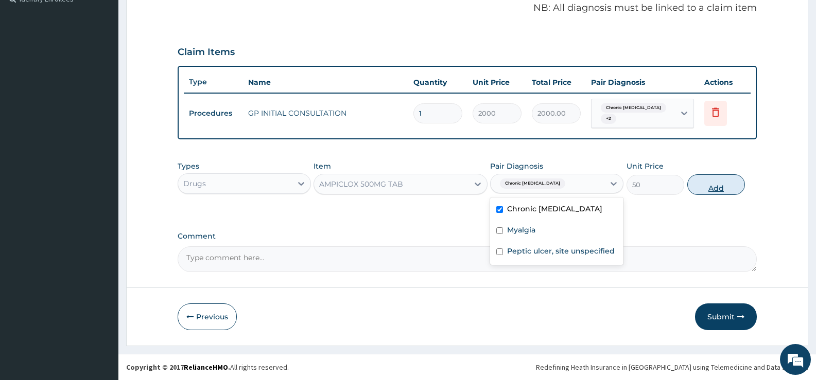
click at [719, 186] on button "Add" at bounding box center [716, 184] width 58 height 21
type input "0"
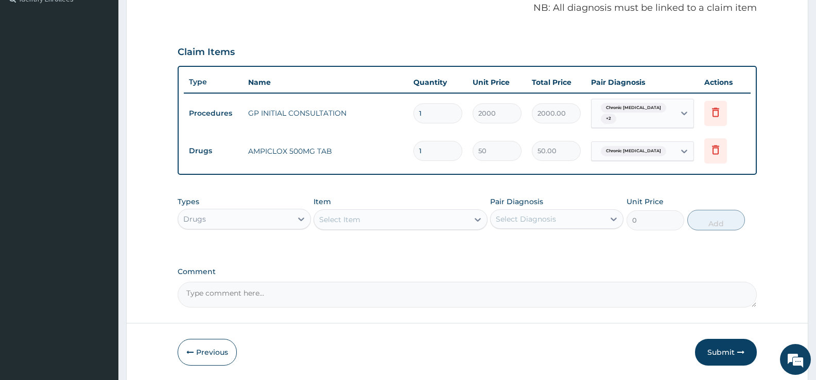
type input "15"
type input "750.00"
type input "15"
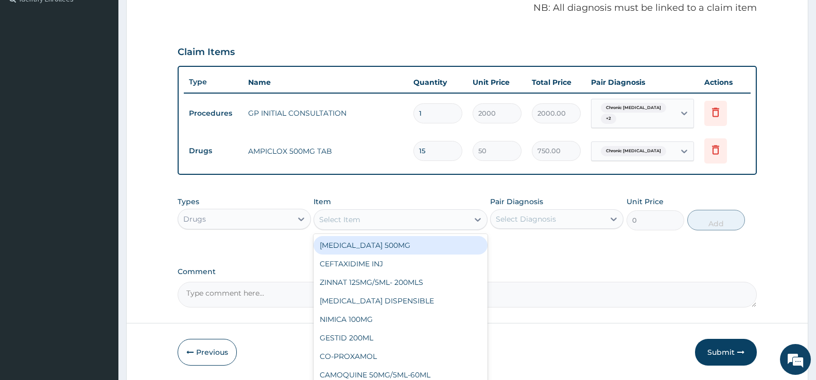
click at [461, 218] on div "Select Item" at bounding box center [391, 219] width 154 height 16
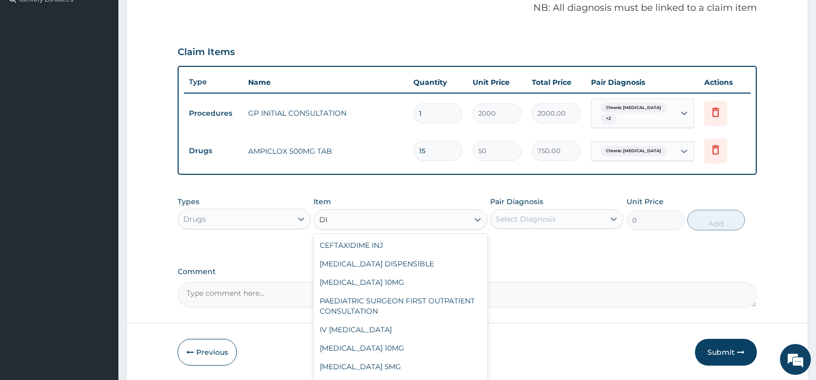
type input "D"
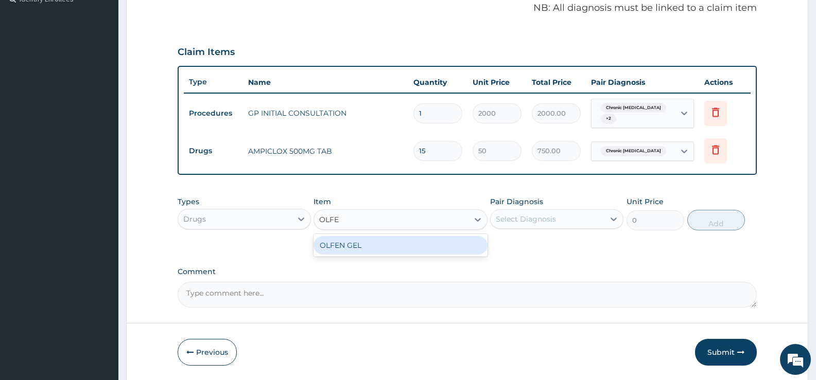
type input "OLFEN"
click at [456, 247] on div "OLFEN GEL" at bounding box center [399, 245] width 173 height 19
type input "759"
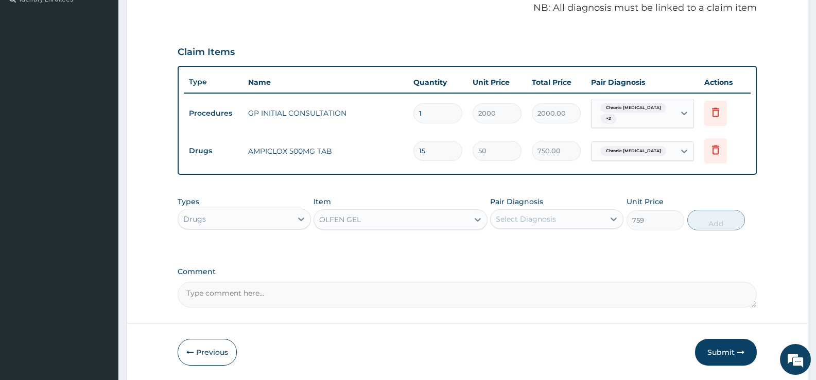
click at [557, 221] on div "Select Diagnosis" at bounding box center [547, 219] width 114 height 16
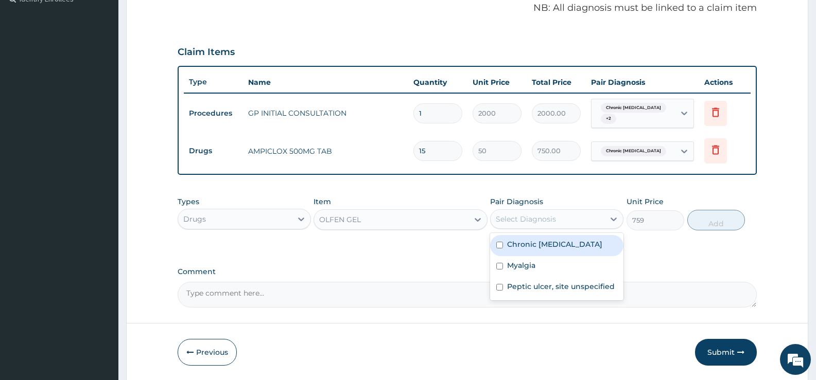
click at [555, 242] on label "Chronic parotiditis" at bounding box center [554, 244] width 95 height 10
checkbox input "true"
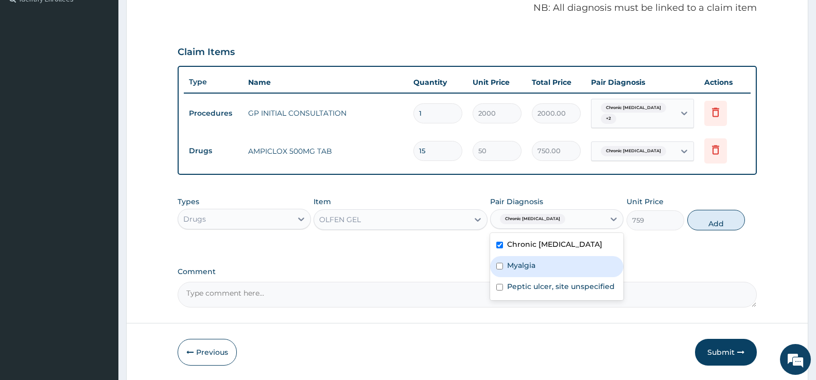
drag, startPoint x: 528, startPoint y: 267, endPoint x: 622, endPoint y: 248, distance: 96.1
click at [528, 267] on label "Myalgia" at bounding box center [521, 265] width 28 height 10
checkbox input "true"
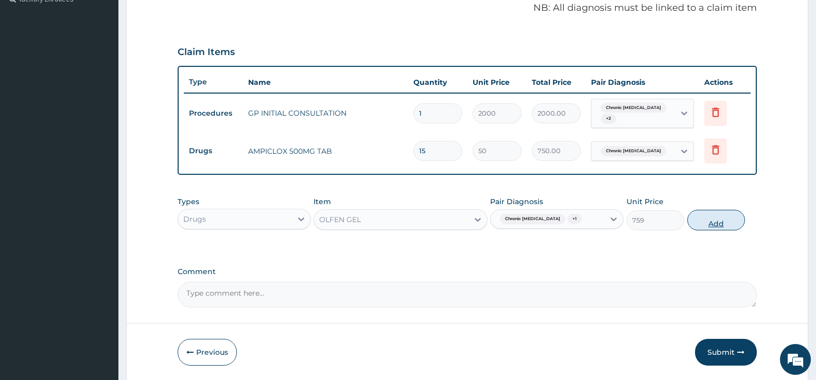
click at [707, 220] on button "Add" at bounding box center [716, 220] width 58 height 21
type input "0"
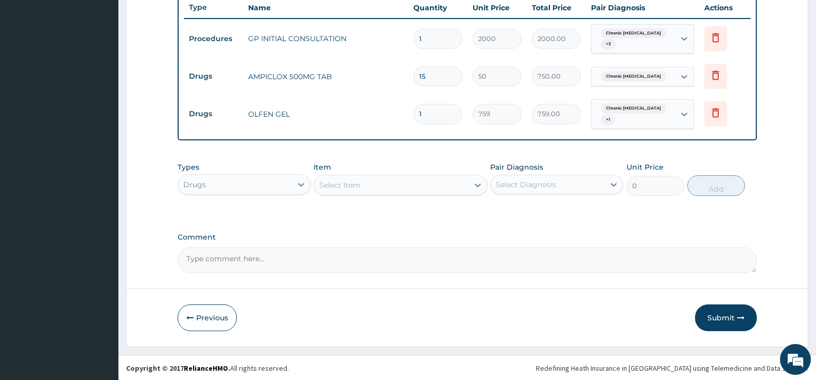
scroll to position [393, 0]
click at [463, 187] on div "Select Item" at bounding box center [391, 184] width 154 height 16
type input "PREDN"
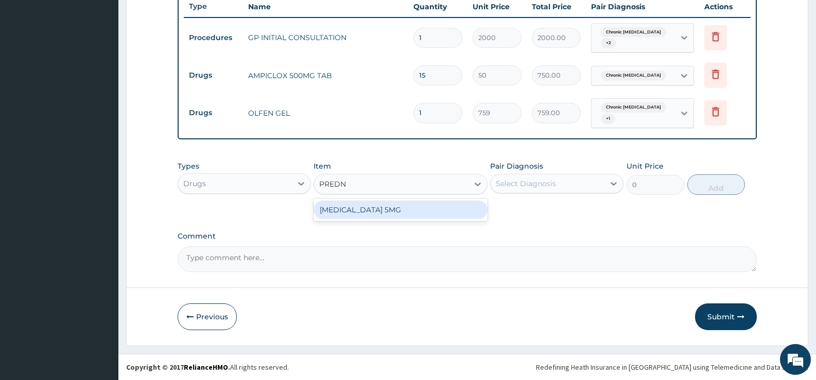
click at [464, 213] on div "PREDNISOLONE 5MG" at bounding box center [399, 210] width 173 height 19
type input "15.18"
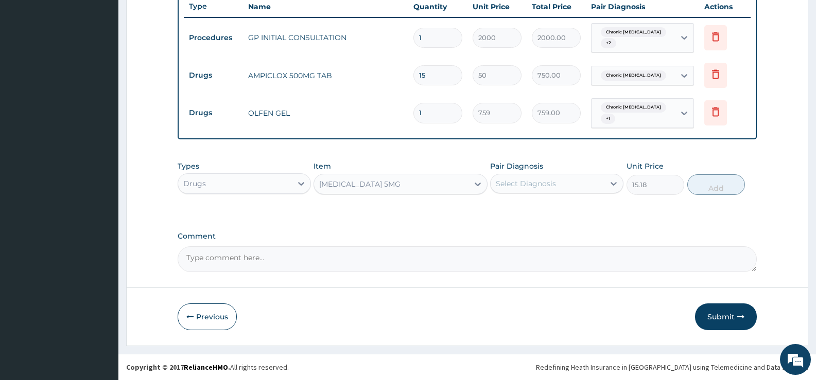
click at [572, 186] on div "Select Diagnosis" at bounding box center [547, 183] width 114 height 16
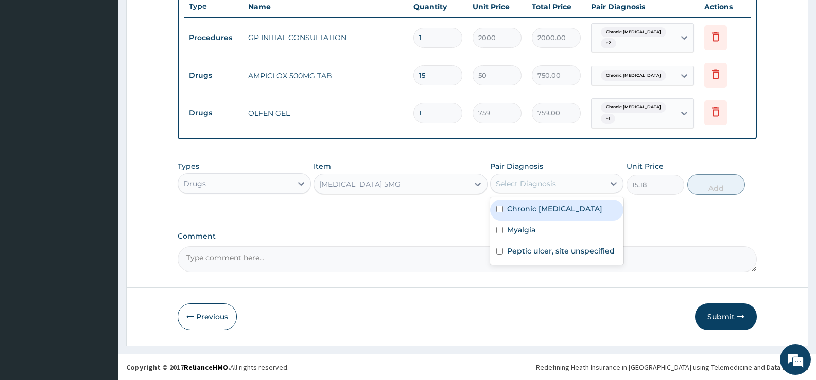
click at [539, 208] on label "Chronic parotiditis" at bounding box center [554, 209] width 95 height 10
checkbox input "true"
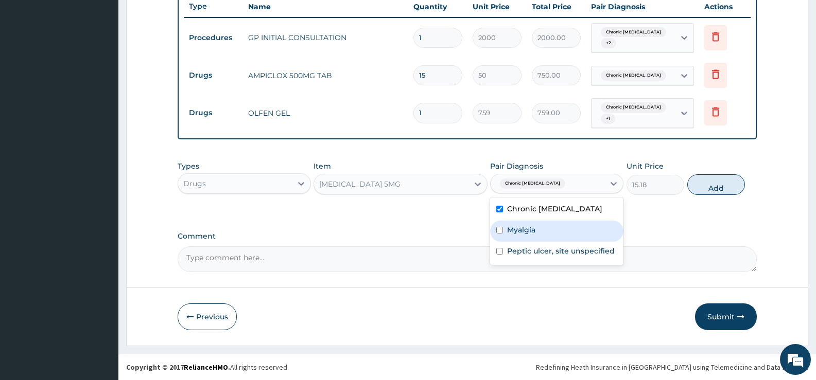
drag, startPoint x: 515, startPoint y: 235, endPoint x: 606, endPoint y: 222, distance: 91.5
click at [522, 232] on div "Myalgia" at bounding box center [556, 231] width 133 height 21
checkbox input "true"
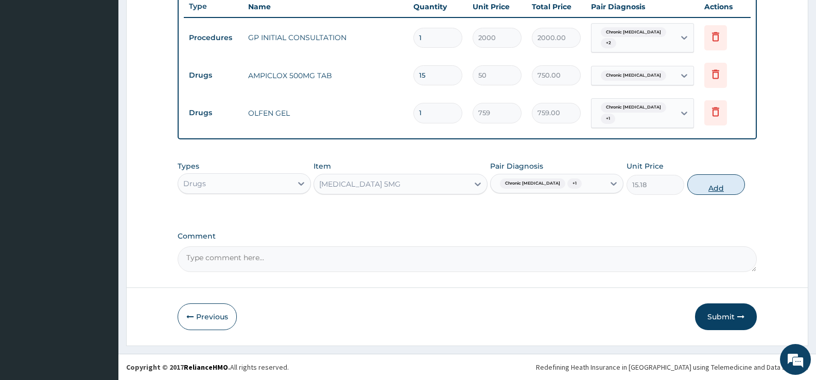
click at [725, 192] on button "Add" at bounding box center [716, 184] width 58 height 21
type input "0"
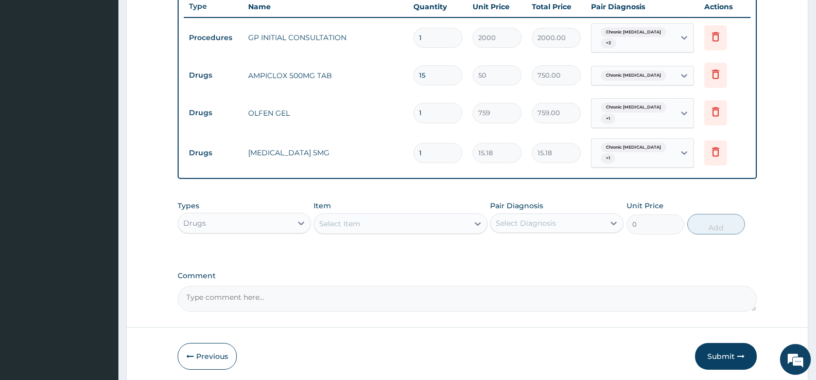
type input "10"
type input "151.80"
type input "10"
click at [463, 223] on div "Select Item" at bounding box center [391, 224] width 154 height 16
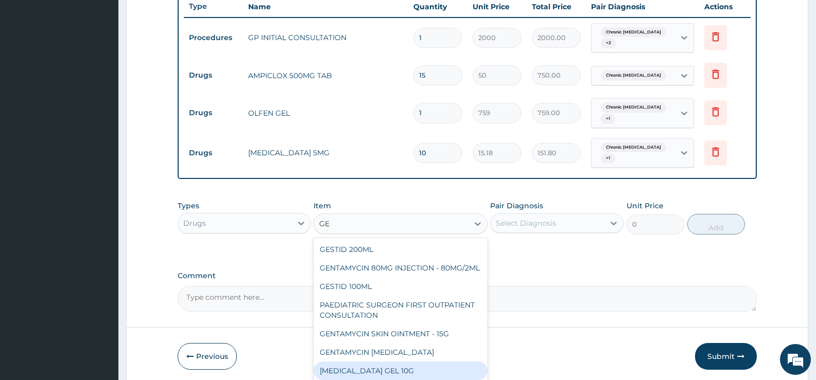
type input "GES"
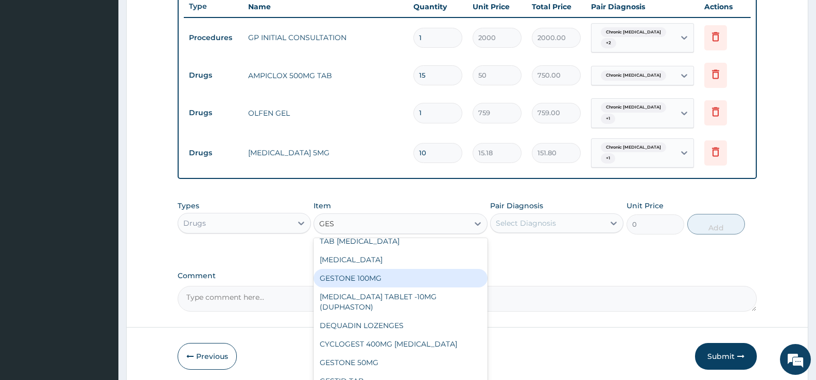
scroll to position [0, 0]
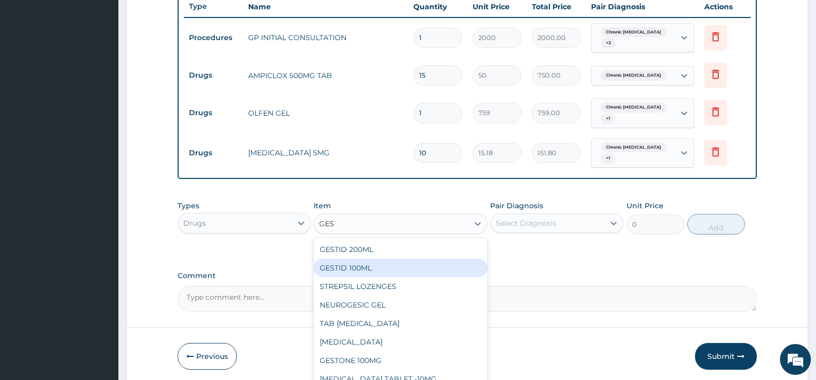
click at [434, 270] on div "GESTID 100ML" at bounding box center [399, 268] width 173 height 19
type input "483"
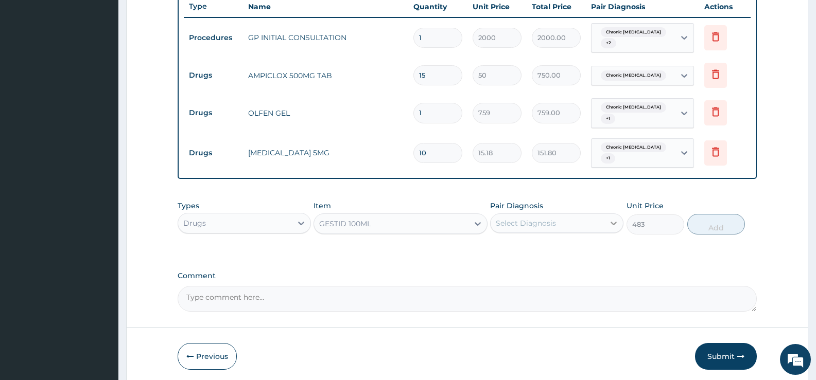
click at [607, 220] on div at bounding box center [613, 223] width 19 height 19
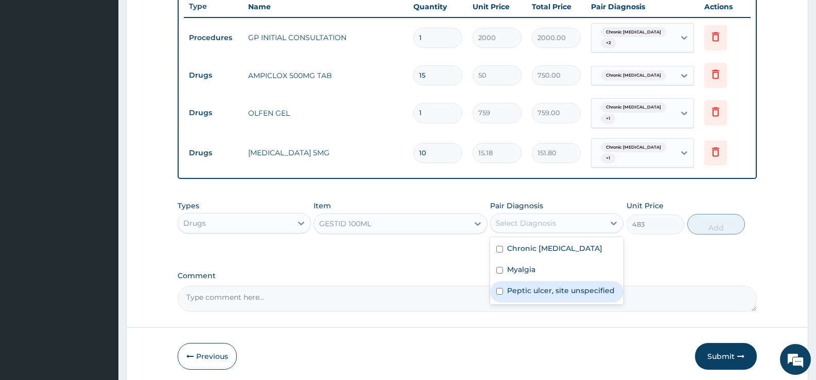
click at [582, 289] on label "Peptic ulcer, site unspecified" at bounding box center [561, 291] width 108 height 10
checkbox input "true"
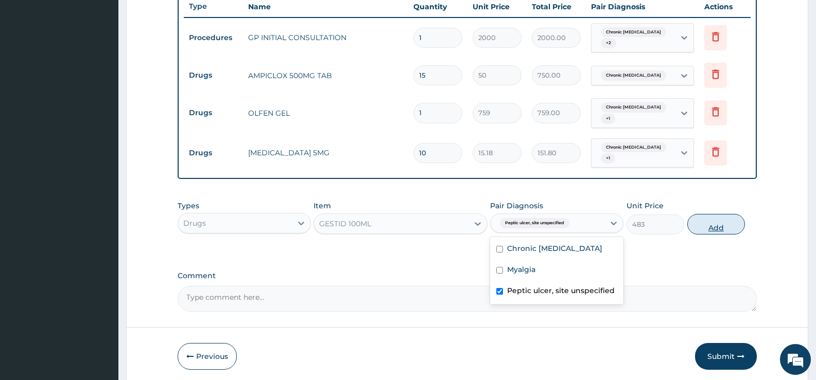
click at [707, 231] on button "Add" at bounding box center [716, 224] width 58 height 21
type input "0"
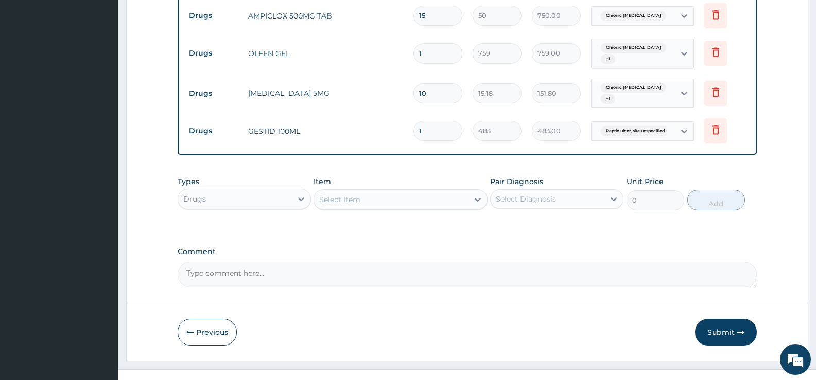
scroll to position [468, 0]
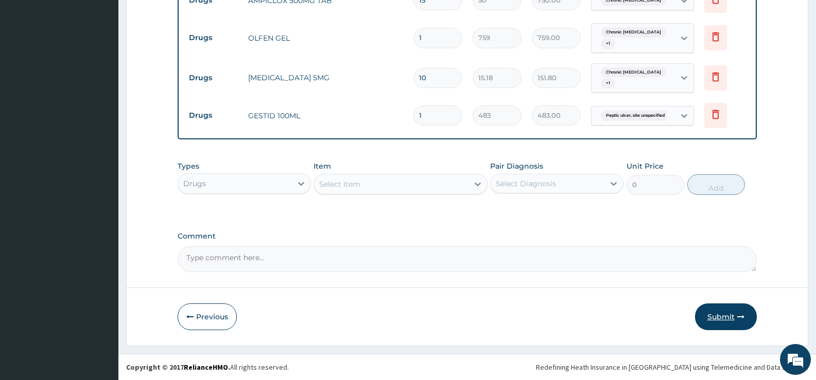
click at [714, 318] on button "Submit" at bounding box center [726, 317] width 62 height 27
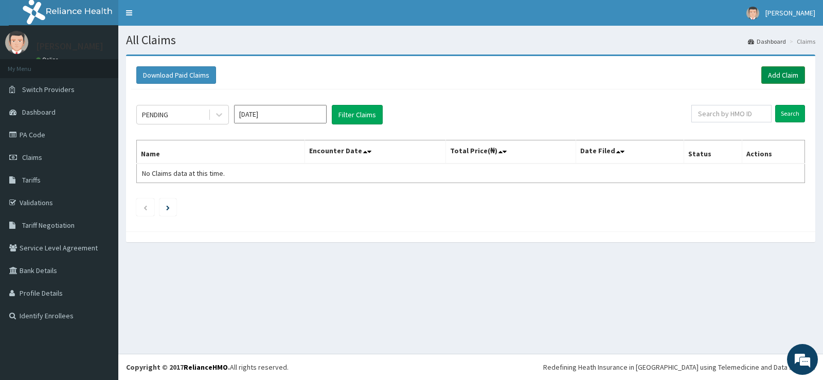
click at [783, 76] on link "Add Claim" at bounding box center [784, 74] width 44 height 17
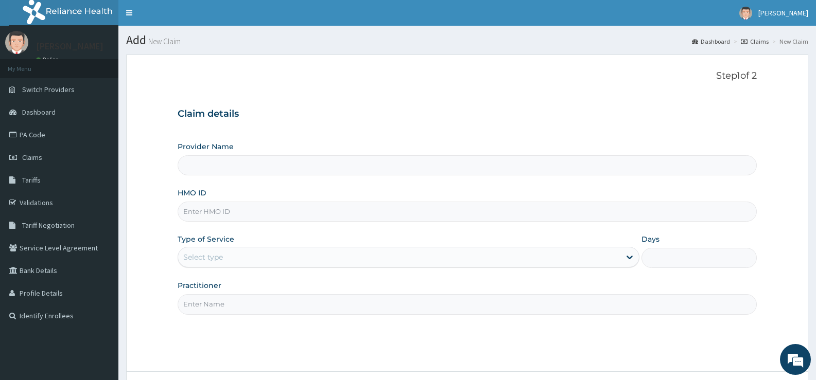
type input "[GEOGRAPHIC_DATA][PERSON_NAME]"
click at [299, 214] on input "HMO ID" at bounding box center [467, 212] width 579 height 20
type input "GBZ/10147/C"
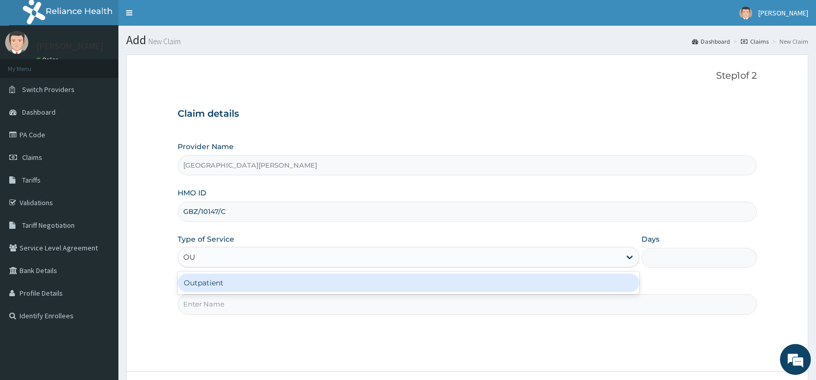
type input "OUT"
type input "1"
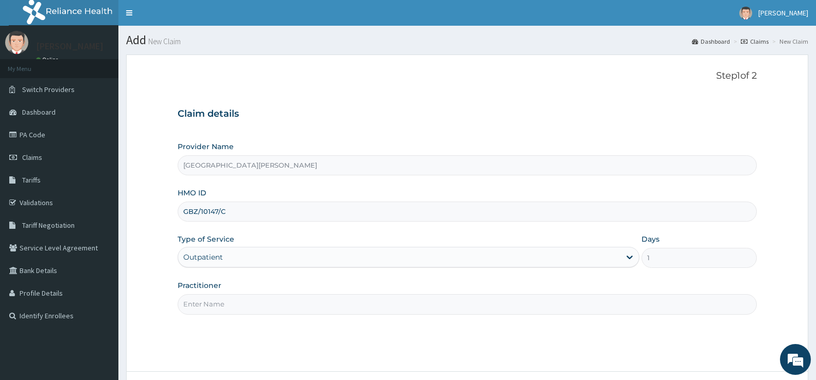
type input "\"
click at [250, 304] on input "Practitioner" at bounding box center [467, 304] width 579 height 20
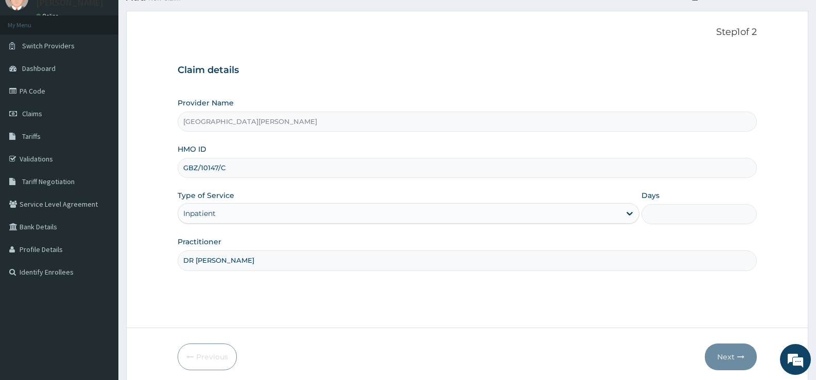
scroll to position [84, 0]
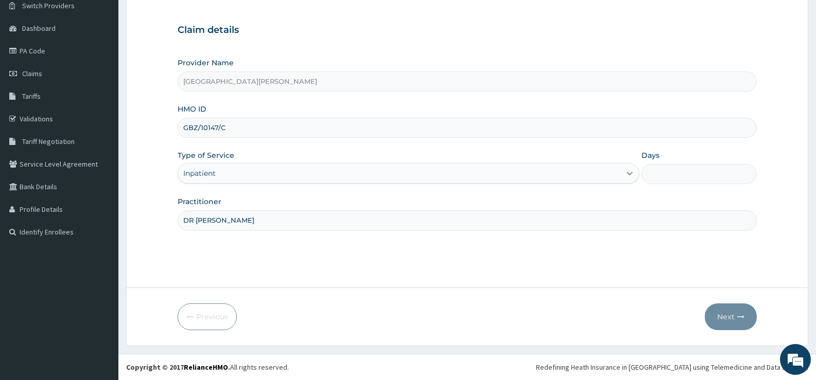
type input "DR LAMINA"
click at [623, 173] on div at bounding box center [629, 173] width 19 height 19
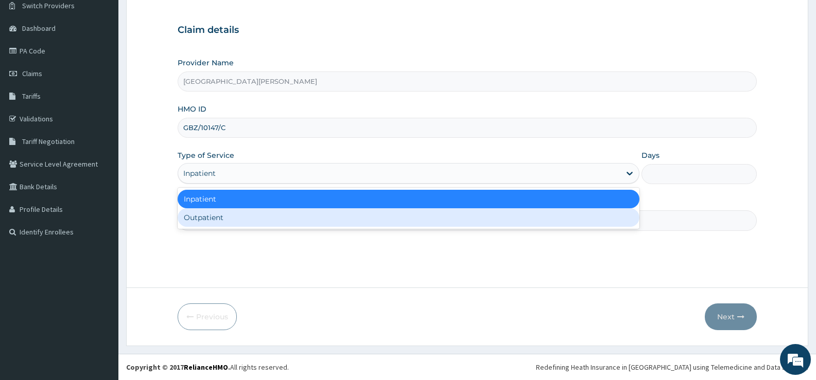
click at [247, 221] on div "Outpatient" at bounding box center [408, 217] width 461 height 19
type input "1"
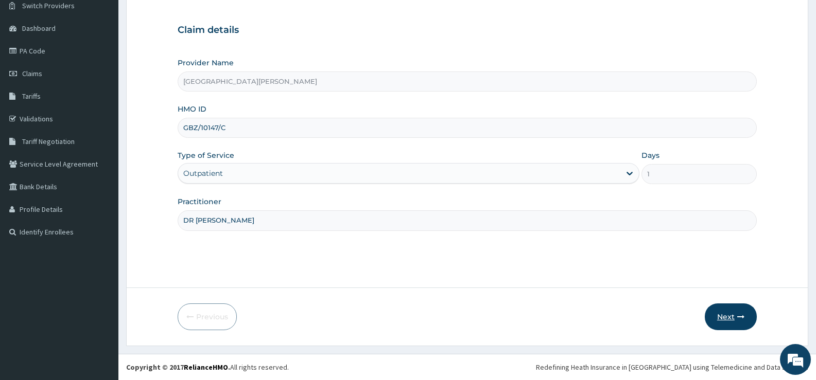
click at [729, 316] on button "Next" at bounding box center [730, 317] width 52 height 27
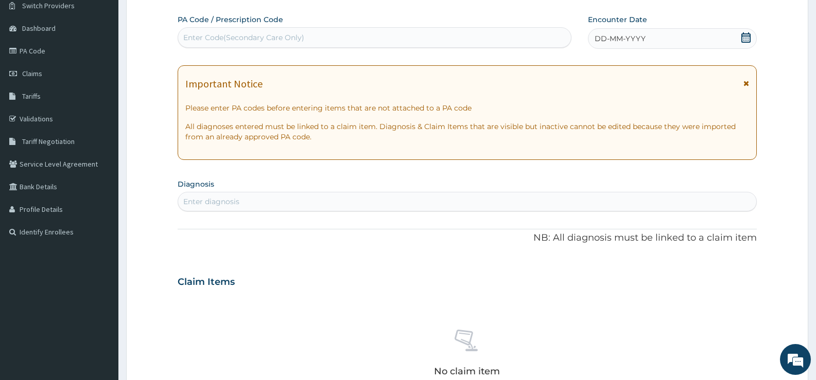
click at [355, 39] on div "Enter Code(Secondary Care Only)" at bounding box center [374, 37] width 393 height 16
type input "PA/2B0E08"
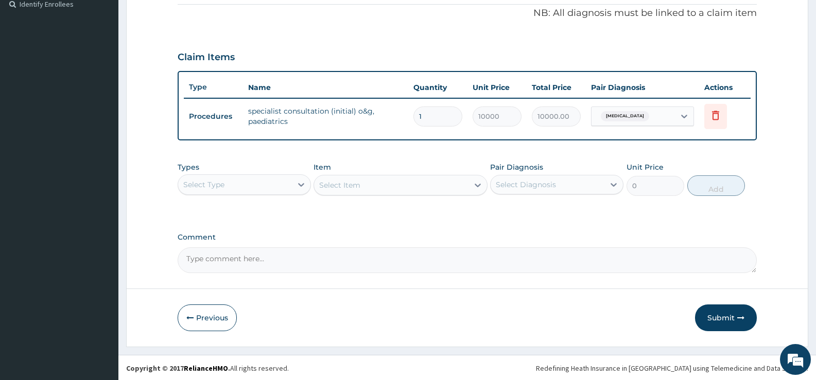
scroll to position [313, 0]
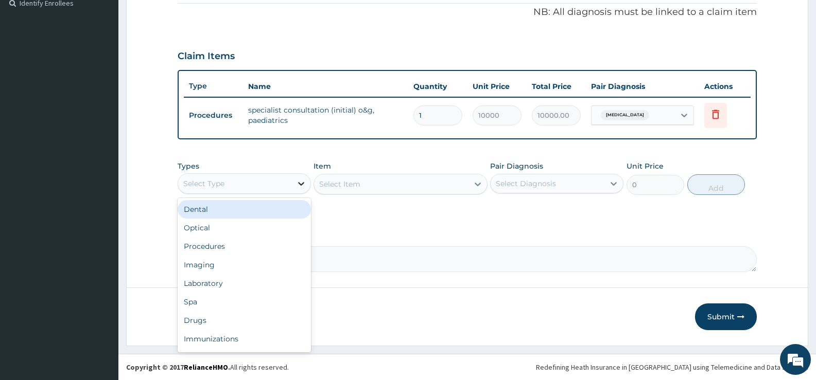
click at [299, 183] on icon at bounding box center [301, 184] width 6 height 4
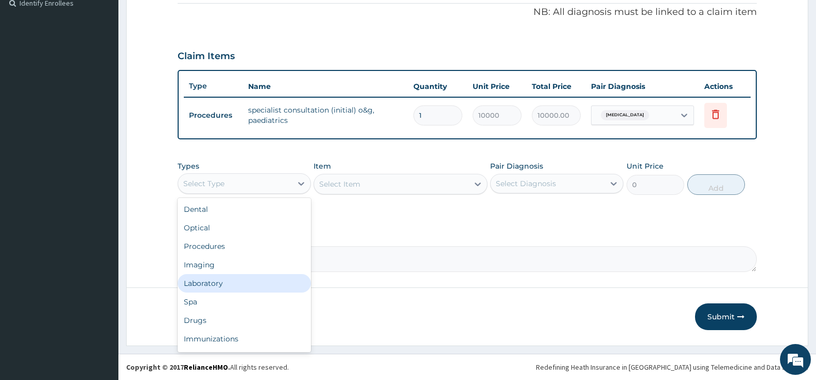
click at [216, 281] on div "Laboratory" at bounding box center [244, 283] width 133 height 19
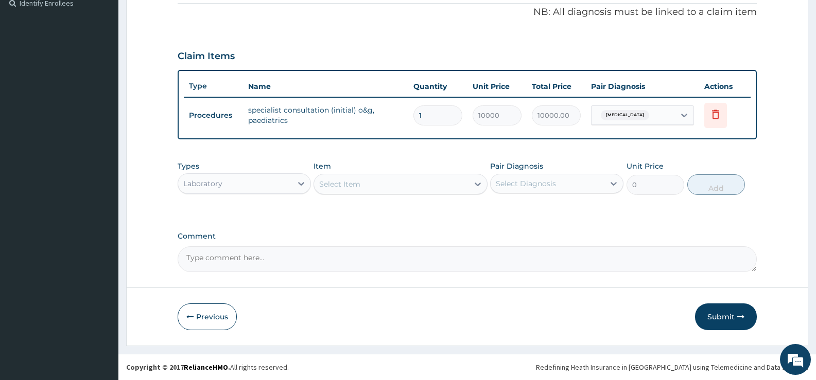
click at [435, 188] on div "Select Item" at bounding box center [391, 184] width 154 height 16
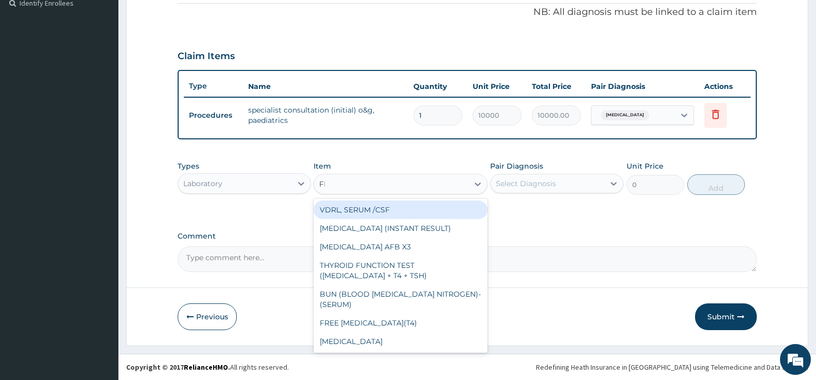
type input "FBC"
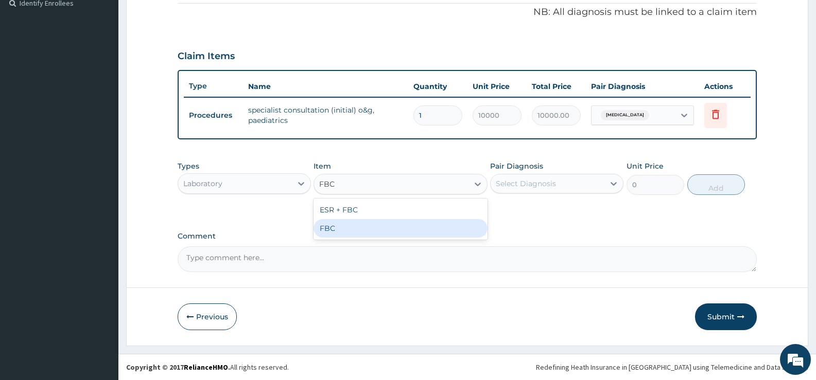
click at [472, 229] on div "FBC" at bounding box center [399, 228] width 173 height 19
type input "2000"
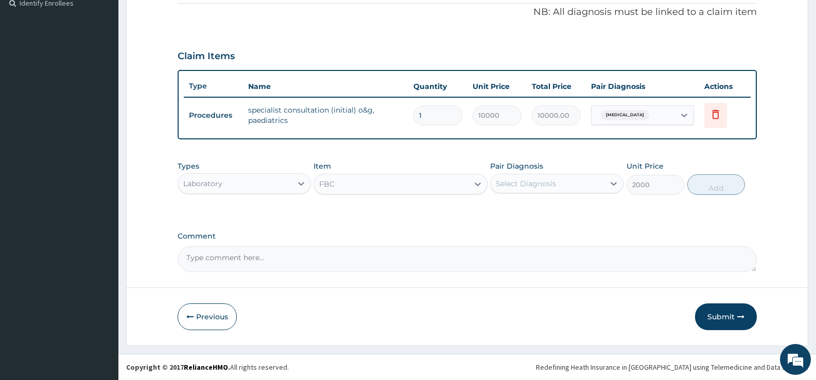
click at [574, 184] on div "Select Diagnosis" at bounding box center [547, 183] width 114 height 16
click at [536, 210] on label "Respiratory tract infection" at bounding box center [539, 209] width 64 height 10
checkbox input "true"
click at [735, 180] on button "Add" at bounding box center [716, 184] width 58 height 21
type input "0"
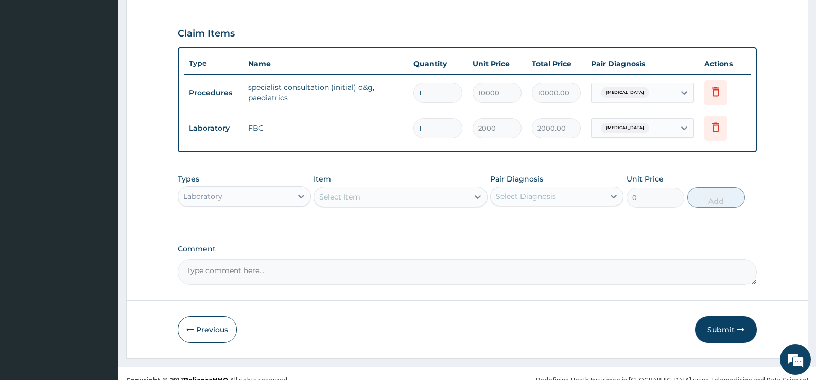
scroll to position [348, 0]
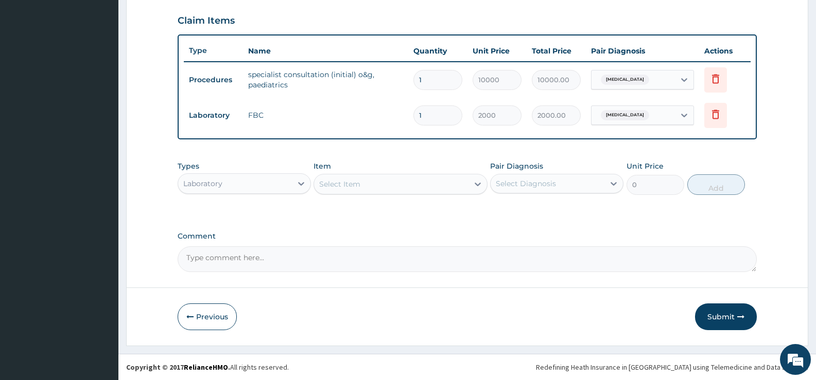
click at [461, 185] on div "Select Item" at bounding box center [391, 184] width 154 height 16
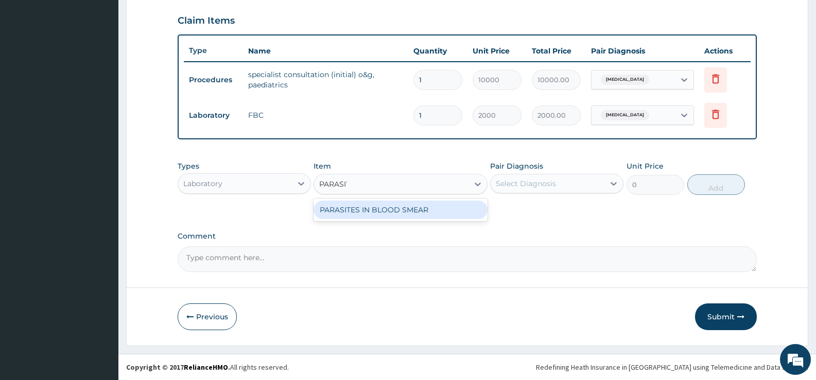
type input "PARASITE"
click at [469, 208] on div "PARASITES IN BLOOD SMEAR" at bounding box center [399, 210] width 173 height 19
type input "1100"
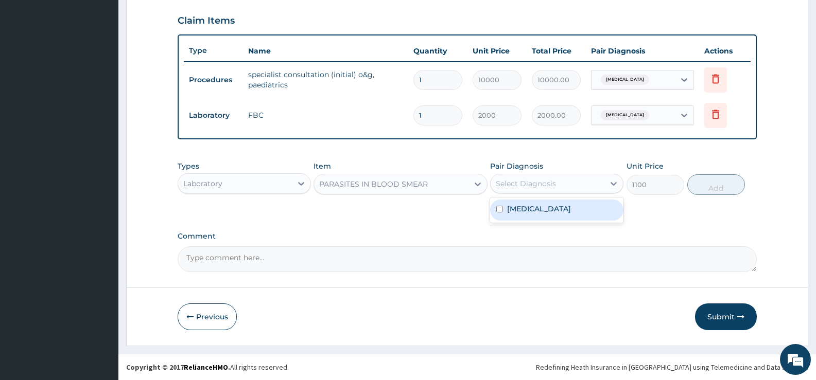
click at [549, 182] on div "Select Diagnosis" at bounding box center [526, 184] width 60 height 10
click at [551, 210] on label "Respiratory tract infection" at bounding box center [539, 209] width 64 height 10
checkbox input "true"
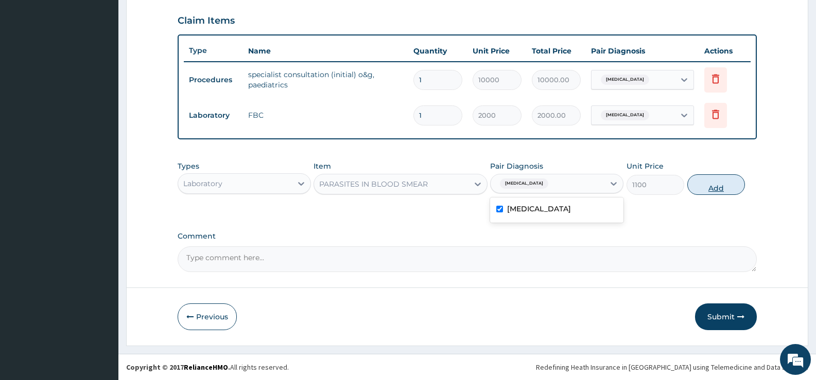
click at [717, 180] on button "Add" at bounding box center [716, 184] width 58 height 21
type input "0"
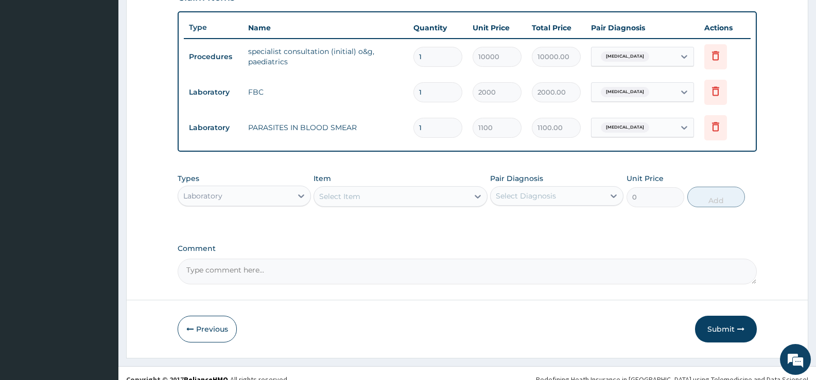
scroll to position [384, 0]
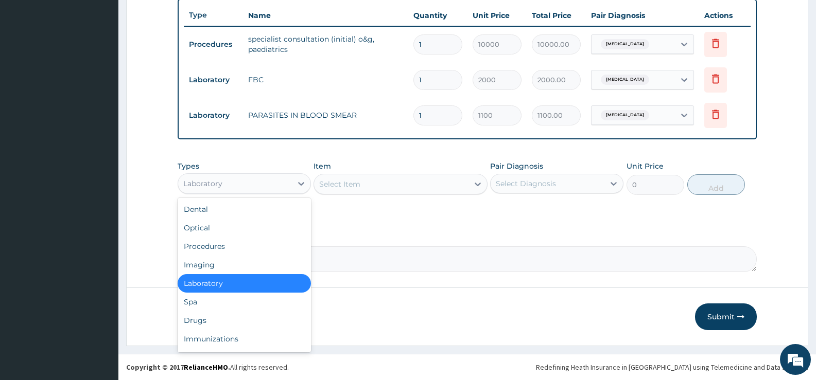
click at [288, 185] on div "Laboratory" at bounding box center [235, 183] width 114 height 16
click at [211, 323] on div "Drugs" at bounding box center [244, 320] width 133 height 19
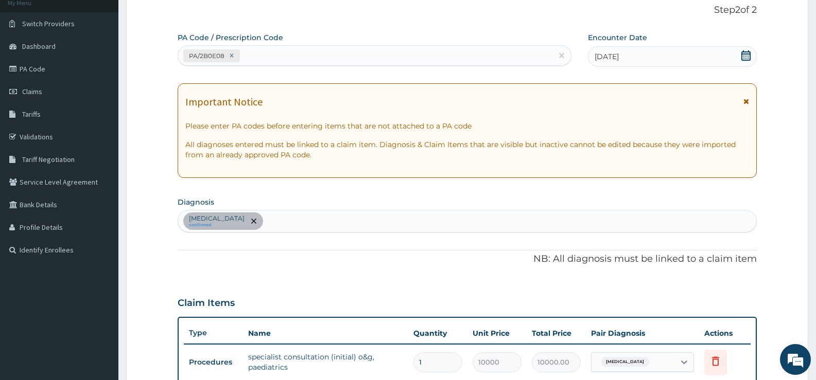
scroll to position [24, 0]
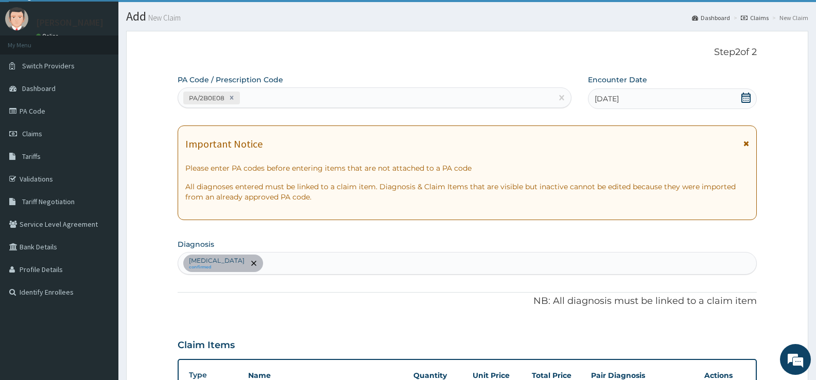
click at [317, 98] on div "PA/2B0E08" at bounding box center [365, 98] width 374 height 17
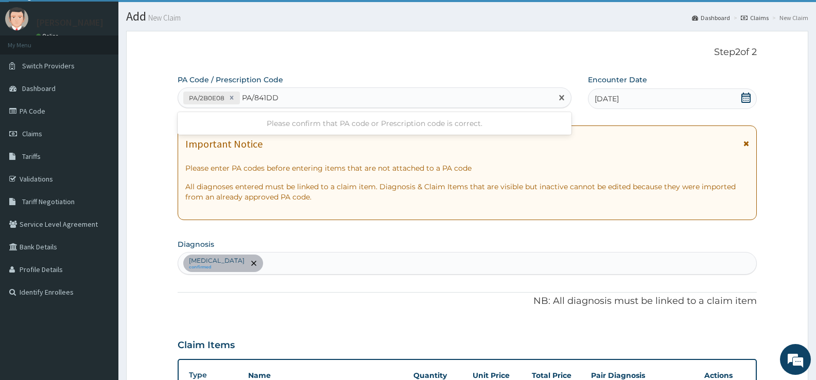
type input "PA/841DD4"
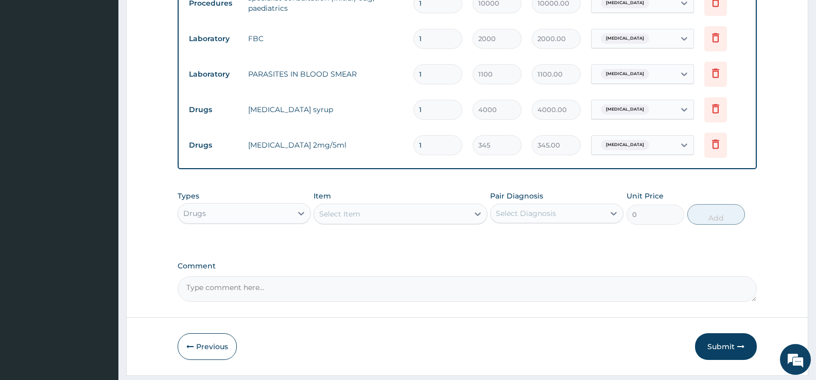
scroll to position [455, 0]
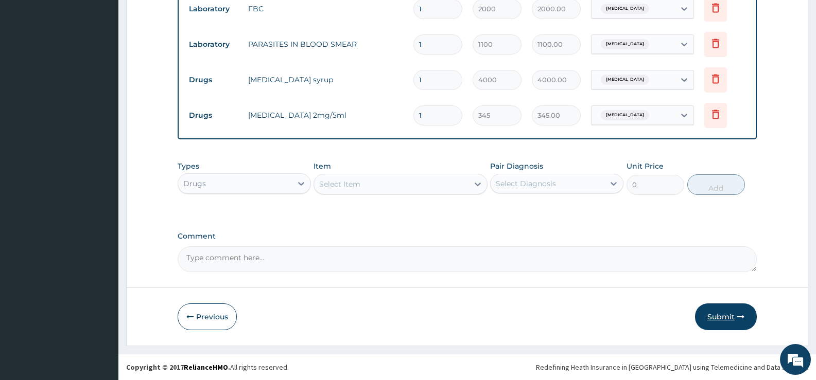
click at [729, 313] on button "Submit" at bounding box center [726, 317] width 62 height 27
